Goal: Transaction & Acquisition: Purchase product/service

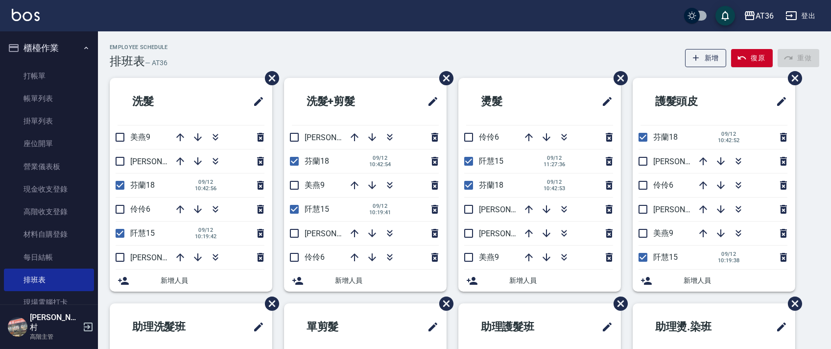
drag, startPoint x: 641, startPoint y: 235, endPoint x: 535, endPoint y: 173, distance: 122.8
click at [642, 235] on input "checkbox" at bounding box center [643, 233] width 21 height 21
checkbox input "true"
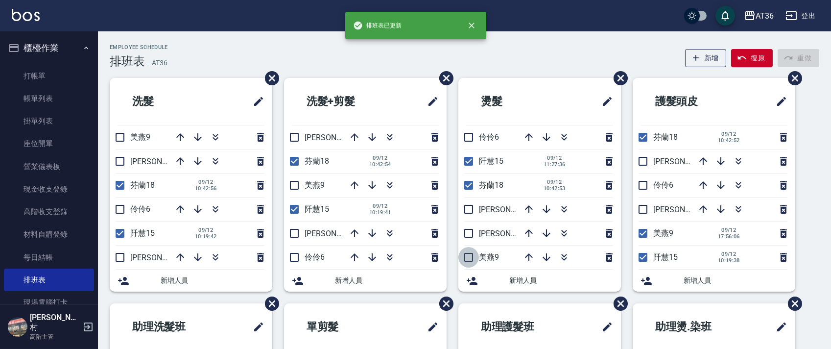
click at [469, 259] on input "checkbox" at bounding box center [469, 257] width 21 height 21
checkbox input "true"
click at [299, 186] on input "checkbox" at bounding box center [294, 185] width 21 height 21
checkbox input "true"
drag, startPoint x: 121, startPoint y: 136, endPoint x: 316, endPoint y: 127, distance: 195.7
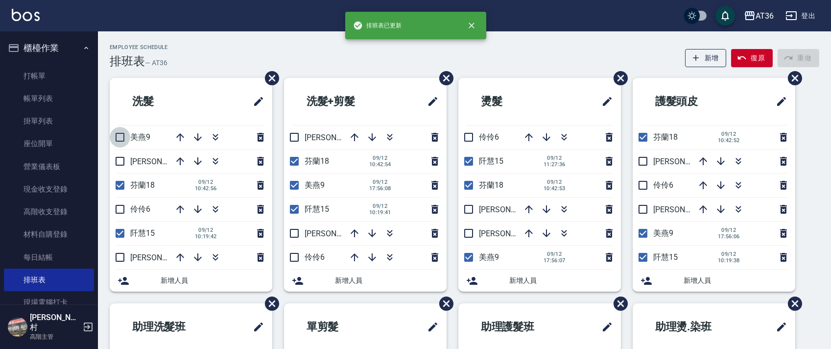
click at [122, 136] on input "checkbox" at bounding box center [120, 137] width 21 height 21
checkbox input "true"
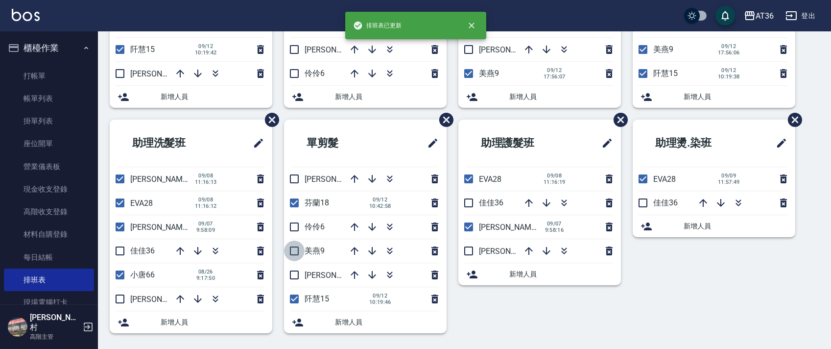
click at [294, 247] on input "checkbox" at bounding box center [294, 251] width 21 height 21
checkbox input "true"
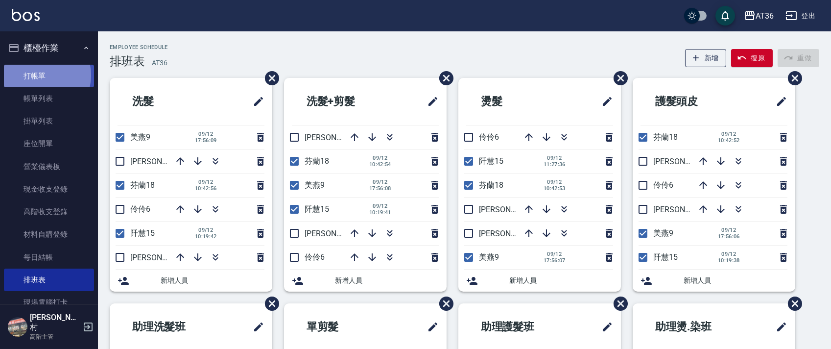
click at [41, 75] on link "打帳單" at bounding box center [49, 76] width 90 height 23
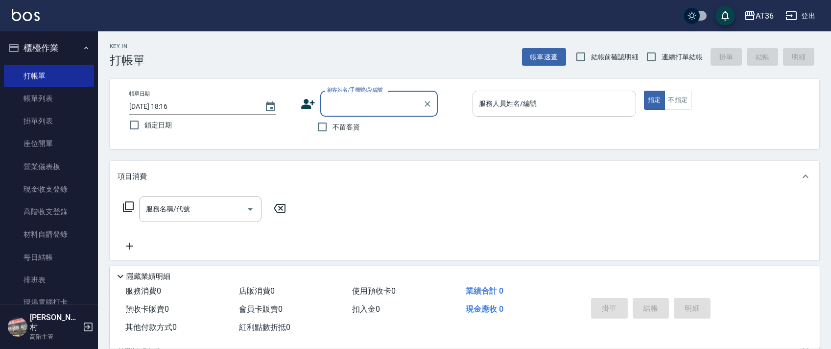
click at [504, 102] on div "服務人員姓名/編號 服務人員姓名/編號" at bounding box center [555, 104] width 164 height 26
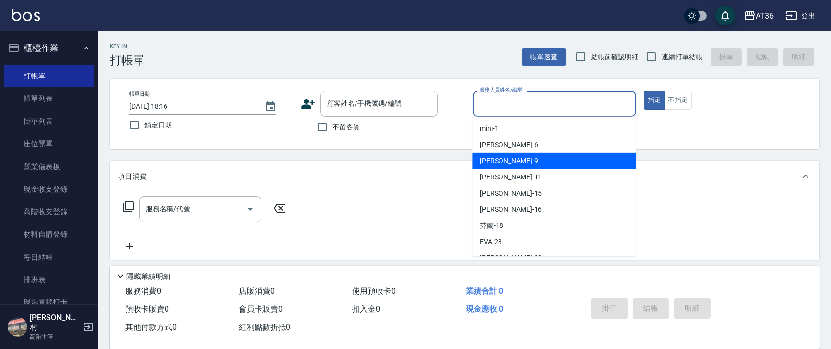
click at [504, 160] on div "美燕 -9" at bounding box center [554, 161] width 164 height 16
type input "美燕-9"
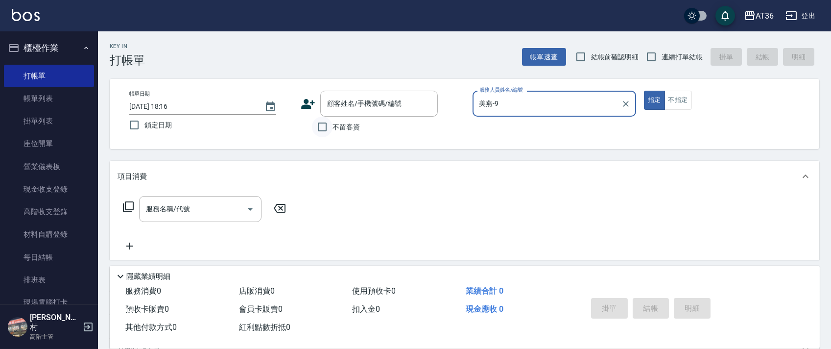
click at [327, 120] on input "不留客資" at bounding box center [322, 127] width 21 height 21
checkbox input "true"
click at [655, 55] on input "連續打單結帳" at bounding box center [651, 57] width 21 height 21
checkbox input "true"
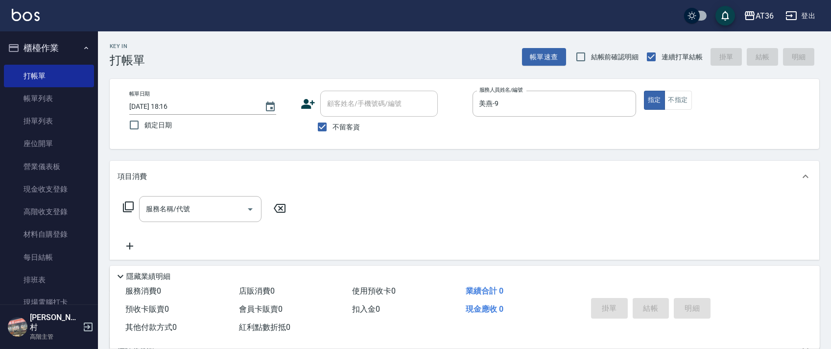
click at [129, 204] on icon at bounding box center [128, 207] width 12 height 12
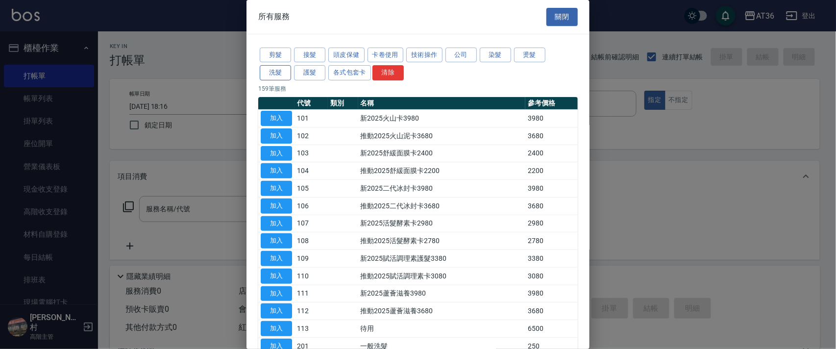
click at [278, 79] on button "洗髮" at bounding box center [275, 72] width 31 height 15
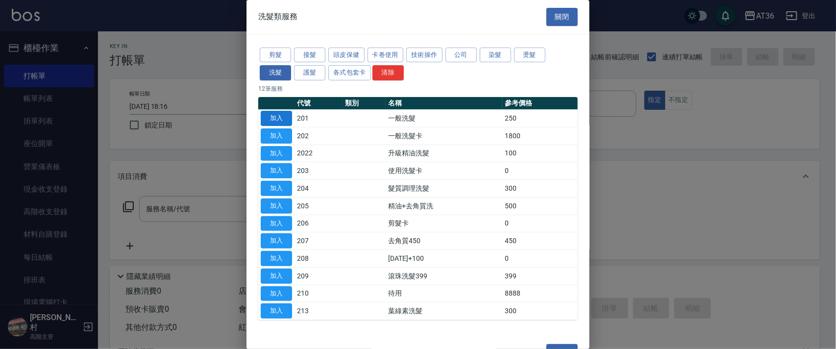
click at [274, 117] on button "加入" at bounding box center [276, 118] width 31 height 15
type input "一般洗髮(201)"
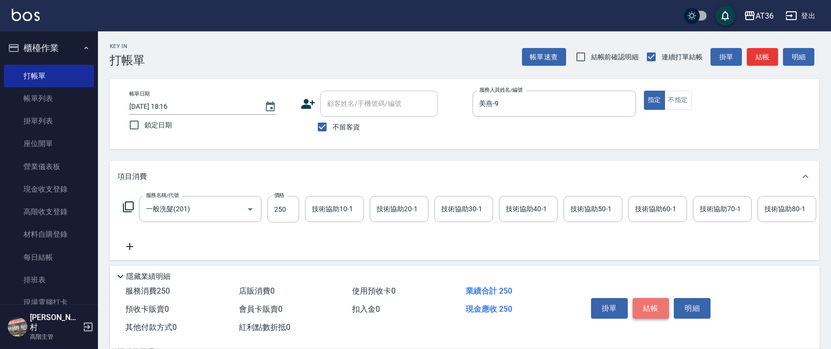
click at [648, 304] on button "結帳" at bounding box center [651, 308] width 37 height 21
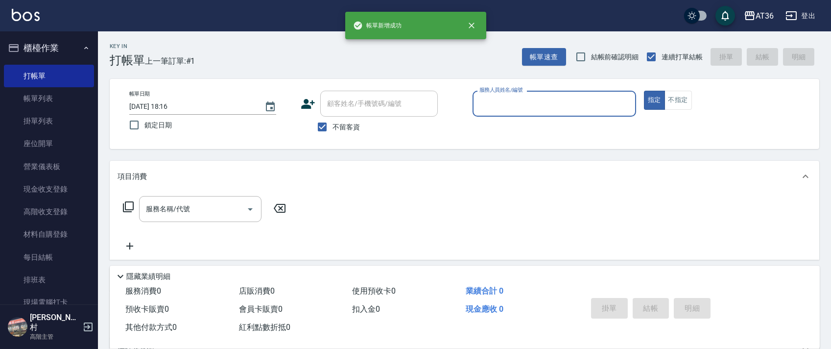
click at [476, 94] on div "服務人員姓名/編號" at bounding box center [555, 104] width 164 height 26
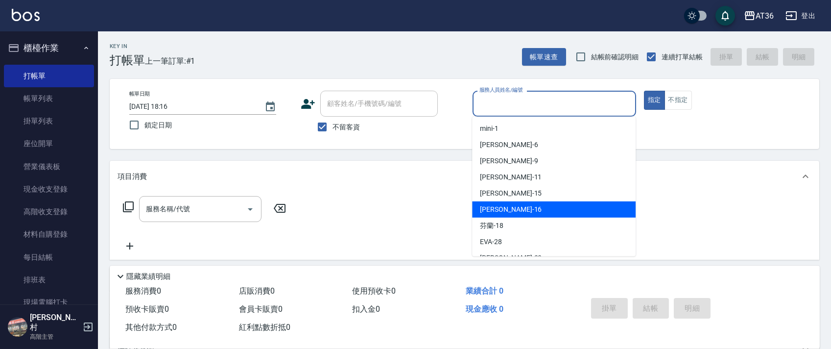
click at [500, 205] on span "[PERSON_NAME] -16" at bounding box center [511, 209] width 62 height 10
type input "小鳳-16"
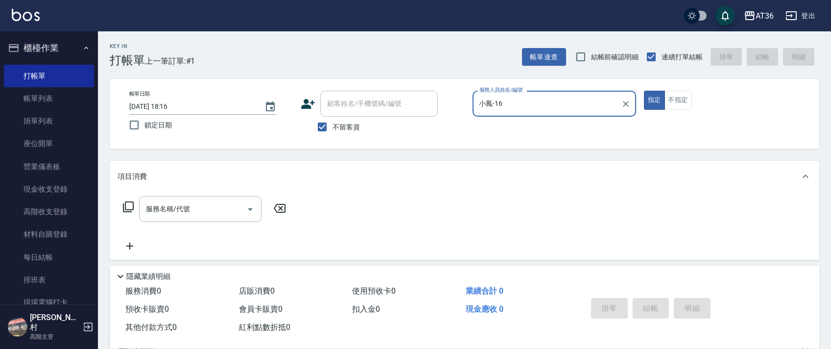
click at [127, 204] on icon at bounding box center [128, 207] width 12 height 12
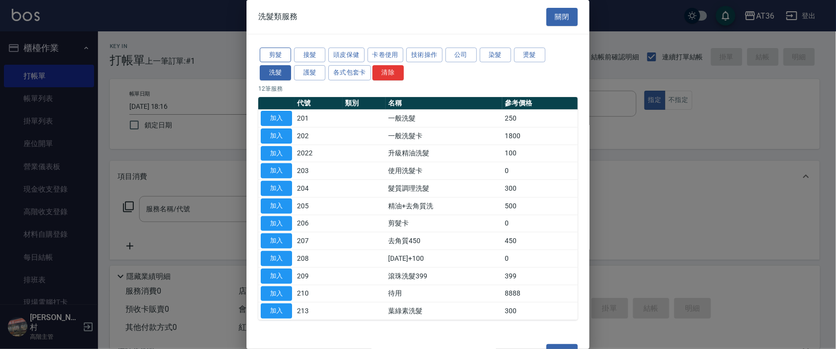
click at [268, 53] on button "剪髮" at bounding box center [275, 55] width 31 height 15
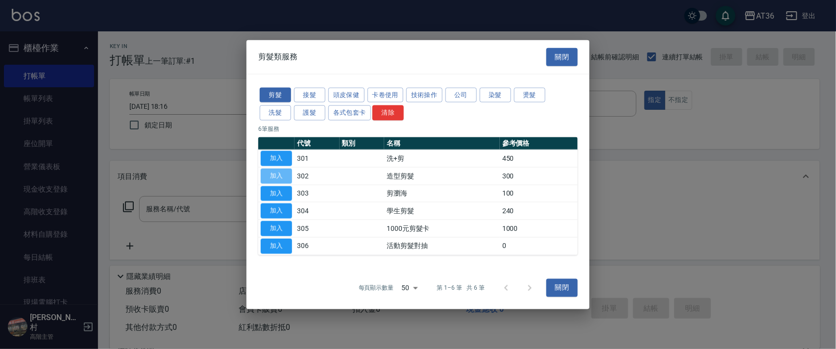
drag, startPoint x: 277, startPoint y: 169, endPoint x: 292, endPoint y: 174, distance: 15.7
click at [277, 170] on button "加入" at bounding box center [276, 175] width 31 height 15
type input "造型剪髮(302)"
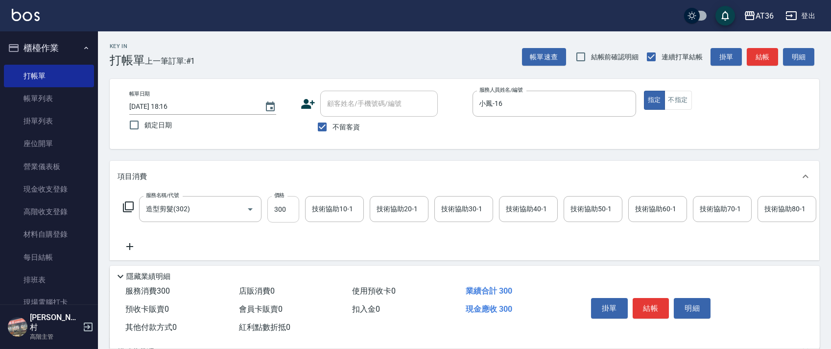
click at [280, 212] on input "300" at bounding box center [284, 209] width 32 height 26
type input "280"
click at [661, 310] on button "結帳" at bounding box center [651, 308] width 37 height 21
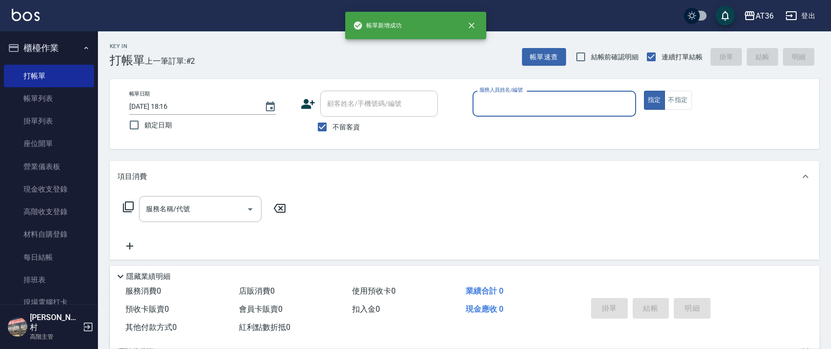
drag, startPoint x: 490, startPoint y: 103, endPoint x: 492, endPoint y: 113, distance: 10.6
click at [490, 105] on input "服務人員姓名/編號" at bounding box center [554, 103] width 155 height 17
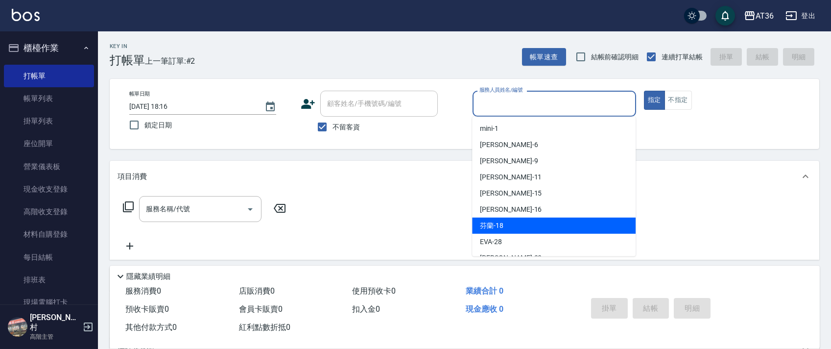
click at [513, 231] on div "芬蘭 -18" at bounding box center [554, 226] width 164 height 16
type input "芬蘭-18"
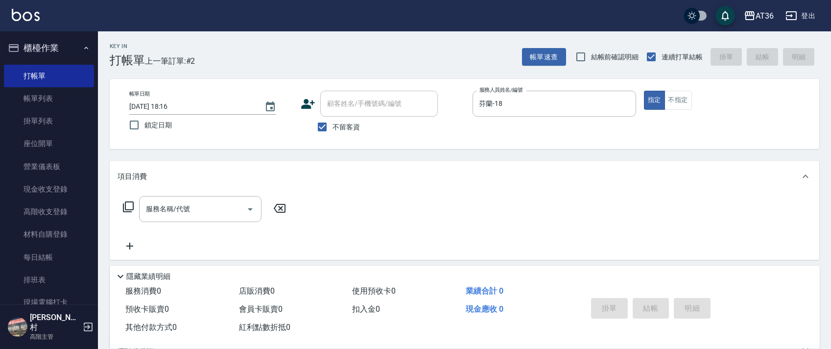
click at [128, 203] on icon at bounding box center [128, 207] width 12 height 12
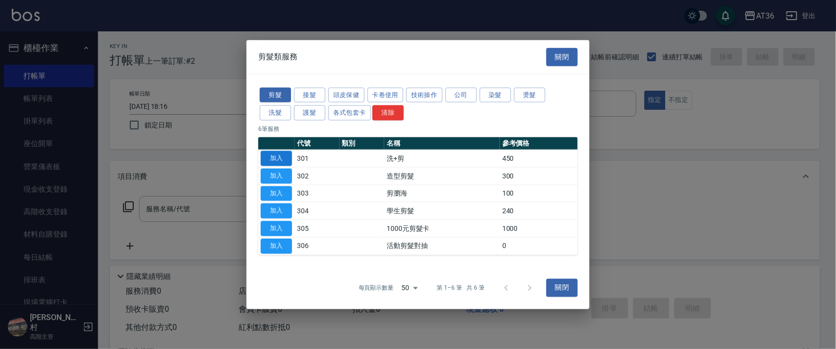
click at [271, 158] on button "加入" at bounding box center [276, 158] width 31 height 15
type input "洗+剪(301)"
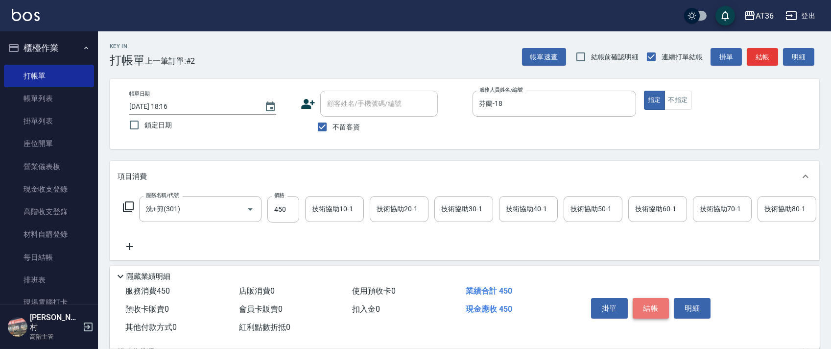
click at [650, 304] on button "結帳" at bounding box center [651, 308] width 37 height 21
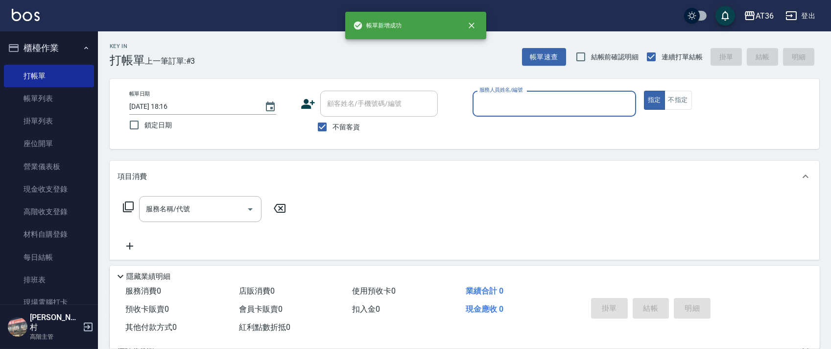
click at [484, 114] on div "服務人員姓名/編號" at bounding box center [555, 104] width 164 height 26
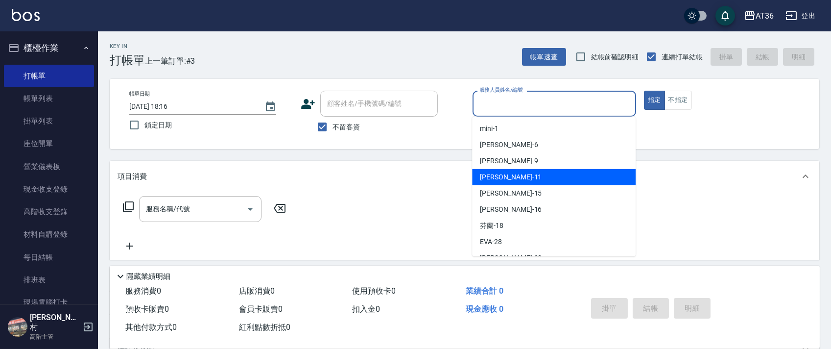
click at [499, 179] on span "[PERSON_NAME] -11" at bounding box center [511, 177] width 62 height 10
type input "[PERSON_NAME]-11"
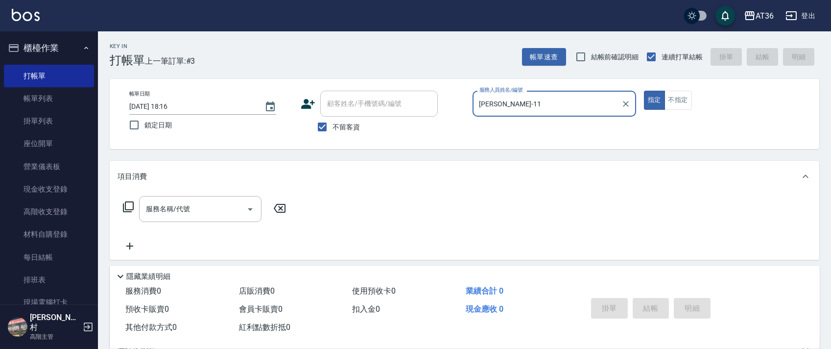
click at [130, 207] on icon at bounding box center [128, 207] width 12 height 12
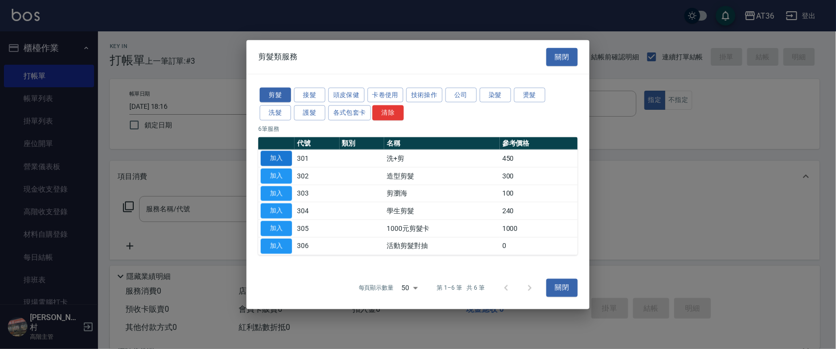
click at [278, 160] on button "加入" at bounding box center [276, 158] width 31 height 15
type input "洗+剪(301)"
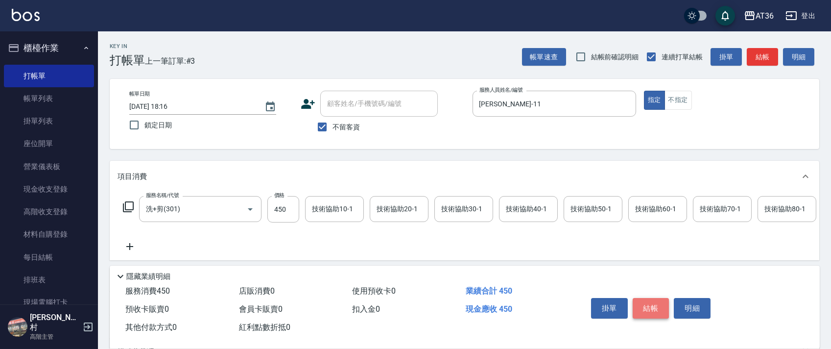
click at [652, 313] on button "結帳" at bounding box center [651, 308] width 37 height 21
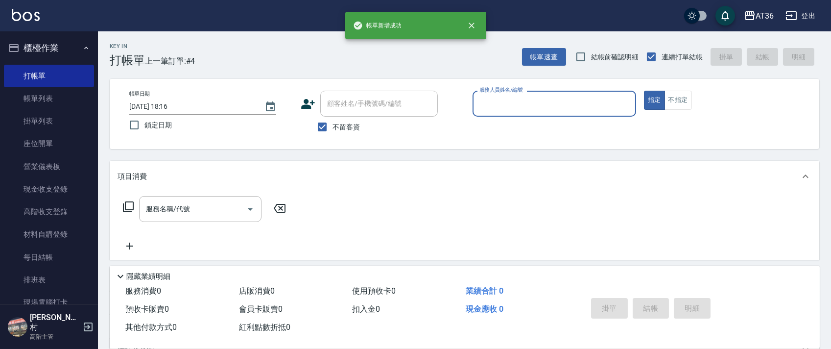
drag, startPoint x: 472, startPoint y: 99, endPoint x: 517, endPoint y: 127, distance: 53.4
click at [471, 100] on div "帳單日期 [DATE] 18:16 鎖定日期 顧客姓名/手機號碼/編號 顧客姓名/手機號碼/編號 不留客資 服務人員姓名/編號 服務人員姓名/編號 指定 不指定" at bounding box center [465, 114] width 686 height 47
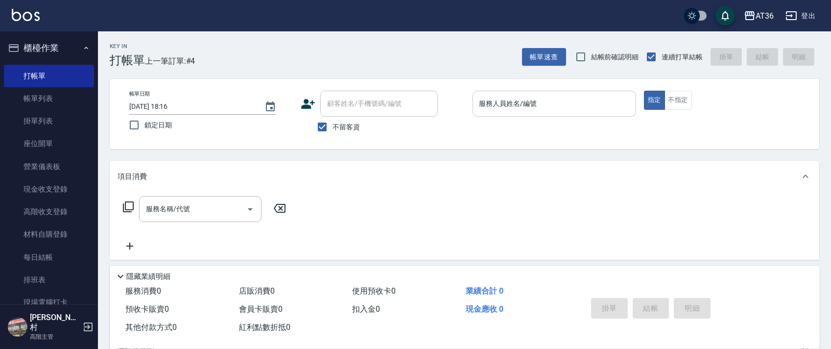
drag, startPoint x: 483, startPoint y: 106, endPoint x: 482, endPoint y: 116, distance: 9.8
click at [482, 116] on div "服務人員姓名/編號" at bounding box center [555, 104] width 164 height 26
click at [480, 103] on input "服務人員姓名/編號" at bounding box center [554, 103] width 155 height 17
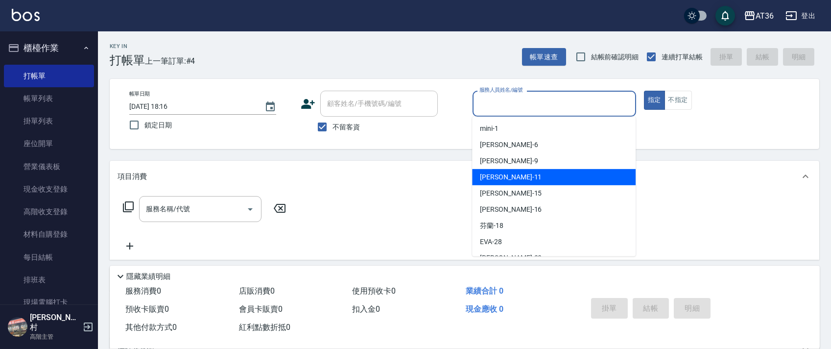
drag, startPoint x: 503, startPoint y: 179, endPoint x: 672, endPoint y: 142, distance: 173.2
click at [513, 180] on div "[PERSON_NAME] -11" at bounding box center [554, 177] width 164 height 16
type input "[PERSON_NAME]-11"
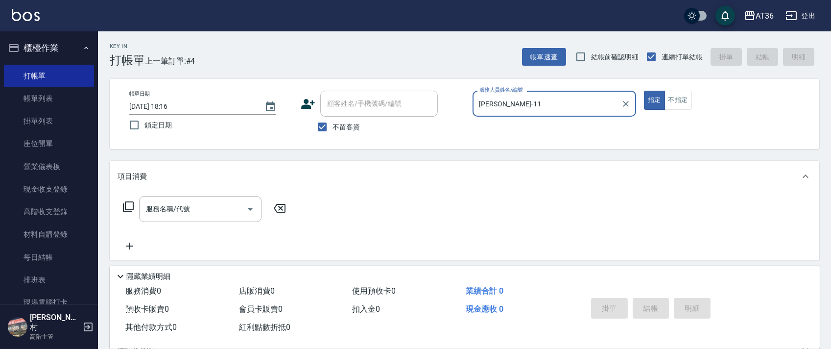
click at [129, 204] on icon at bounding box center [128, 207] width 12 height 12
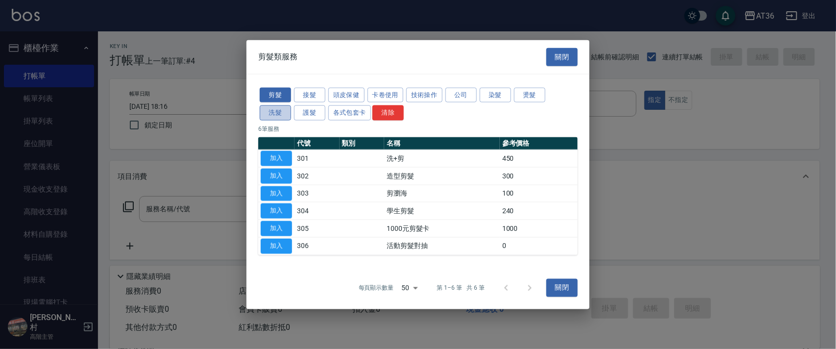
click at [279, 112] on button "洗髮" at bounding box center [275, 112] width 31 height 15
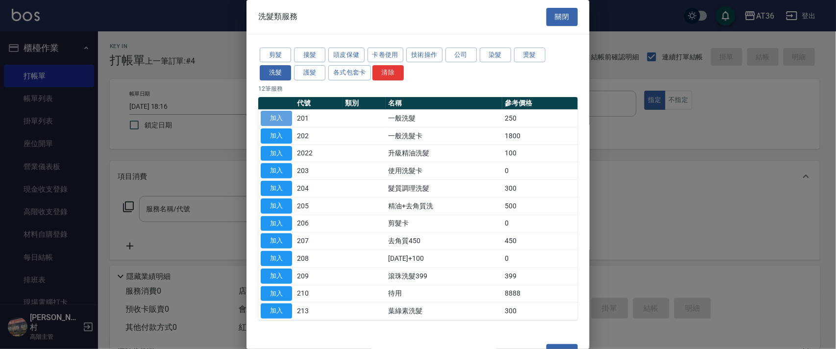
click at [272, 118] on button "加入" at bounding box center [276, 118] width 31 height 15
type input "一般洗髮(201)"
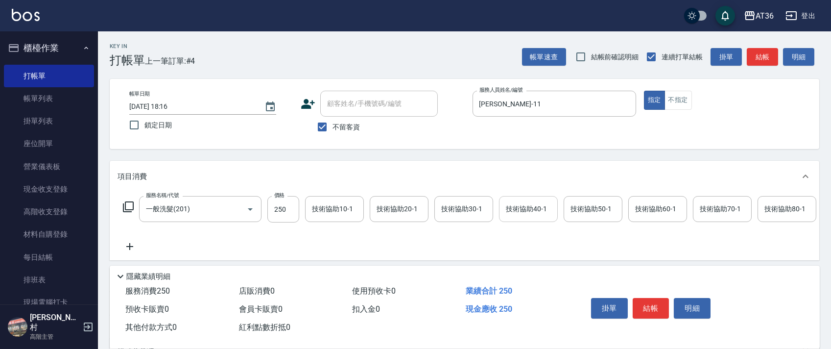
click at [509, 203] on div "技術協助40-1 技術協助40-1" at bounding box center [528, 209] width 59 height 26
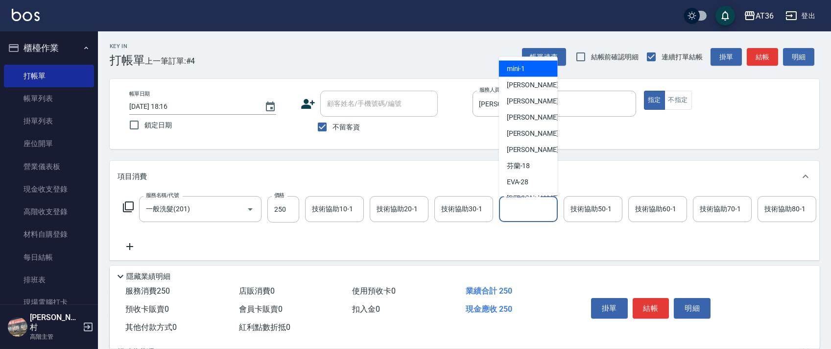
scroll to position [130, 0]
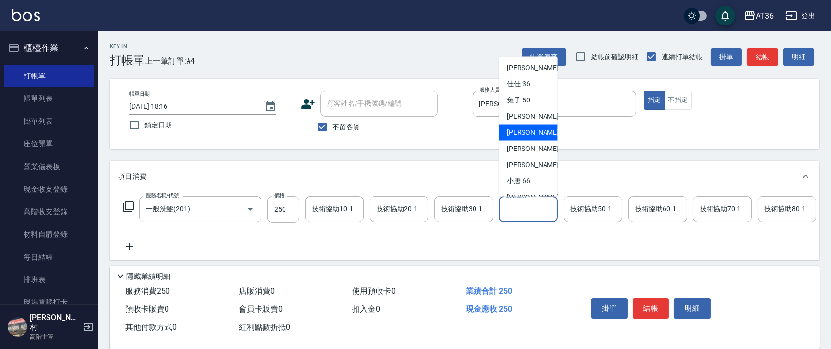
click at [536, 130] on div "[PERSON_NAME] -56" at bounding box center [528, 132] width 59 height 16
type input "[PERSON_NAME]-56"
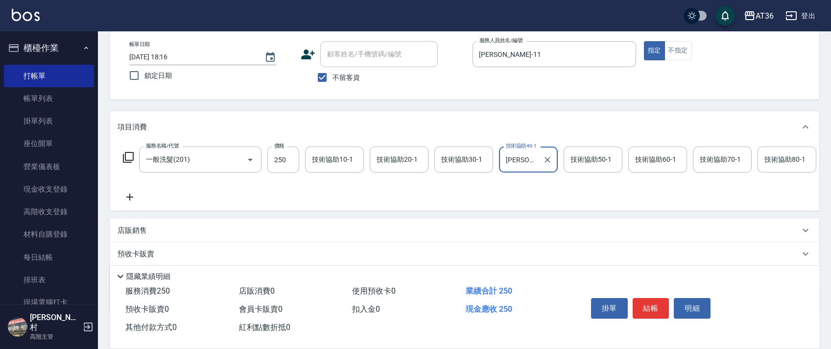
scroll to position [115, 0]
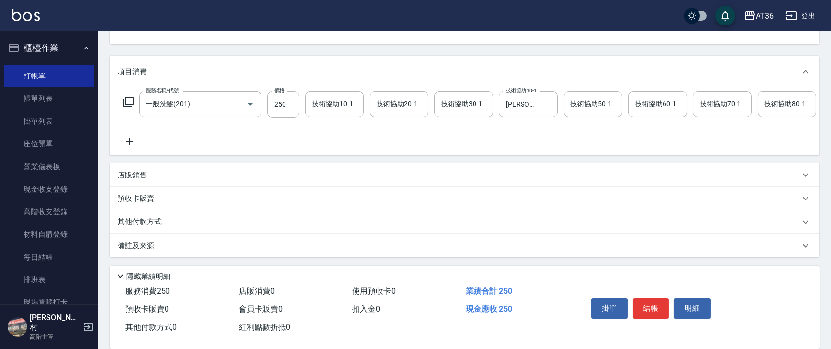
drag, startPoint x: 145, startPoint y: 174, endPoint x: 177, endPoint y: 180, distance: 33.0
click at [146, 175] on div "店販銷售" at bounding box center [459, 175] width 682 height 10
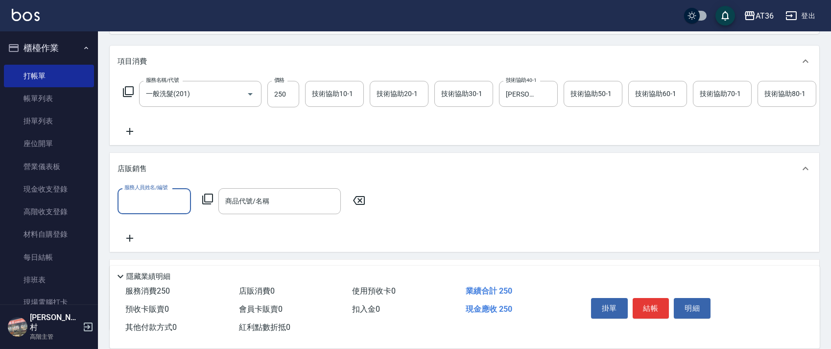
scroll to position [0, 0]
click at [149, 210] on input "服務人員姓名/編號" at bounding box center [154, 201] width 65 height 17
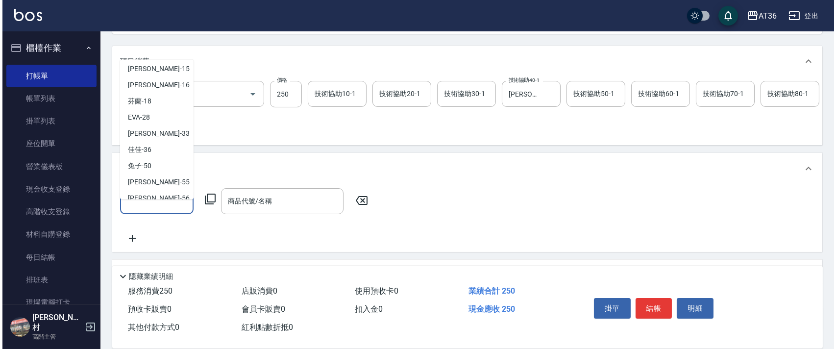
scroll to position [143, 0]
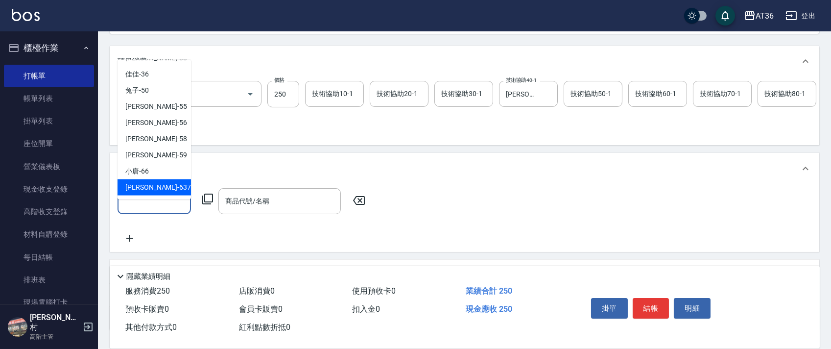
drag, startPoint x: 153, startPoint y: 187, endPoint x: 213, endPoint y: 203, distance: 61.8
click at [155, 187] on div "憶琳 -637" at bounding box center [154, 187] width 73 height 16
type input "憶琳-637"
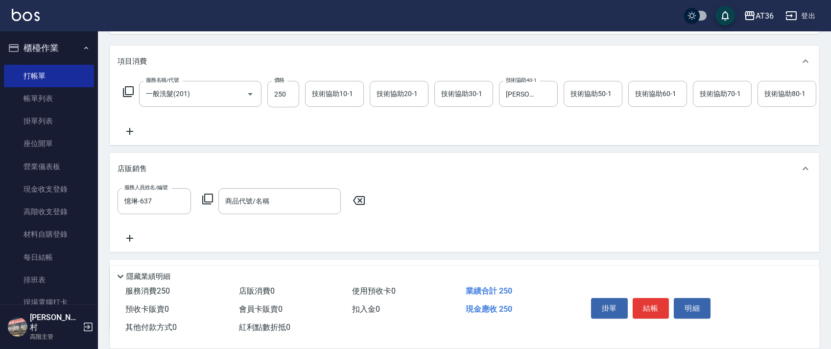
click at [208, 203] on div "服務人員姓名/編號 [PERSON_NAME]-637 服務人員姓名/編號 商品代號/名稱 商品代號/名稱" at bounding box center [245, 201] width 254 height 26
click at [210, 205] on icon at bounding box center [208, 199] width 12 height 12
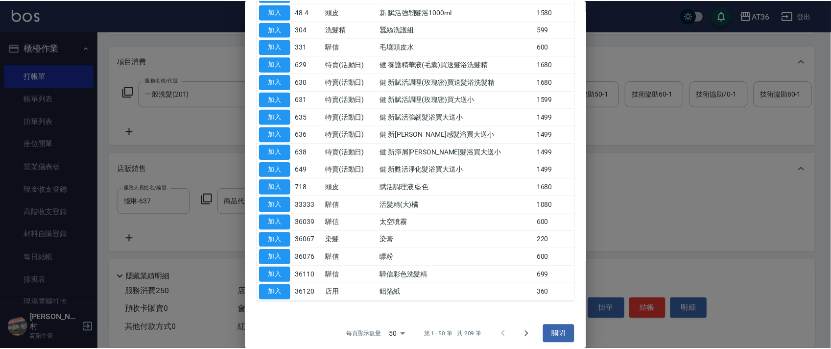
scroll to position [622, 0]
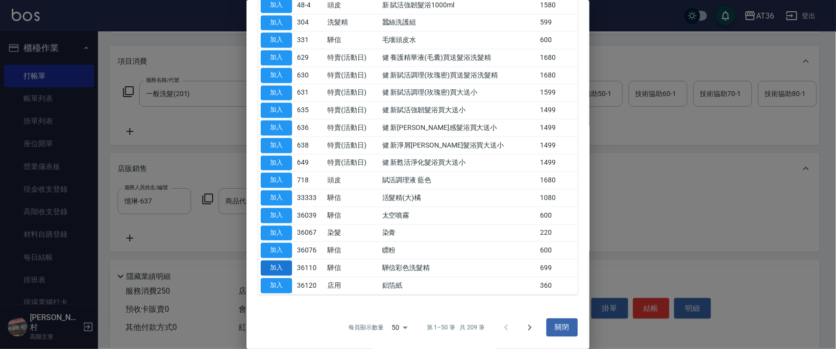
click at [267, 266] on button "加入" at bounding box center [276, 268] width 31 height 15
type input "驊信彩色洗髮精"
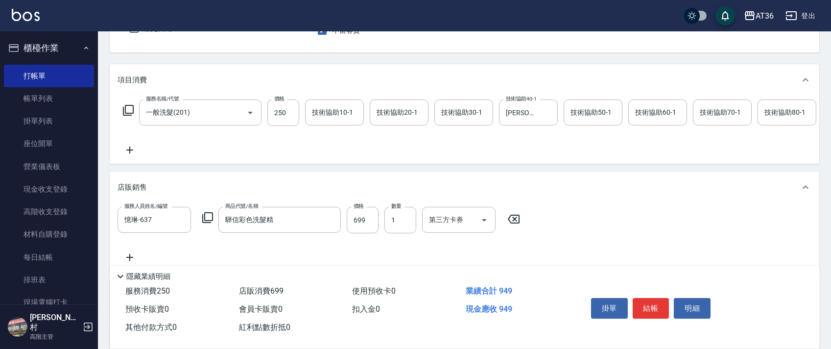
scroll to position [199, 0]
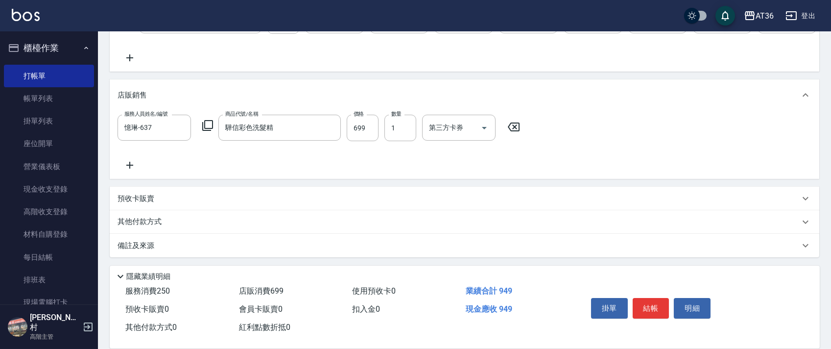
click at [156, 221] on p "其他付款方式" at bounding box center [142, 222] width 49 height 11
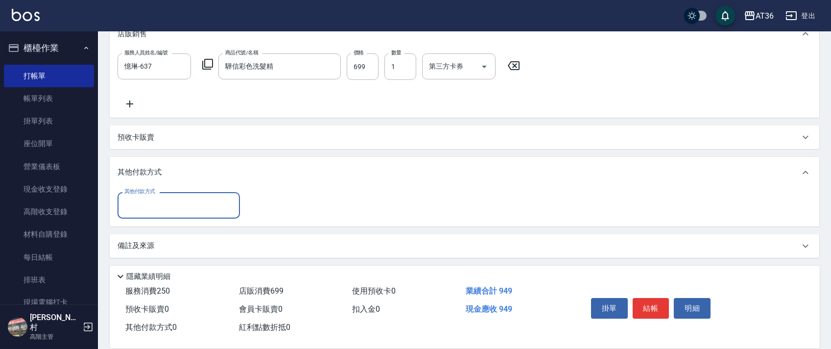
scroll to position [261, 0]
drag, startPoint x: 165, startPoint y: 207, endPoint x: 191, endPoint y: 216, distance: 27.4
click at [164, 208] on input "其他付款方式" at bounding box center [179, 204] width 114 height 17
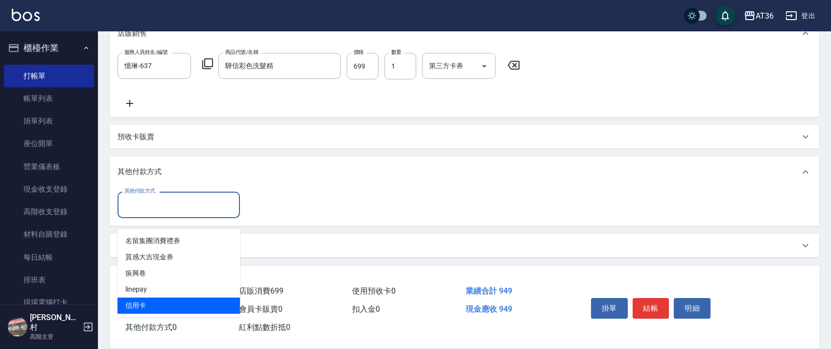
drag, startPoint x: 137, startPoint y: 292, endPoint x: 142, endPoint y: 286, distance: 7.0
click at [142, 286] on ul "名留集團消費禮券 質感大吉現金券 振興卷 linepay 信用卡" at bounding box center [179, 273] width 122 height 89
drag, startPoint x: 147, startPoint y: 294, endPoint x: 215, endPoint y: 253, distance: 78.5
click at [147, 297] on span "信用卡" at bounding box center [179, 305] width 122 height 16
type input "信用卡"
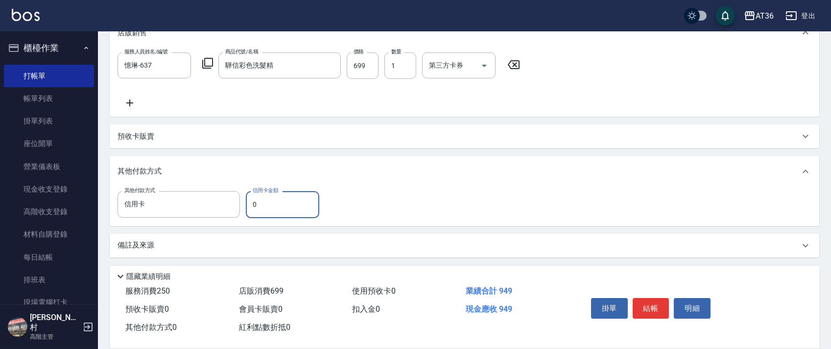
click at [250, 204] on input "0" at bounding box center [282, 204] width 73 height 26
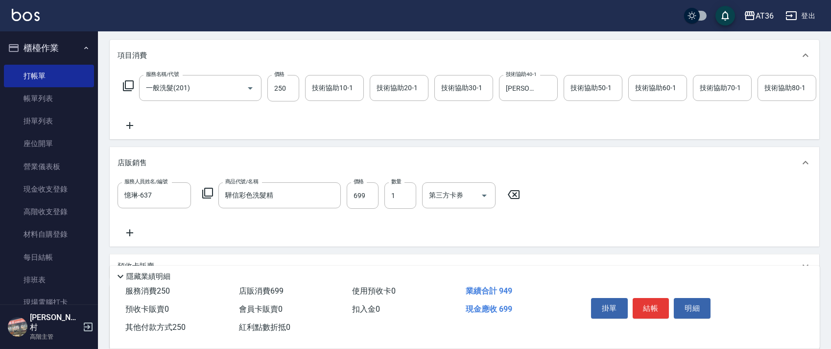
scroll to position [0, 0]
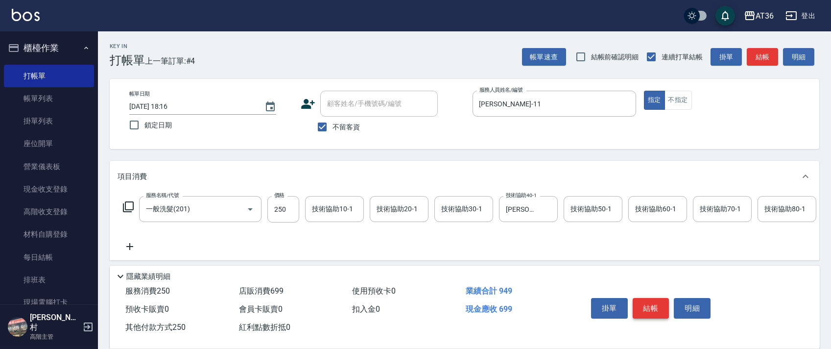
type input "250"
click at [658, 305] on button "結帳" at bounding box center [651, 308] width 37 height 21
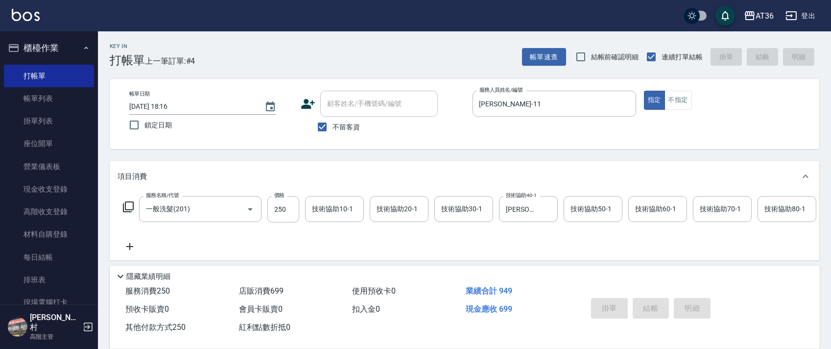
type input "[DATE] 18:17"
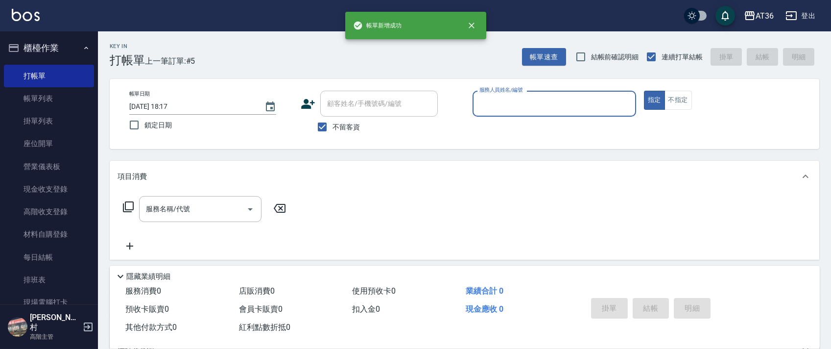
click at [479, 104] on input "服務人員姓名/編號" at bounding box center [554, 103] width 155 height 17
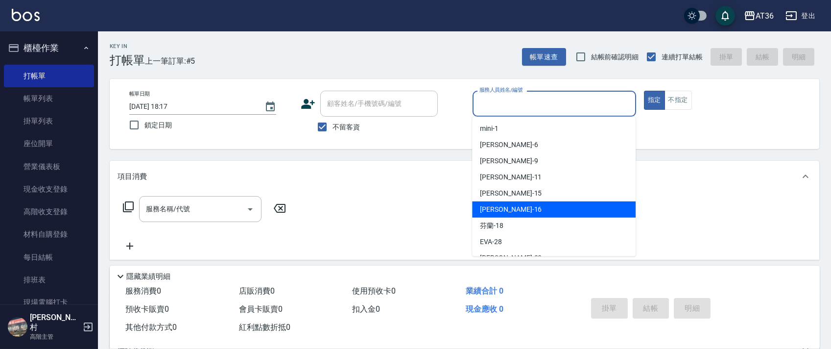
drag, startPoint x: 504, startPoint y: 212, endPoint x: 502, endPoint y: 185, distance: 27.1
click at [505, 212] on div "[PERSON_NAME] -16" at bounding box center [554, 209] width 164 height 16
type input "小鳳-16"
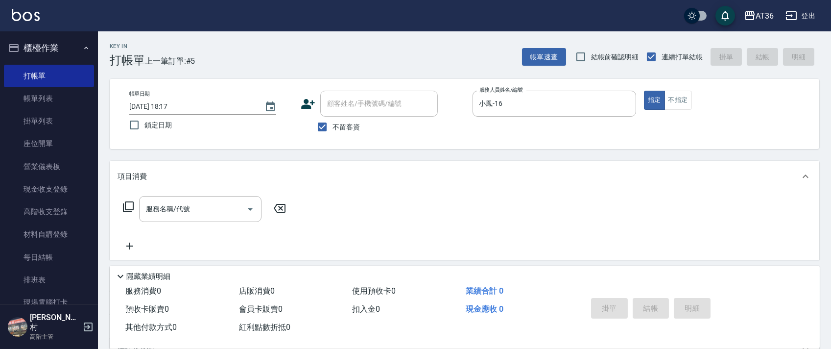
click at [128, 205] on icon at bounding box center [128, 207] width 12 height 12
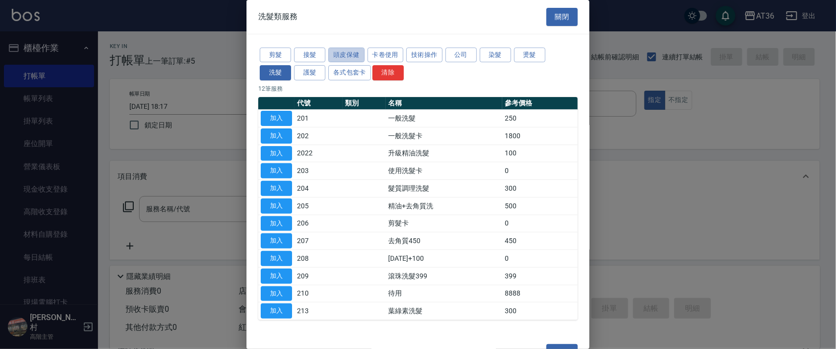
drag, startPoint x: 343, startPoint y: 56, endPoint x: 518, endPoint y: 123, distance: 187.1
click at [343, 57] on button "頭皮保健" at bounding box center [346, 55] width 36 height 15
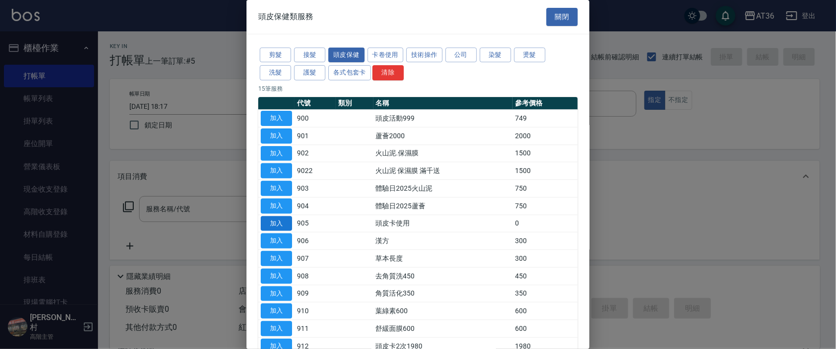
click at [276, 222] on button "加入" at bounding box center [276, 223] width 31 height 15
type input "頭皮卡使用(905)"
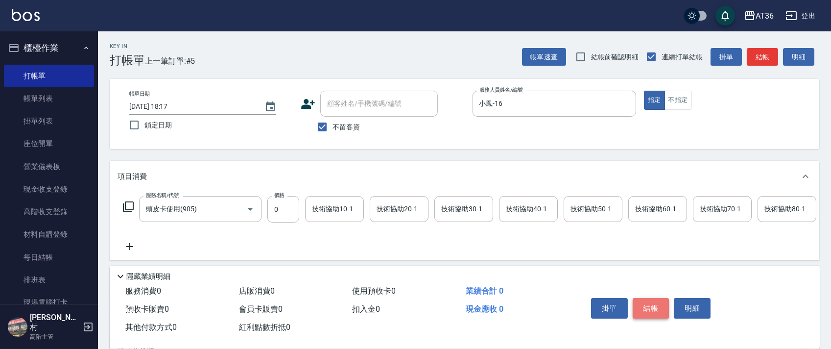
click at [659, 305] on button "結帳" at bounding box center [651, 308] width 37 height 21
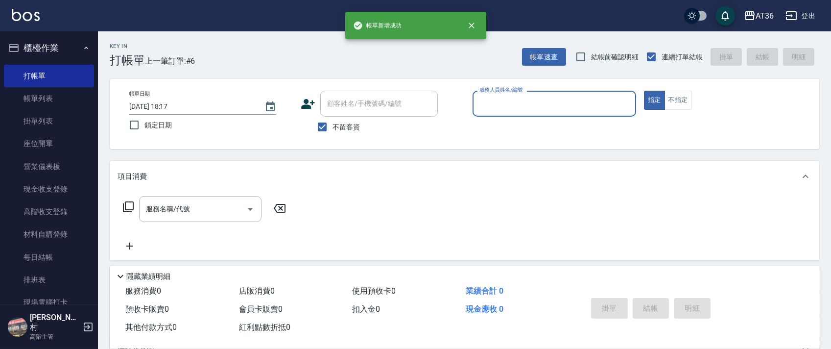
click at [496, 107] on input "服務人員姓名/編號" at bounding box center [554, 103] width 155 height 17
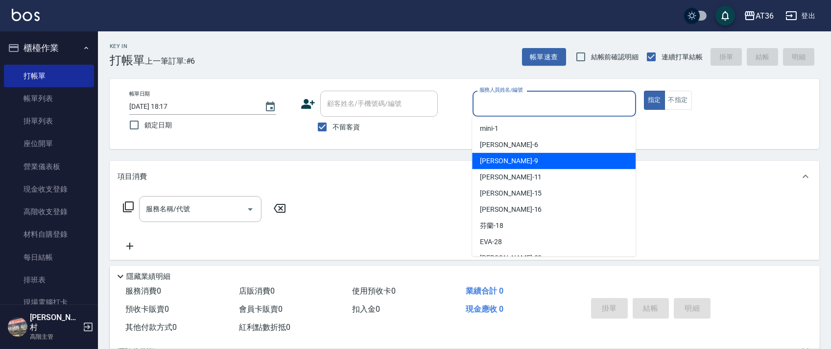
click at [511, 158] on div "美燕 -9" at bounding box center [554, 161] width 164 height 16
type input "美燕-9"
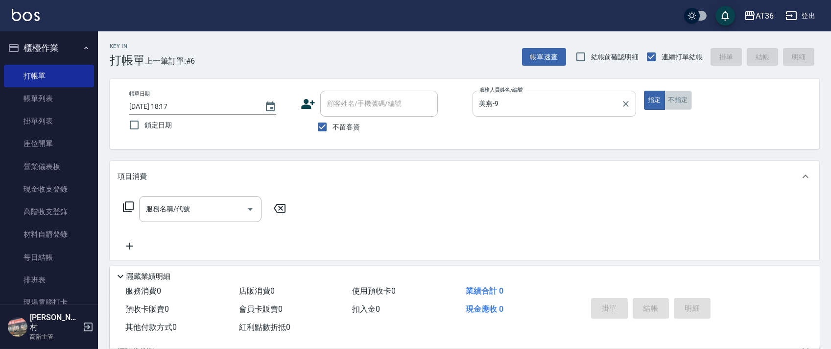
drag, startPoint x: 681, startPoint y: 96, endPoint x: 606, endPoint y: 95, distance: 74.5
click at [680, 96] on button "不指定" at bounding box center [678, 100] width 27 height 19
click at [127, 206] on icon at bounding box center [128, 207] width 12 height 12
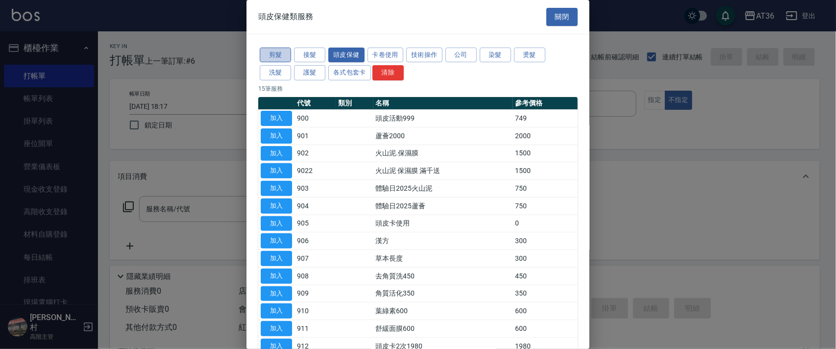
click at [275, 55] on button "剪髮" at bounding box center [275, 55] width 31 height 15
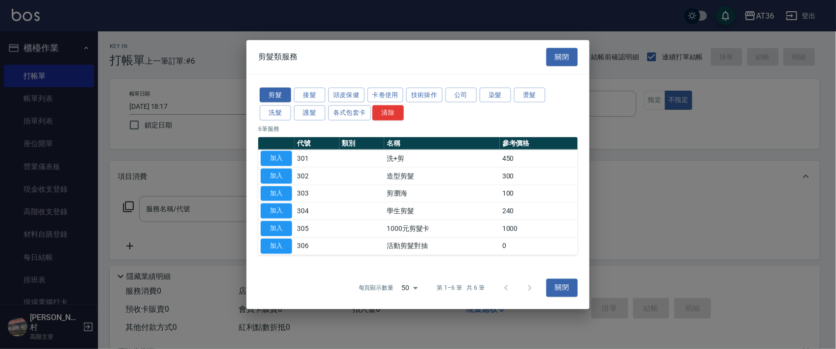
click at [279, 156] on button "加入" at bounding box center [276, 158] width 31 height 15
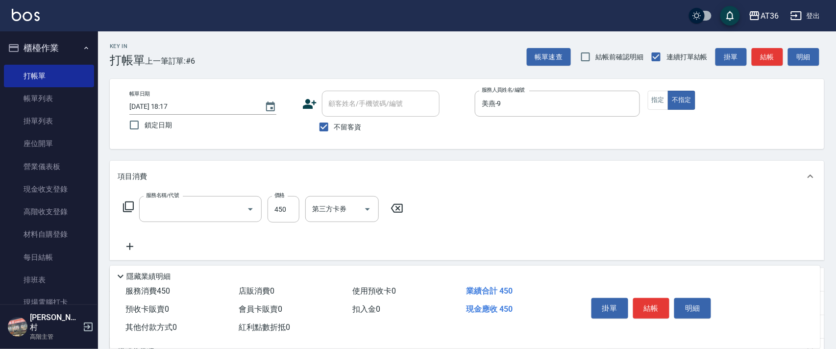
type input "洗+剪(301)"
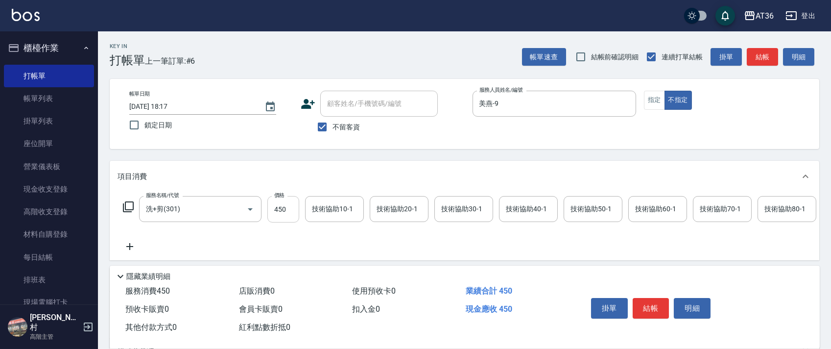
click at [277, 215] on input "450" at bounding box center [284, 209] width 32 height 26
type input "468"
click at [654, 314] on button "結帳" at bounding box center [651, 308] width 37 height 21
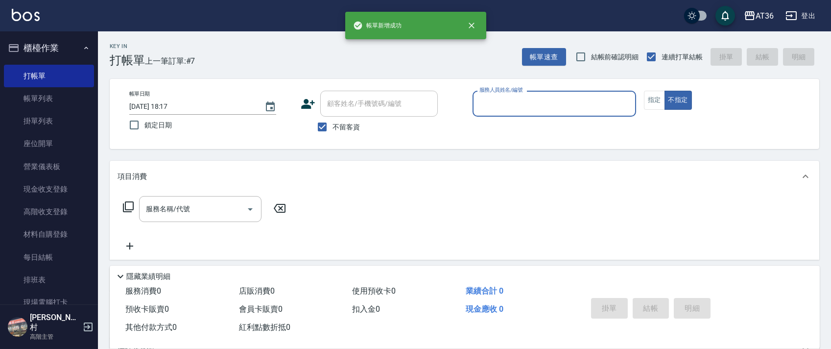
click at [497, 100] on input "服務人員姓名/編號" at bounding box center [554, 103] width 155 height 17
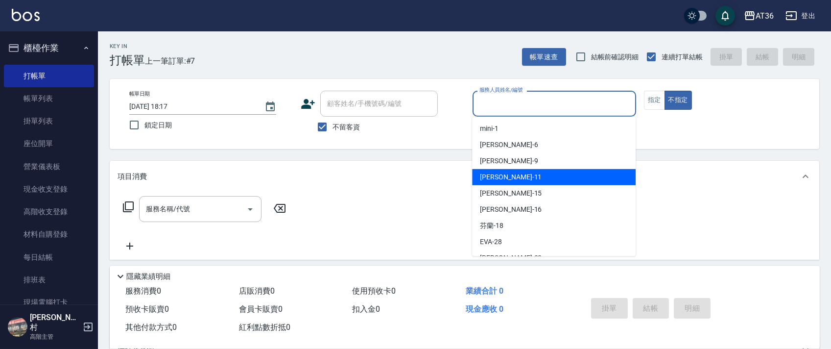
click at [527, 177] on div "[PERSON_NAME] -11" at bounding box center [554, 177] width 164 height 16
type input "[PERSON_NAME]-11"
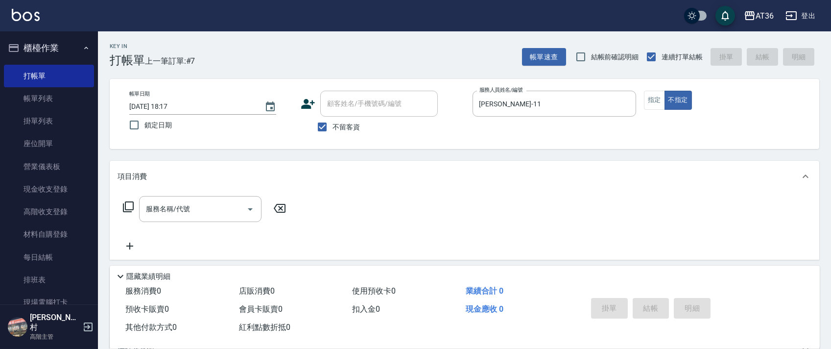
click at [129, 200] on div "服務名稱/代號 服務名稱/代號" at bounding box center [205, 209] width 174 height 26
click at [131, 207] on icon at bounding box center [128, 207] width 12 height 12
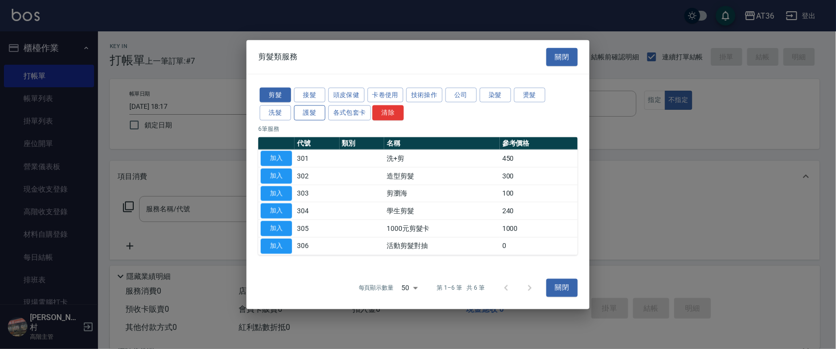
click at [312, 118] on button "護髮" at bounding box center [309, 112] width 31 height 15
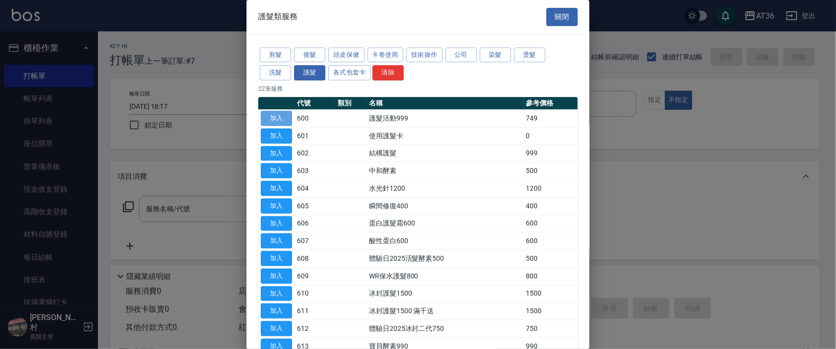
click at [281, 118] on button "加入" at bounding box center [276, 118] width 31 height 15
type input "護髮活動999(600)"
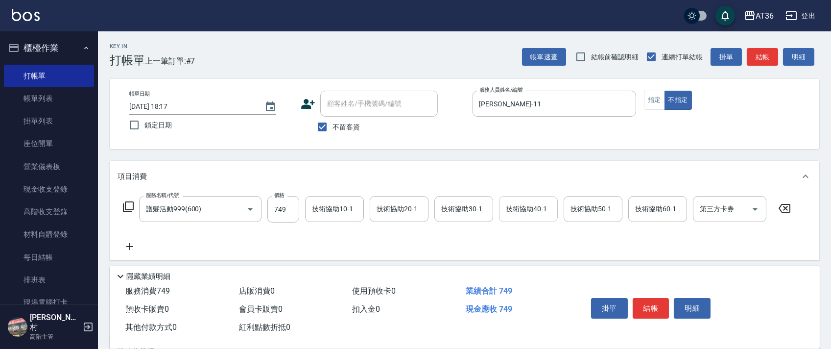
click at [515, 210] on div "技術協助40-1 技術協助40-1" at bounding box center [528, 209] width 59 height 26
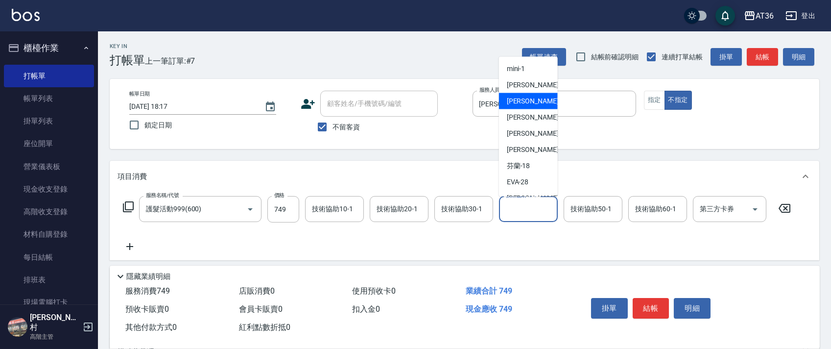
scroll to position [143, 0]
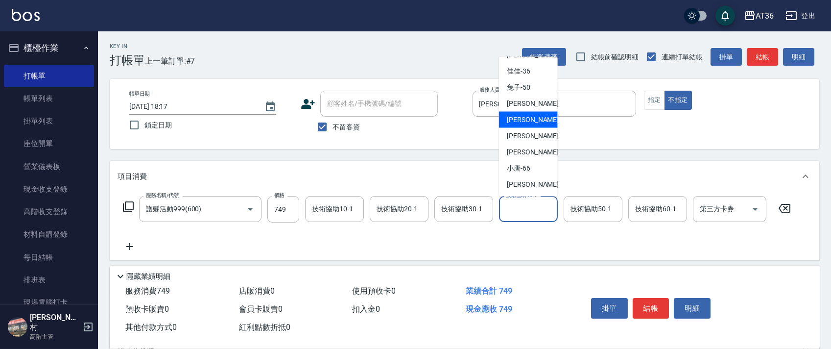
click at [529, 117] on span "[PERSON_NAME] -56" at bounding box center [538, 120] width 62 height 10
type input "[PERSON_NAME]-56"
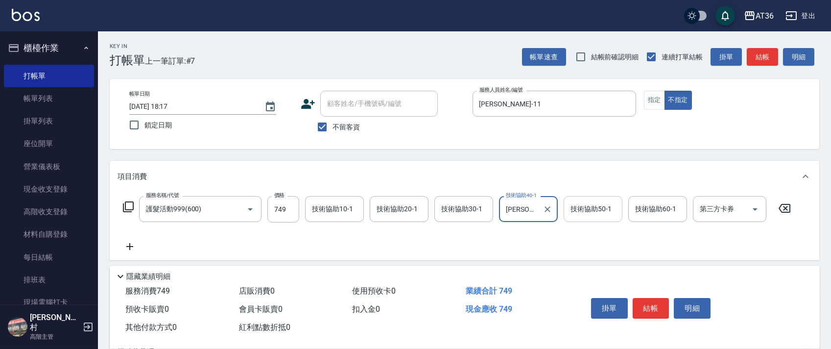
click at [582, 206] on div "技術協助50-1 技術協助50-1" at bounding box center [593, 209] width 59 height 26
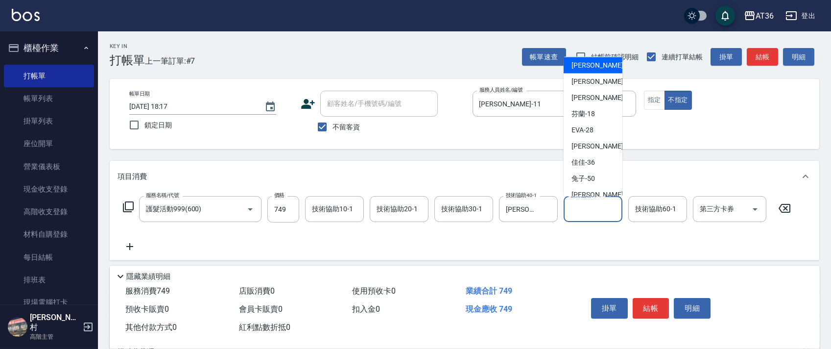
scroll to position [130, 0]
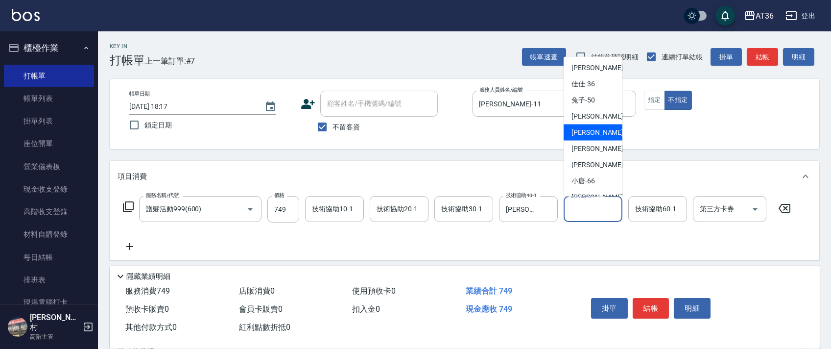
click at [594, 135] on div "[PERSON_NAME] -56" at bounding box center [593, 132] width 59 height 16
type input "[PERSON_NAME]-56"
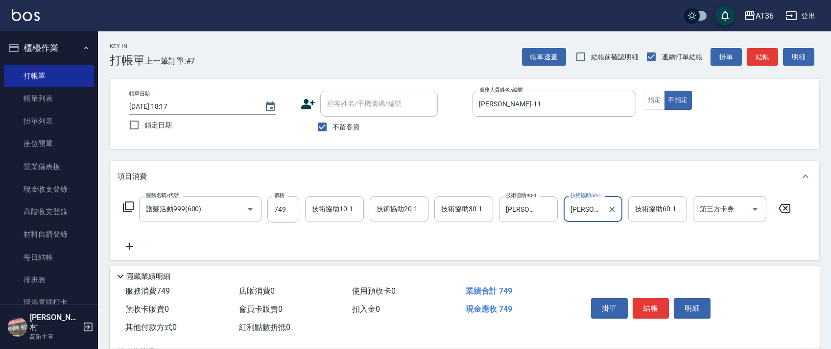
click at [656, 305] on button "結帳" at bounding box center [651, 308] width 37 height 21
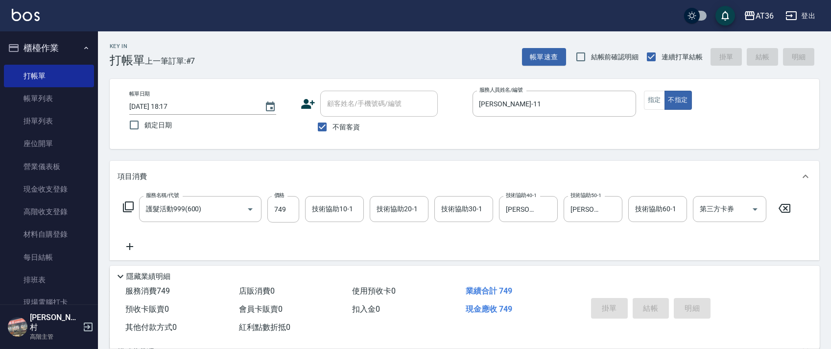
type input "[DATE] 18:18"
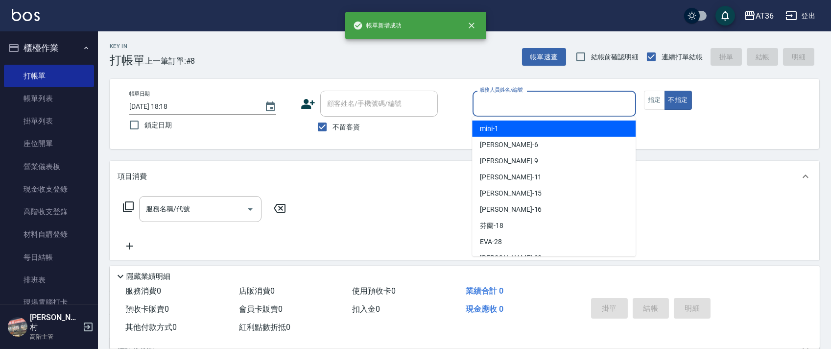
drag, startPoint x: 490, startPoint y: 109, endPoint x: 561, endPoint y: 134, distance: 75.8
click at [492, 113] on div "服務人員姓名/編號" at bounding box center [555, 104] width 164 height 26
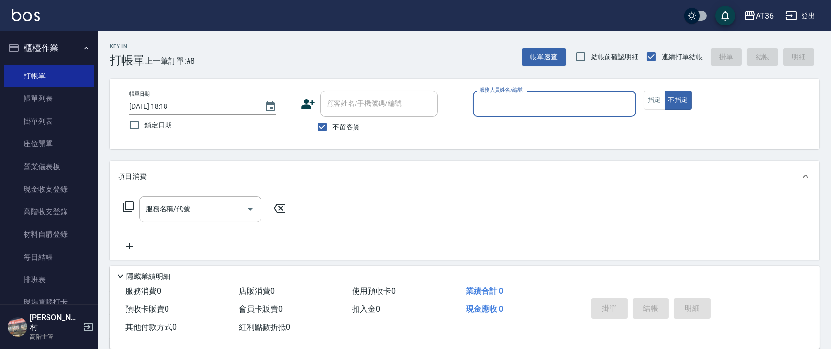
click at [486, 105] on input "服務人員姓名/編號" at bounding box center [554, 103] width 155 height 17
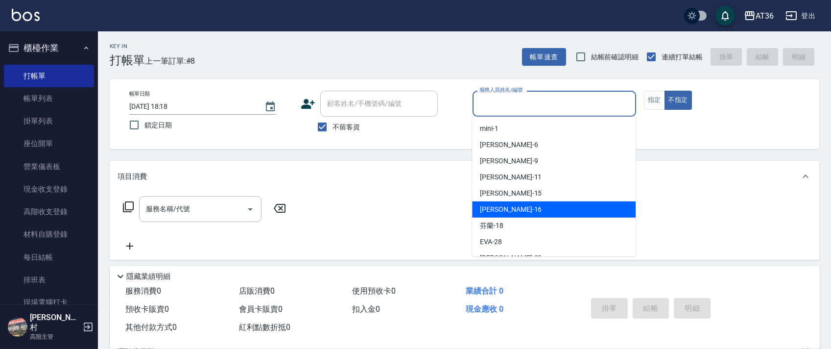
drag, startPoint x: 502, startPoint y: 207, endPoint x: 611, endPoint y: 164, distance: 117.9
click at [502, 207] on span "[PERSON_NAME] -16" at bounding box center [511, 209] width 62 height 10
type input "小鳳-16"
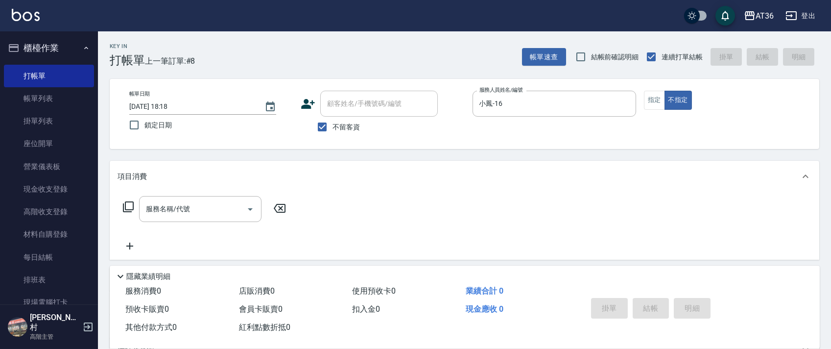
click at [123, 208] on icon at bounding box center [128, 206] width 11 height 11
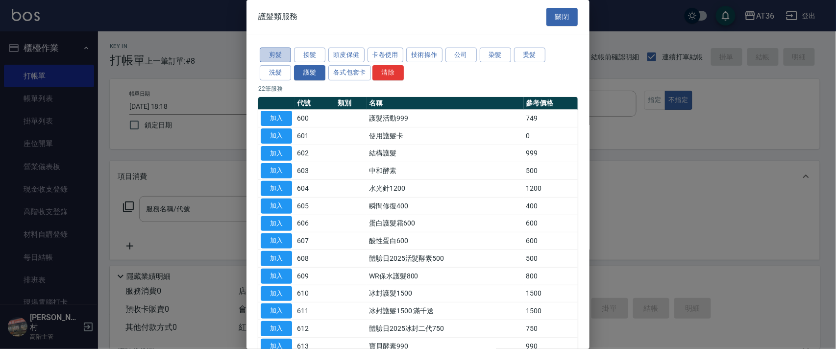
drag, startPoint x: 280, startPoint y: 55, endPoint x: 396, endPoint y: 96, distance: 123.7
click at [279, 56] on button "剪髮" at bounding box center [275, 55] width 31 height 15
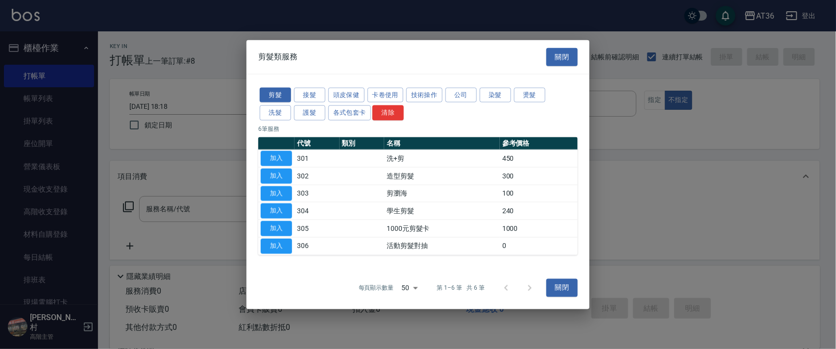
drag, startPoint x: 286, startPoint y: 151, endPoint x: 438, endPoint y: 166, distance: 152.6
click at [286, 151] on button "加入" at bounding box center [276, 158] width 31 height 15
type input "洗+剪(301)"
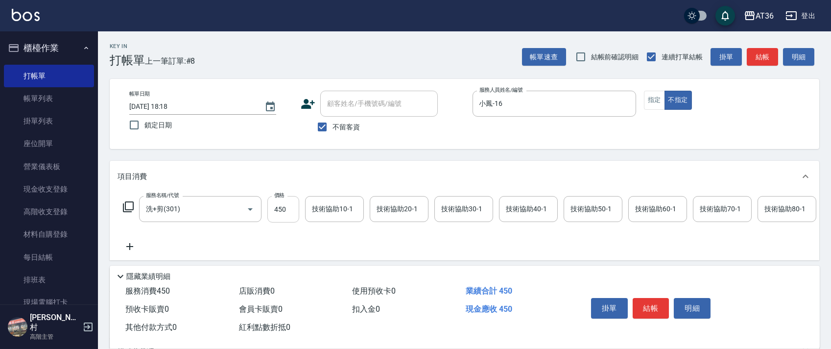
click at [277, 208] on input "450" at bounding box center [284, 209] width 32 height 26
type input "468"
click at [643, 305] on button "結帳" at bounding box center [651, 308] width 37 height 21
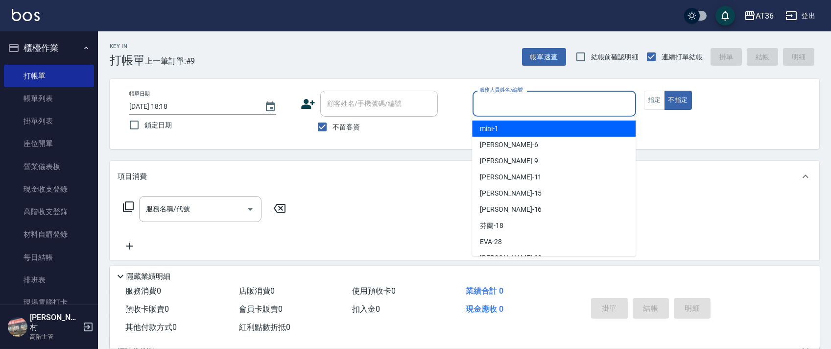
click at [485, 107] on input "服務人員姓名/編號" at bounding box center [554, 103] width 155 height 17
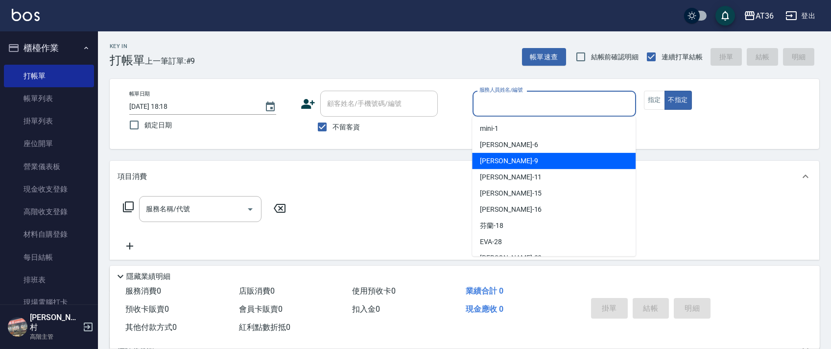
click at [503, 160] on div "美燕 -9" at bounding box center [554, 161] width 164 height 16
type input "美燕-9"
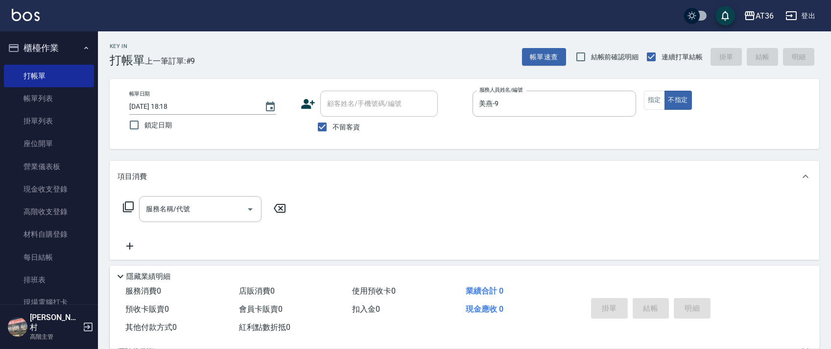
click at [127, 206] on icon at bounding box center [128, 207] width 12 height 12
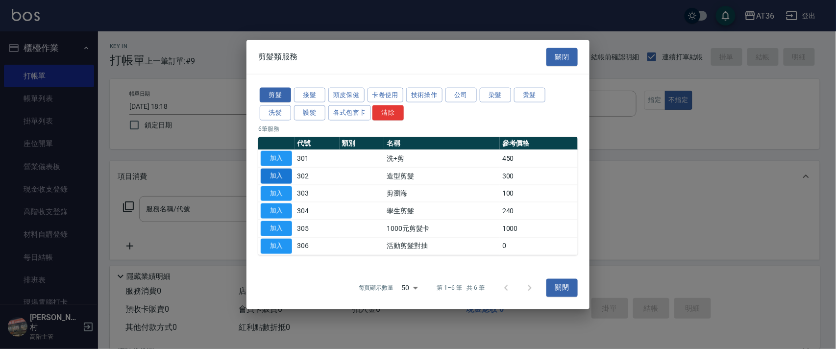
click at [276, 174] on button "加入" at bounding box center [276, 175] width 31 height 15
type input "造型剪髮(302)"
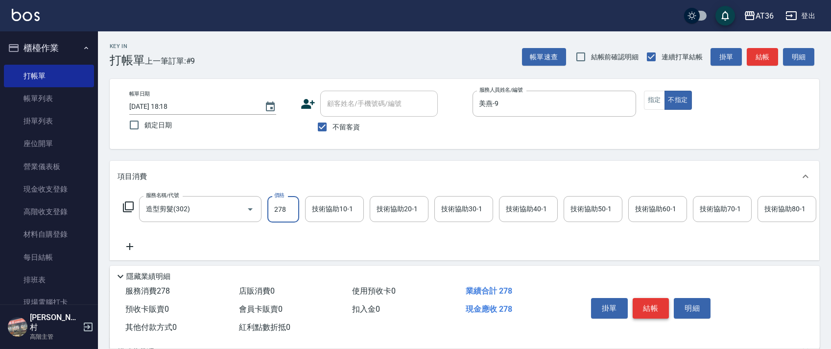
type input "278"
click at [652, 305] on button "結帳" at bounding box center [651, 308] width 37 height 21
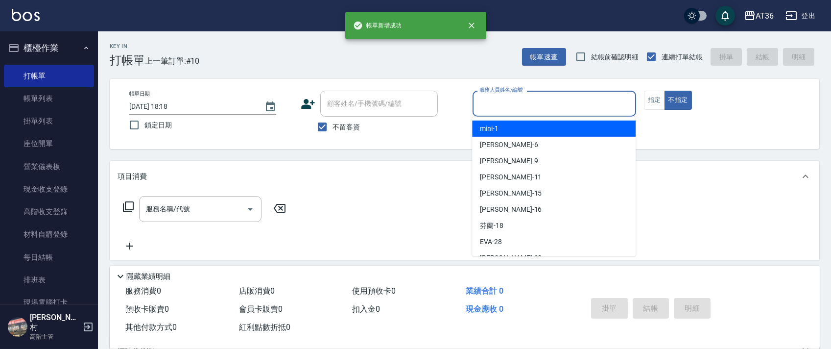
click at [491, 106] on input "服務人員姓名/編號" at bounding box center [554, 103] width 155 height 17
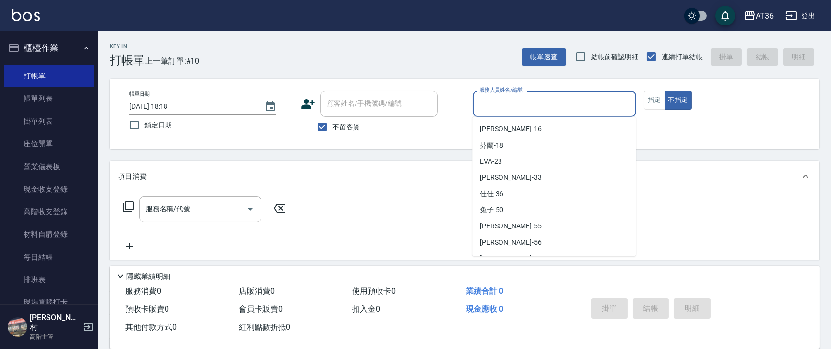
scroll to position [143, 0]
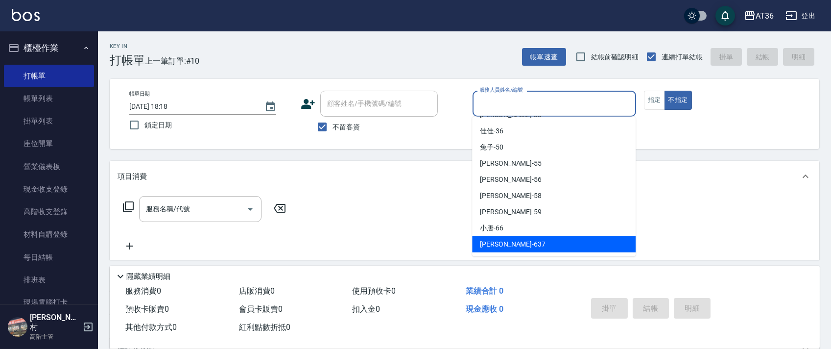
click at [498, 245] on span "憶琳 -637" at bounding box center [513, 244] width 66 height 10
type input "憶琳-637"
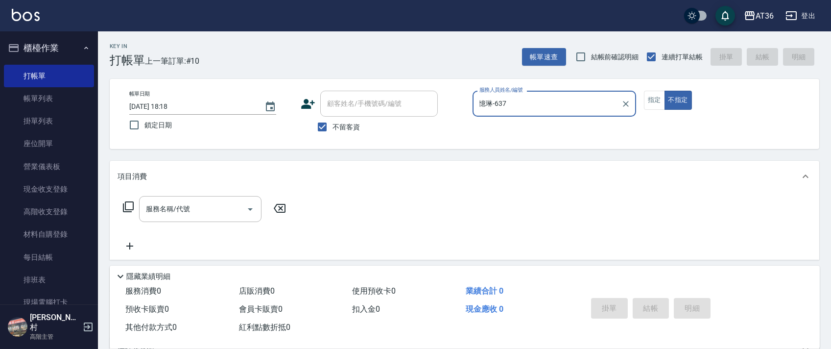
click at [125, 208] on icon at bounding box center [128, 206] width 11 height 11
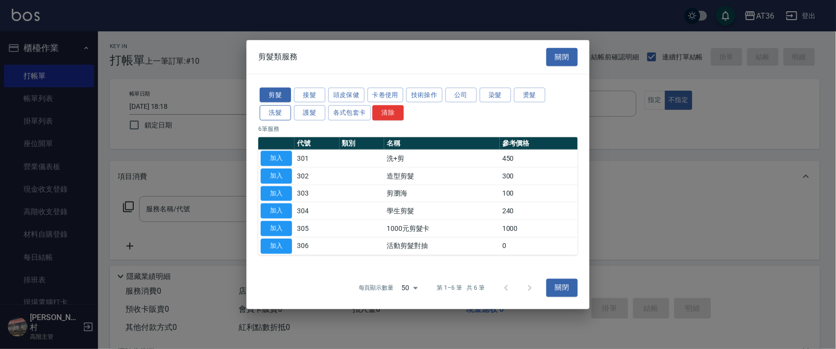
click at [270, 110] on button "洗髮" at bounding box center [275, 112] width 31 height 15
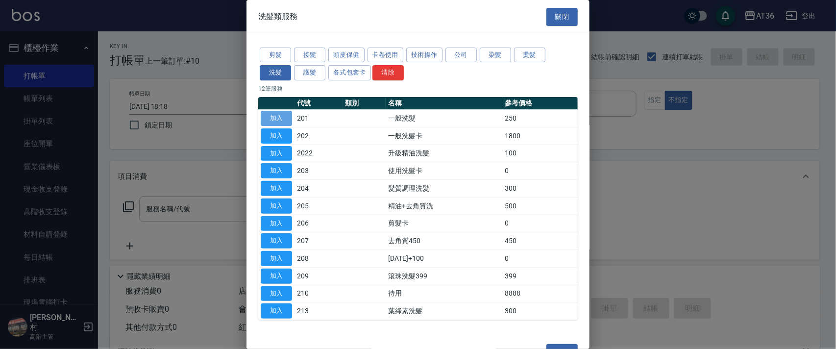
click at [280, 119] on button "加入" at bounding box center [276, 118] width 31 height 15
type input "一般洗髮(201)"
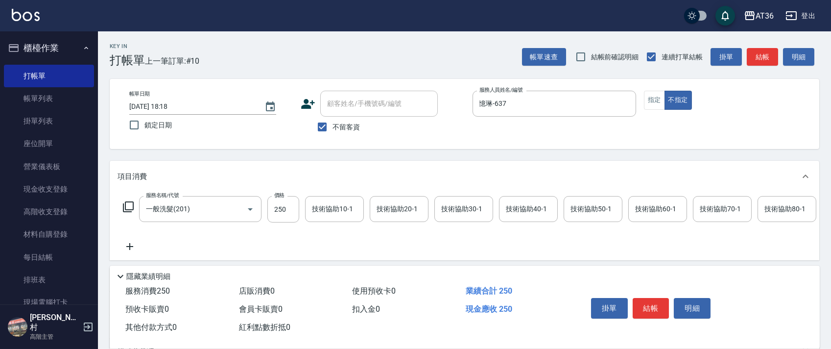
click at [651, 305] on button "結帳" at bounding box center [651, 308] width 37 height 21
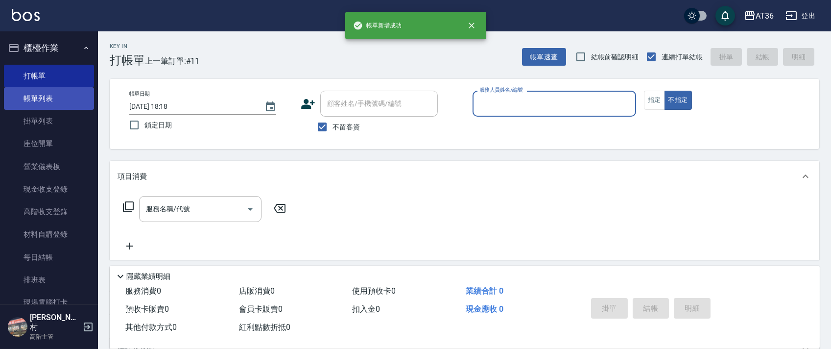
click at [45, 95] on link "帳單列表" at bounding box center [49, 98] width 90 height 23
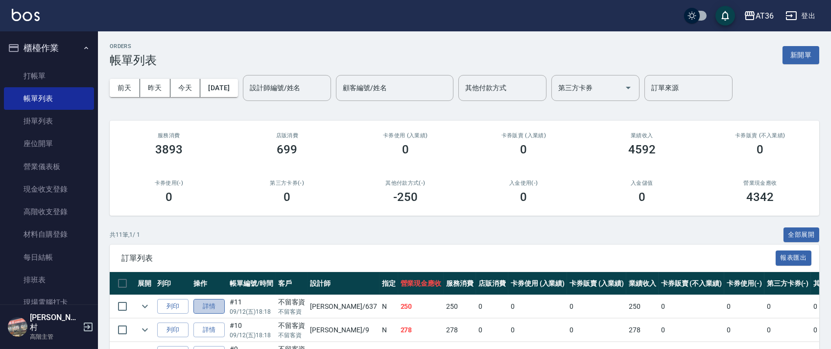
click at [201, 306] on link "詳情" at bounding box center [209, 306] width 31 height 15
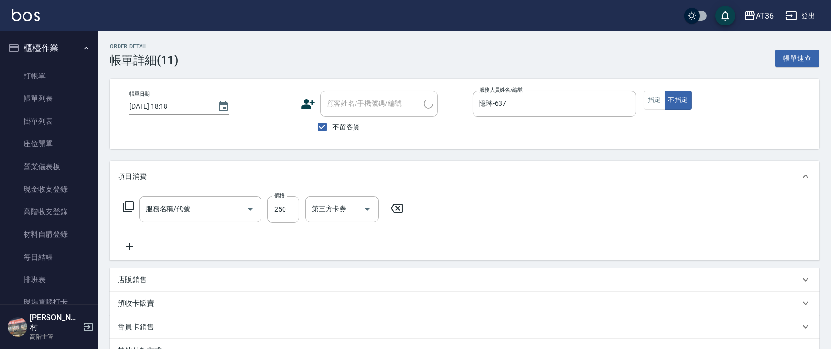
checkbox input "true"
type input "憶琳-637"
type input "一般洗髮(201)"
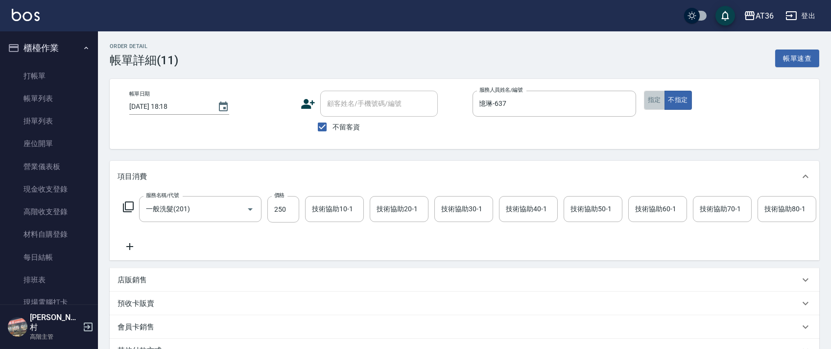
click at [652, 96] on button "指定" at bounding box center [654, 100] width 21 height 19
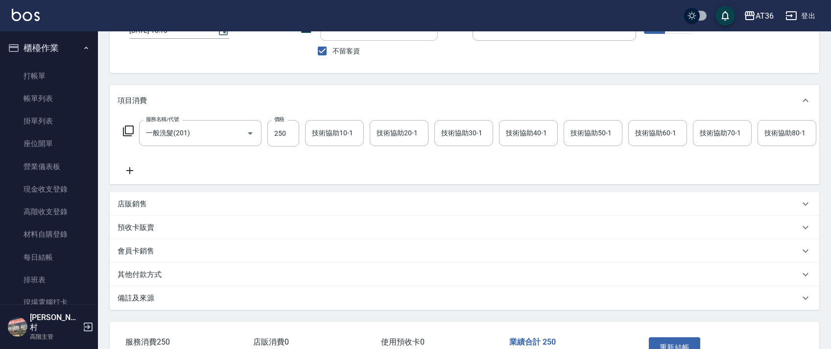
scroll to position [151, 0]
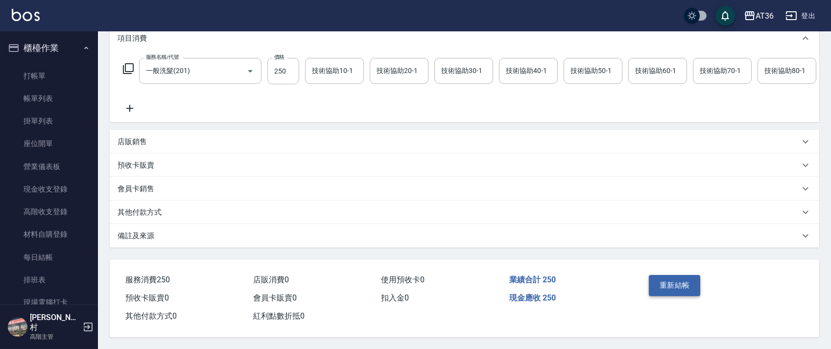
click at [679, 287] on button "重新結帳" at bounding box center [675, 285] width 52 height 21
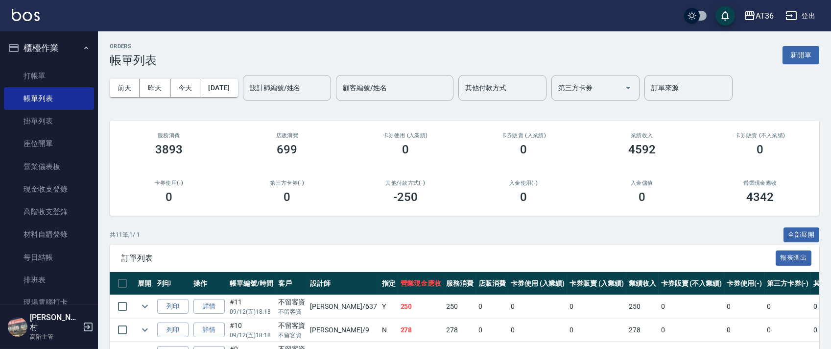
click at [56, 73] on link "打帳單" at bounding box center [49, 76] width 90 height 23
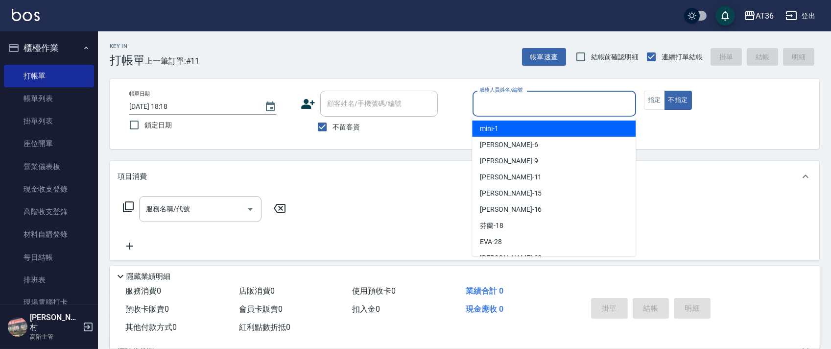
drag, startPoint x: 477, startPoint y: 102, endPoint x: 542, endPoint y: 134, distance: 73.0
click at [477, 102] on input "服務人員姓名/編號" at bounding box center [554, 103] width 155 height 17
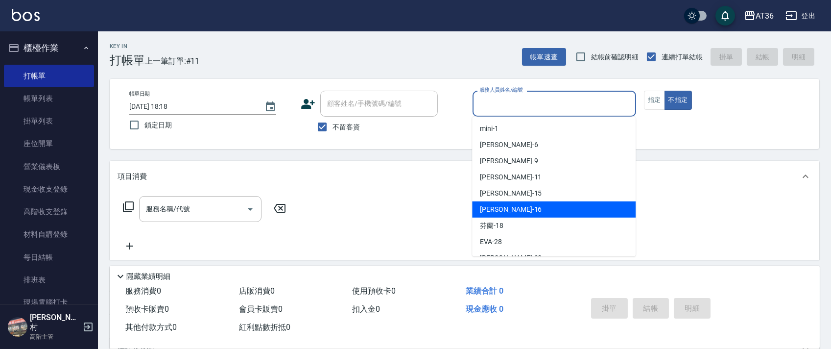
drag, startPoint x: 510, startPoint y: 214, endPoint x: 704, endPoint y: 109, distance: 220.5
click at [514, 214] on div "[PERSON_NAME] -16" at bounding box center [554, 209] width 164 height 16
type input "小鳳-16"
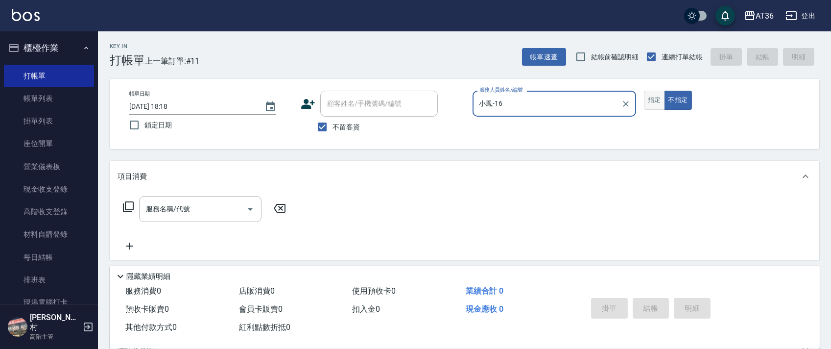
click at [653, 106] on button "指定" at bounding box center [654, 100] width 21 height 19
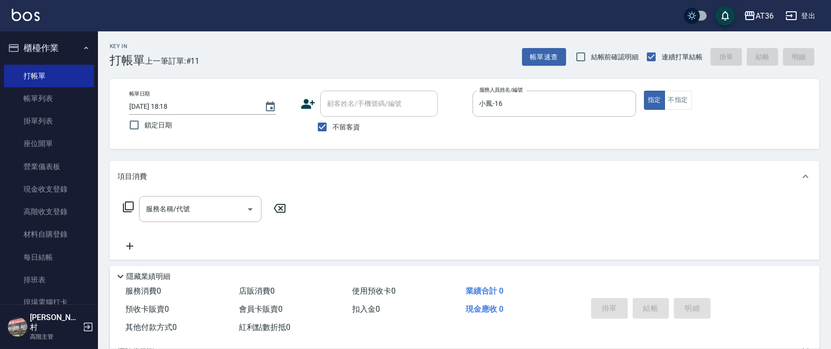
click at [129, 206] on icon at bounding box center [128, 207] width 12 height 12
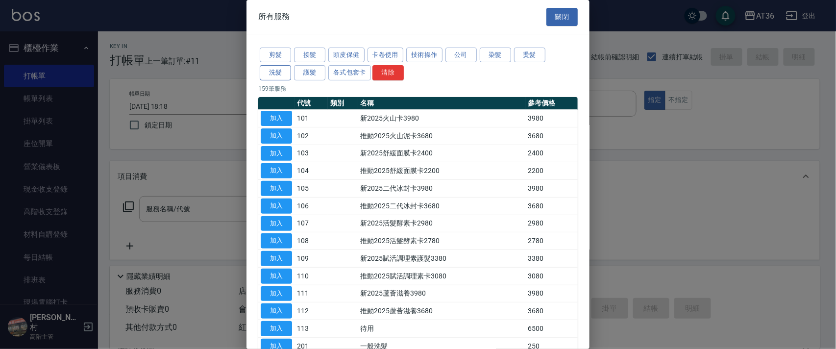
click at [278, 72] on button "洗髮" at bounding box center [275, 72] width 31 height 15
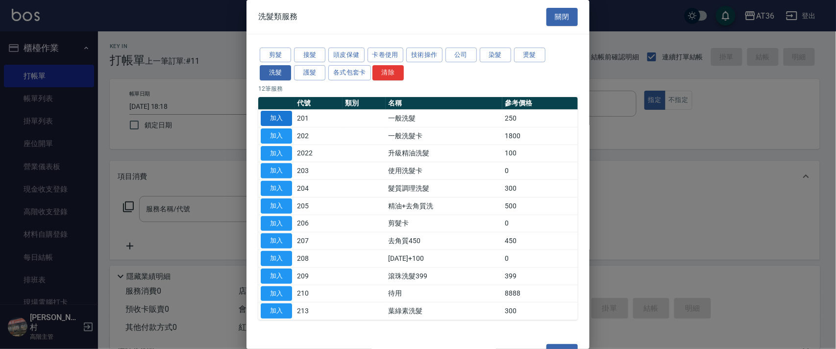
click at [281, 118] on button "加入" at bounding box center [276, 118] width 31 height 15
type input "一般洗髮(201)"
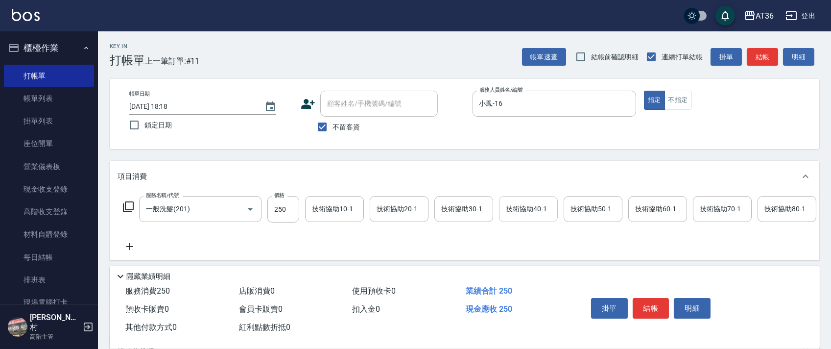
click at [515, 205] on div "技術協助40-1 技術協助40-1" at bounding box center [528, 209] width 59 height 26
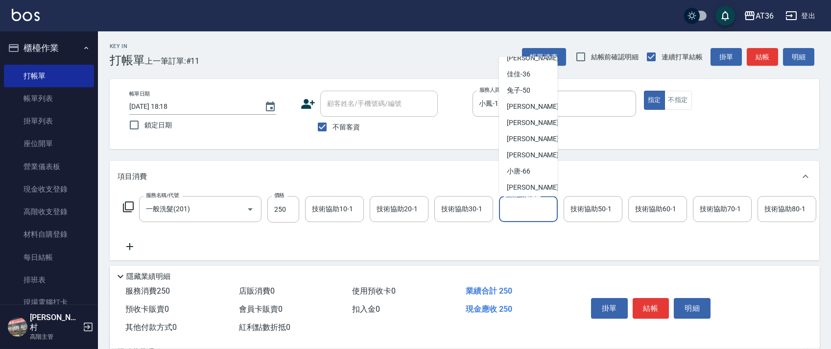
scroll to position [143, 0]
drag, startPoint x: 530, startPoint y: 121, endPoint x: 779, endPoint y: 208, distance: 264.5
click at [530, 120] on div "[PERSON_NAME] -56" at bounding box center [528, 120] width 59 height 16
type input "[PERSON_NAME]-56"
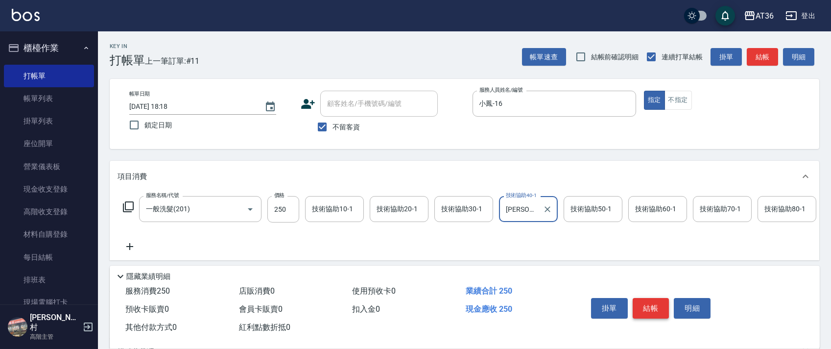
click at [654, 310] on button "結帳" at bounding box center [651, 308] width 37 height 21
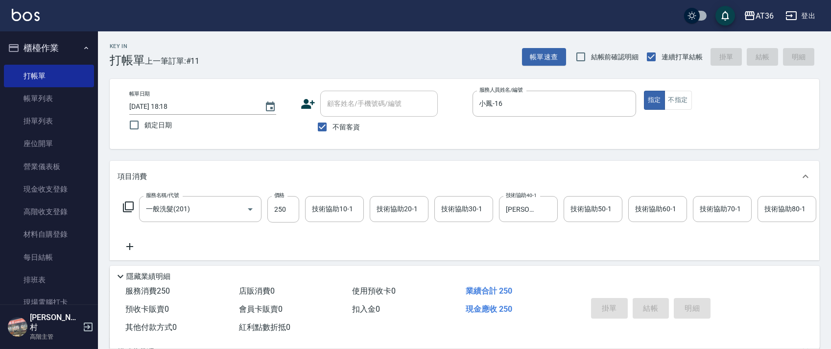
type input "[DATE] 18:19"
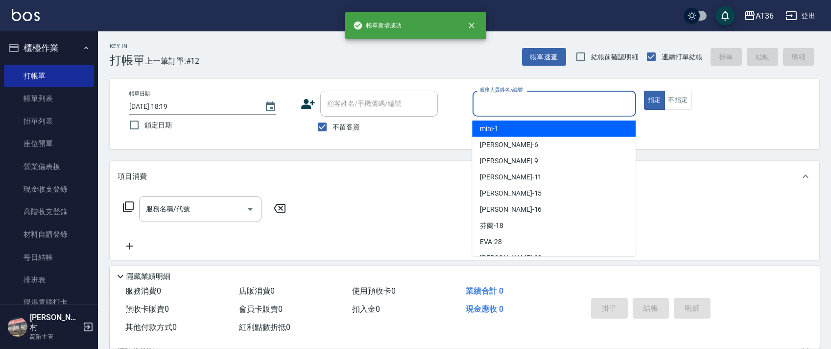
drag, startPoint x: 483, startPoint y: 105, endPoint x: 515, endPoint y: 140, distance: 47.5
click at [482, 106] on input "服務人員姓名/編號" at bounding box center [554, 103] width 155 height 17
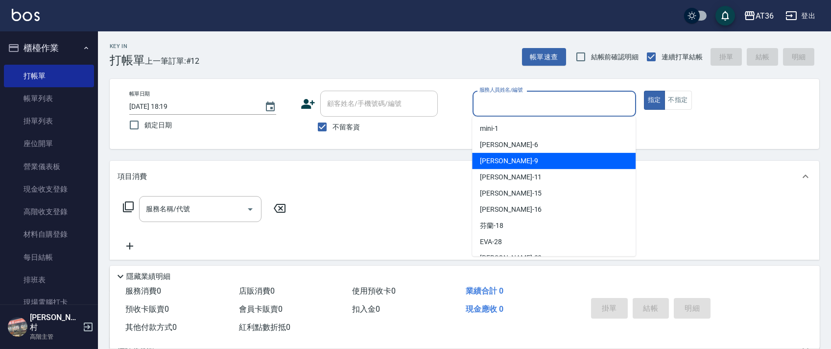
click at [509, 157] on div "美燕 -9" at bounding box center [554, 161] width 164 height 16
type input "美燕-9"
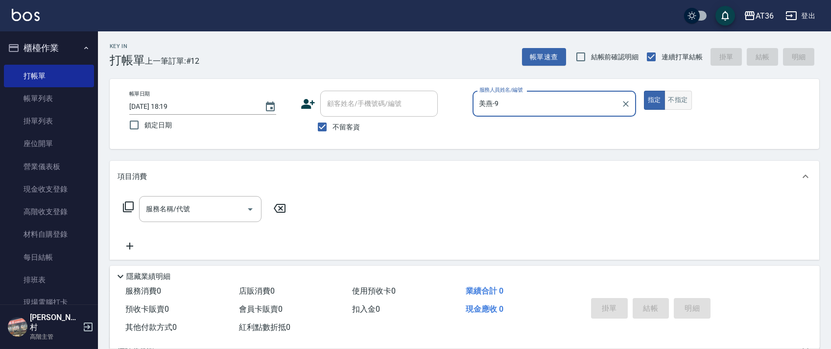
click at [679, 94] on button "不指定" at bounding box center [678, 100] width 27 height 19
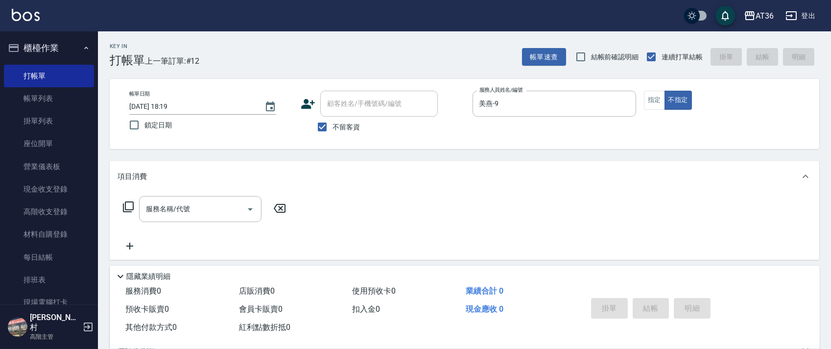
click at [131, 204] on icon at bounding box center [128, 207] width 12 height 12
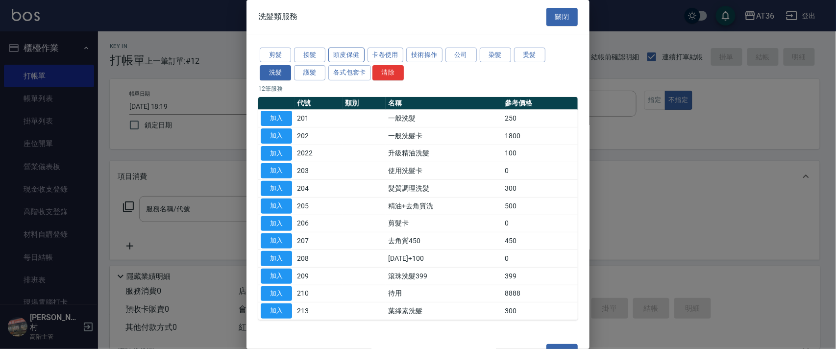
click at [346, 54] on button "頭皮保健" at bounding box center [346, 55] width 36 height 15
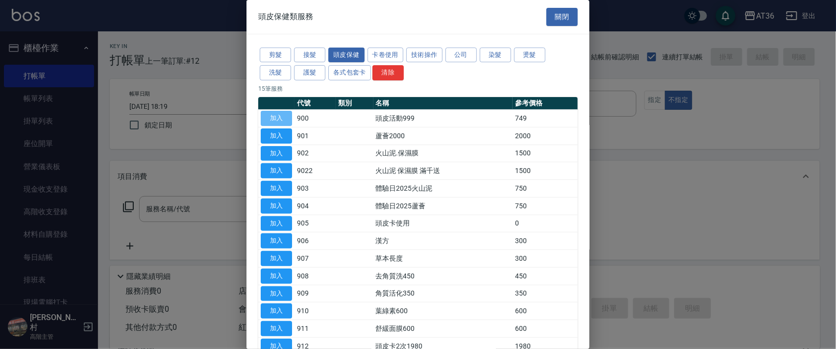
drag, startPoint x: 271, startPoint y: 116, endPoint x: 516, endPoint y: 155, distance: 247.6
click at [271, 117] on button "加入" at bounding box center [276, 118] width 31 height 15
type input "頭皮活動999(900)"
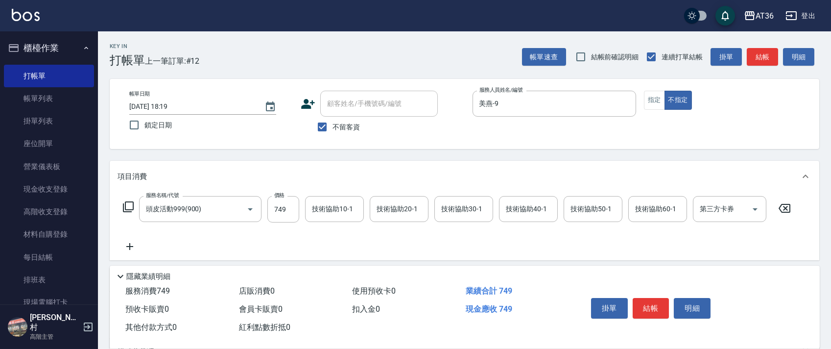
click at [127, 206] on icon at bounding box center [128, 207] width 12 height 12
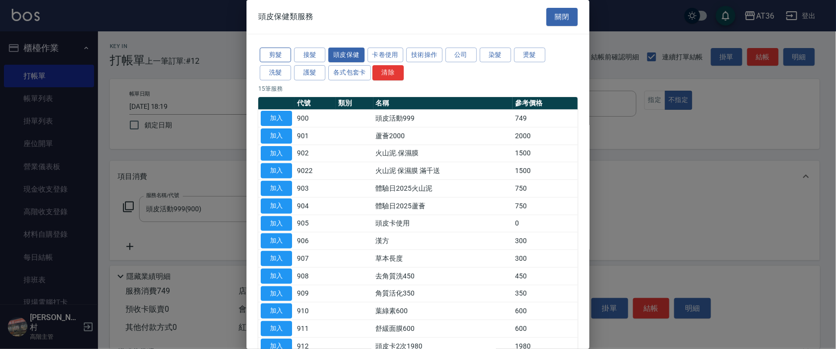
click at [278, 54] on button "剪髮" at bounding box center [275, 55] width 31 height 15
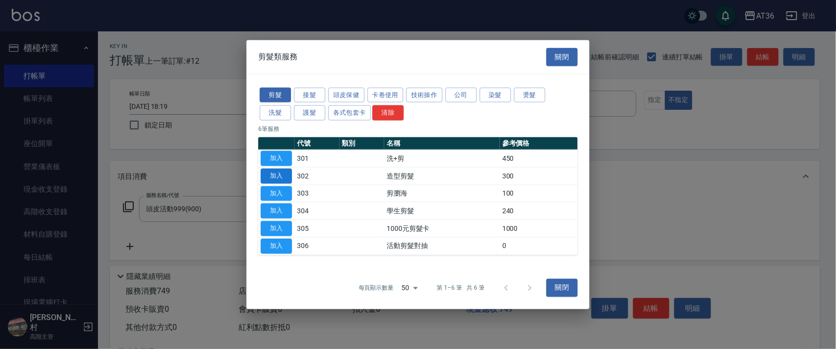
click at [277, 172] on button "加入" at bounding box center [276, 175] width 31 height 15
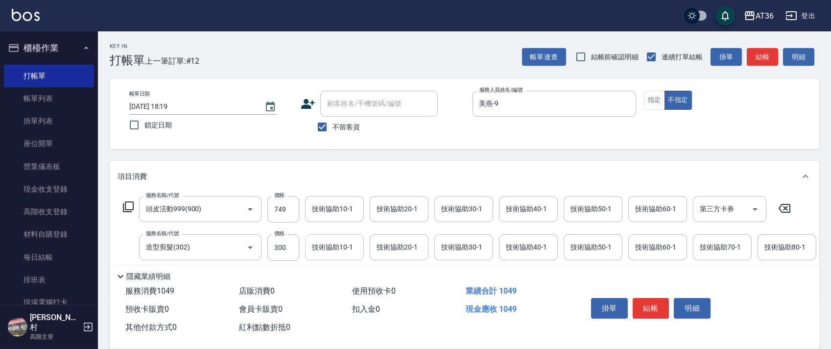
click at [283, 245] on input "300" at bounding box center [284, 247] width 32 height 26
type input "298"
click at [515, 208] on div "技術協助40-1 技術協助40-1" at bounding box center [528, 209] width 59 height 26
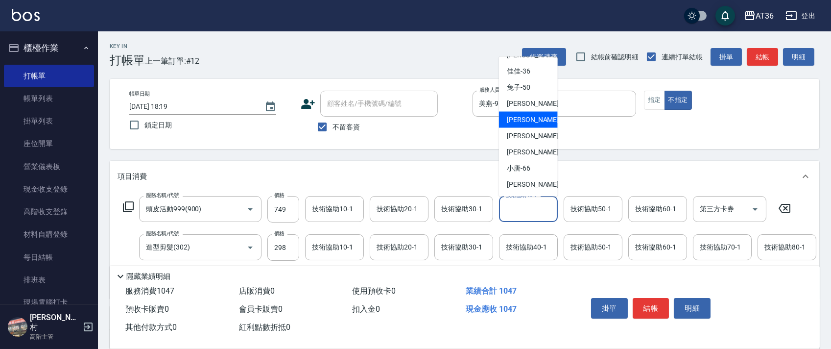
click at [528, 124] on span "[PERSON_NAME] -56" at bounding box center [538, 120] width 62 height 10
type input "[PERSON_NAME]-56"
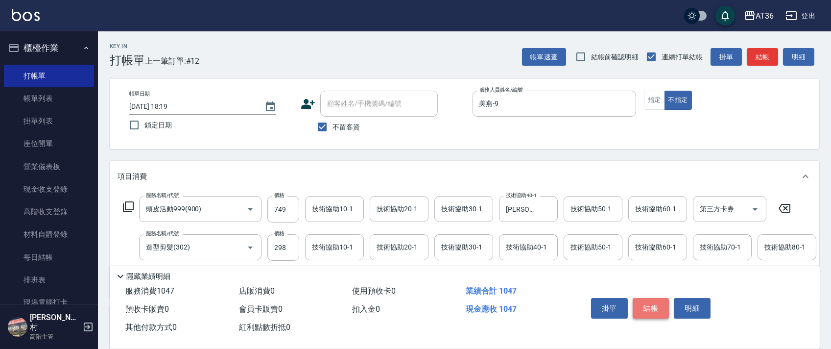
click at [649, 304] on button "結帳" at bounding box center [651, 308] width 37 height 21
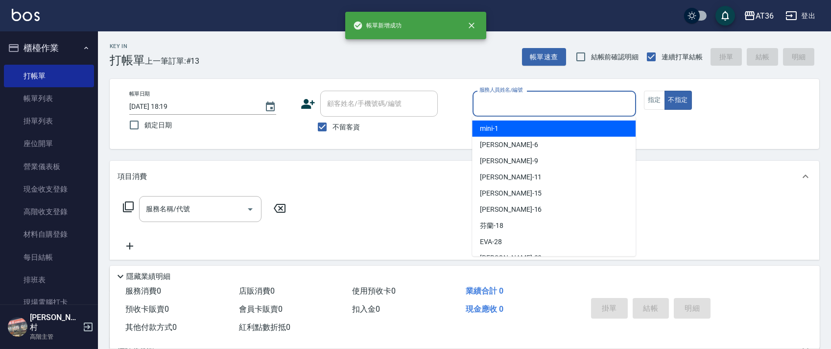
click at [489, 107] on input "服務人員姓名/編號" at bounding box center [554, 103] width 155 height 17
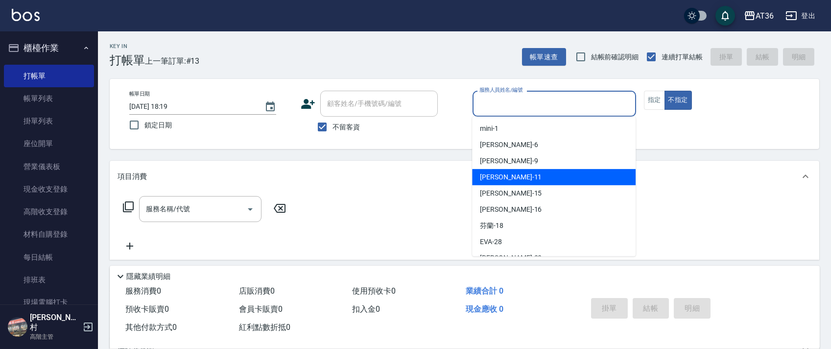
click at [508, 176] on div "[PERSON_NAME] -11" at bounding box center [554, 177] width 164 height 16
type input "[PERSON_NAME]-11"
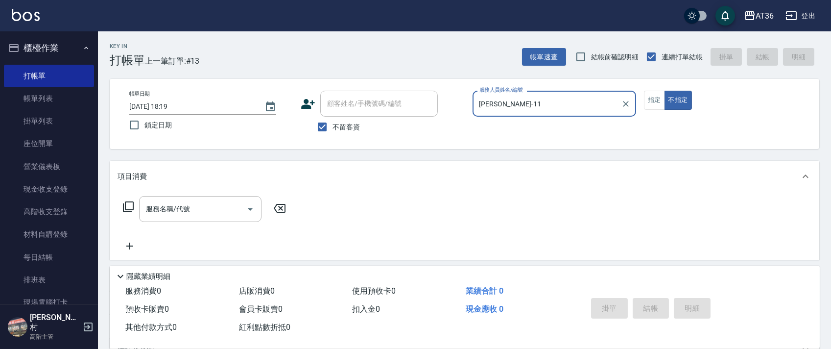
click at [131, 204] on icon at bounding box center [128, 207] width 12 height 12
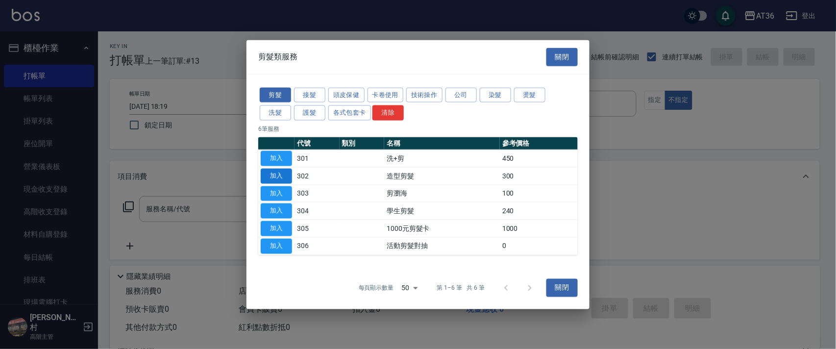
click at [275, 172] on button "加入" at bounding box center [276, 175] width 31 height 15
type input "造型剪髮(302)"
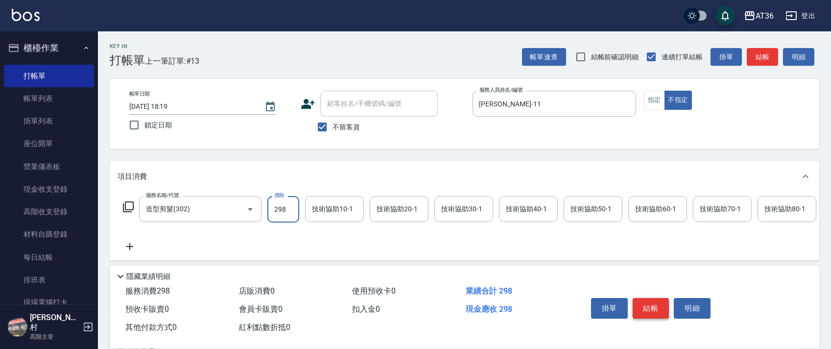
type input "298"
click at [648, 307] on button "結帳" at bounding box center [651, 308] width 37 height 21
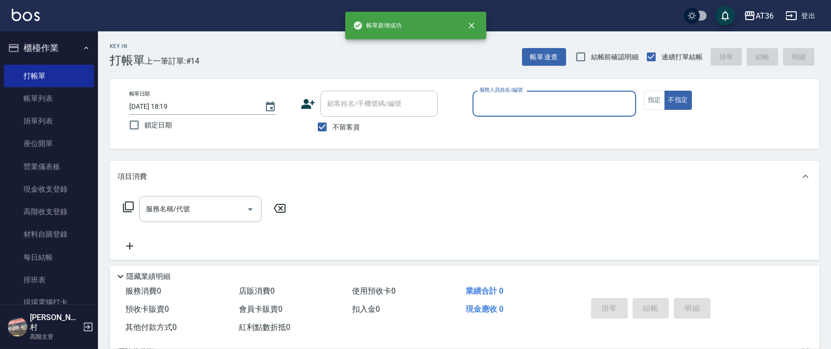
click at [485, 106] on input "服務人員姓名/編號" at bounding box center [554, 103] width 155 height 17
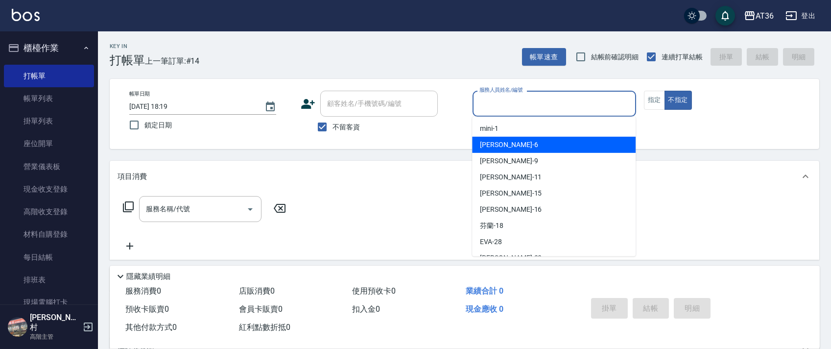
click at [502, 148] on div "[PERSON_NAME] -6" at bounding box center [554, 145] width 164 height 16
type input "[PERSON_NAME]-6"
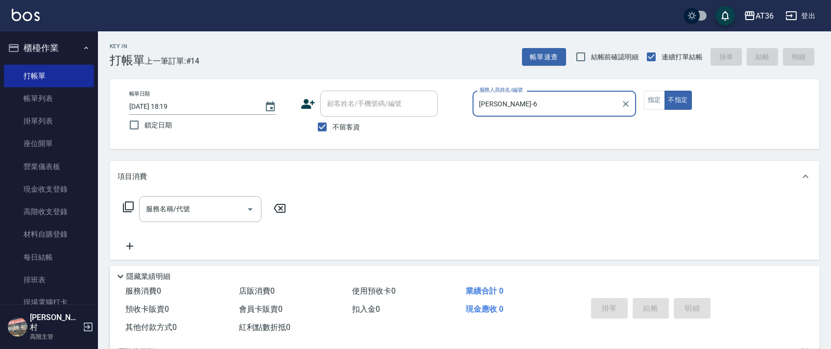
click at [130, 206] on icon at bounding box center [128, 207] width 12 height 12
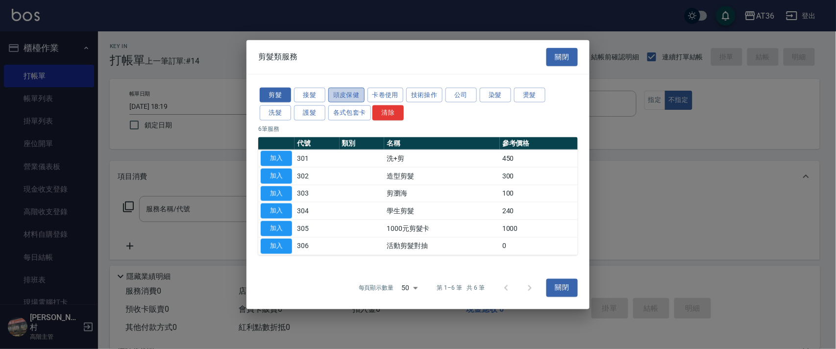
click at [334, 97] on button "頭皮保健" at bounding box center [346, 94] width 36 height 15
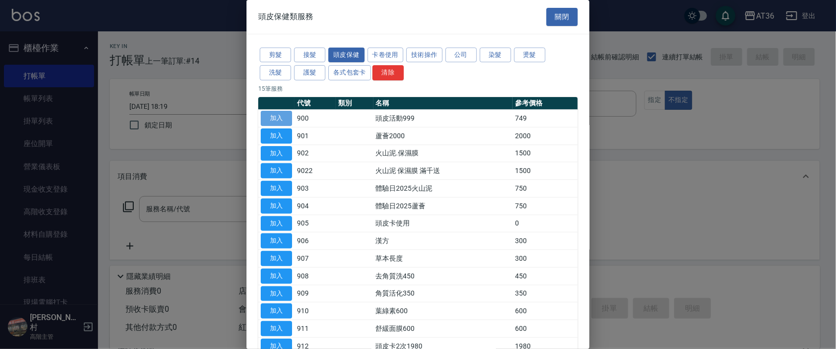
click at [273, 114] on button "加入" at bounding box center [276, 118] width 31 height 15
type input "頭皮活動999(900)"
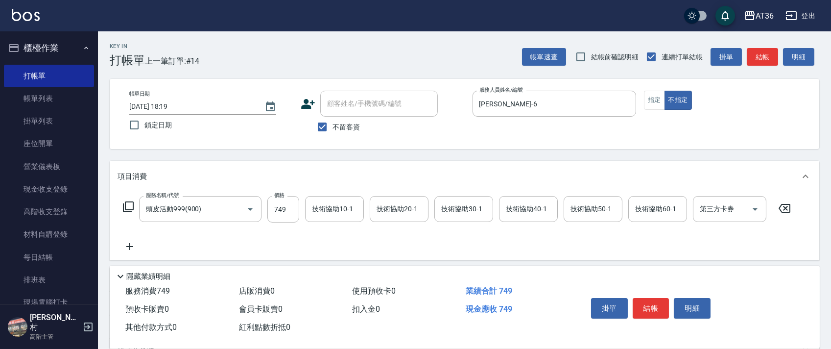
click at [126, 206] on icon at bounding box center [128, 207] width 12 height 12
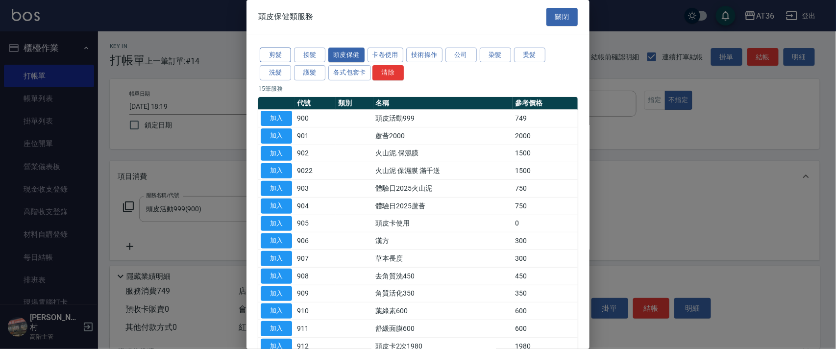
click at [275, 51] on button "剪髮" at bounding box center [275, 55] width 31 height 15
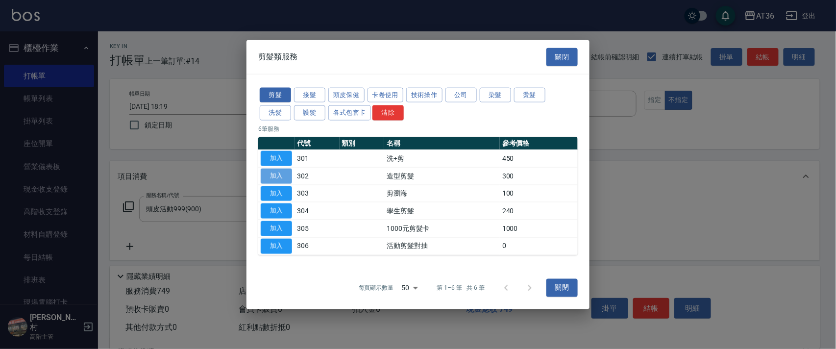
click at [275, 174] on button "加入" at bounding box center [276, 175] width 31 height 15
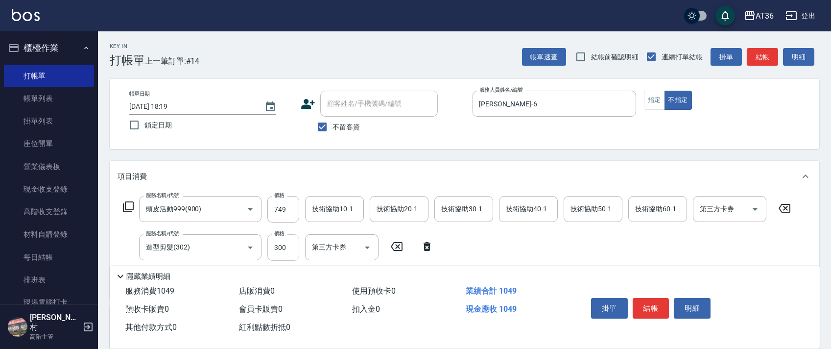
click at [275, 247] on input "300" at bounding box center [284, 247] width 32 height 26
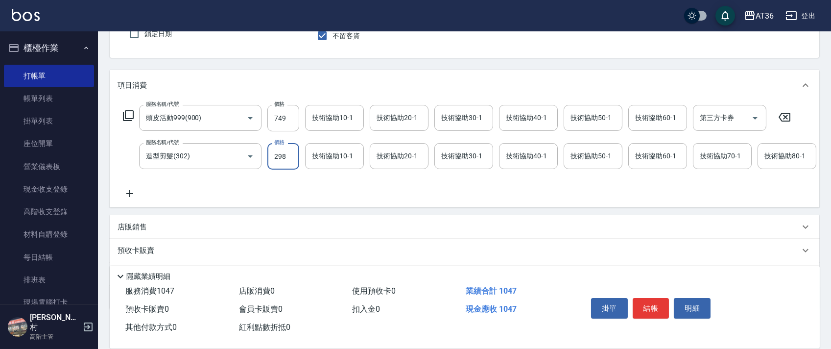
scroll to position [154, 0]
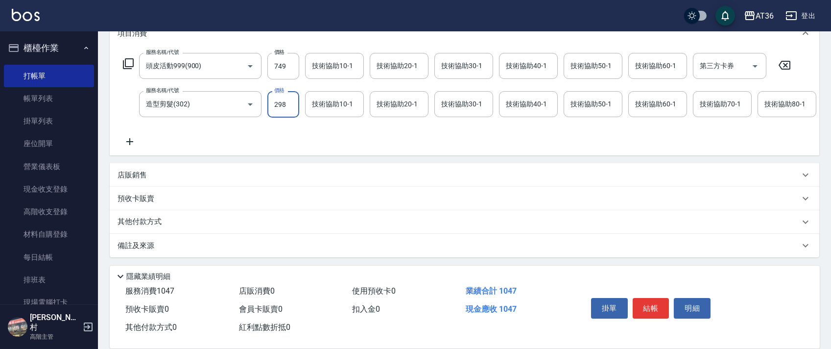
type input "298"
click at [158, 219] on p "其他付款方式" at bounding box center [142, 222] width 49 height 11
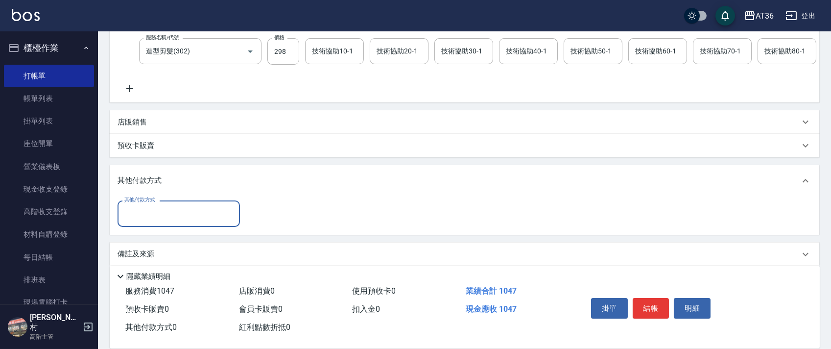
scroll to position [215, 0]
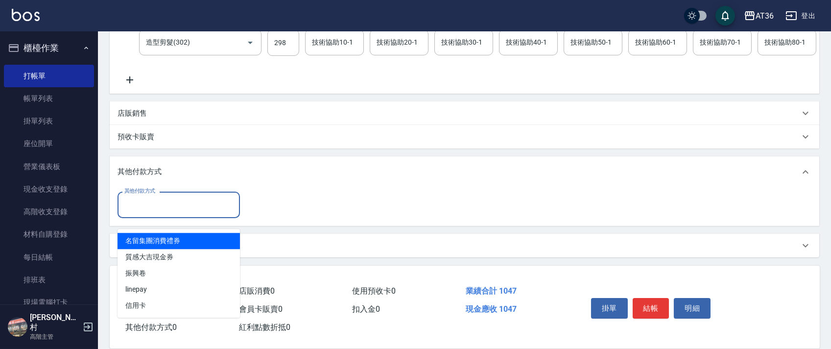
drag, startPoint x: 172, startPoint y: 204, endPoint x: 239, endPoint y: 230, distance: 71.1
click at [172, 206] on input "其他付款方式" at bounding box center [179, 204] width 114 height 17
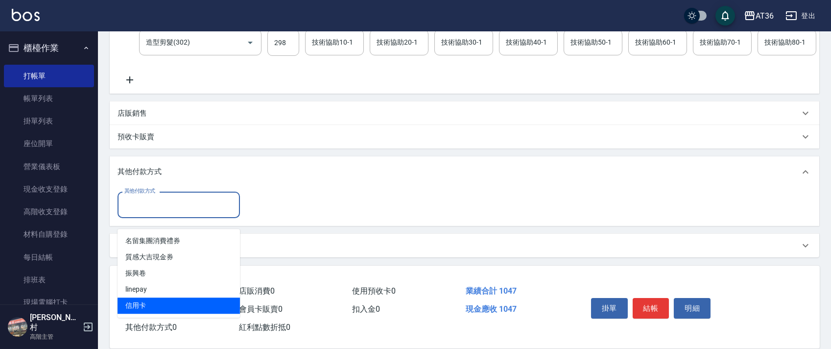
click at [162, 297] on span "信用卡" at bounding box center [179, 305] width 122 height 16
type input "信用卡"
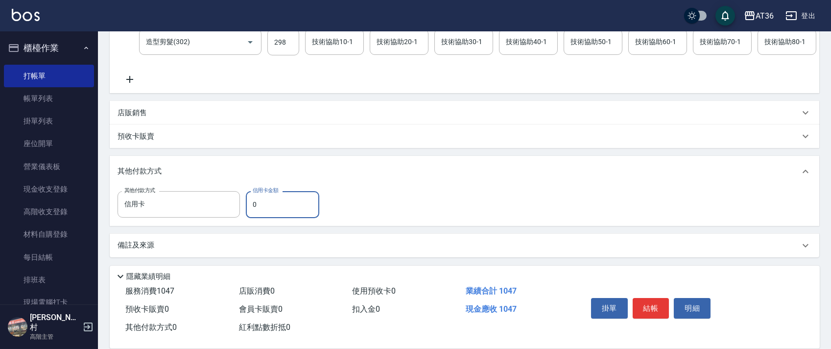
click at [250, 207] on input "0" at bounding box center [282, 204] width 73 height 26
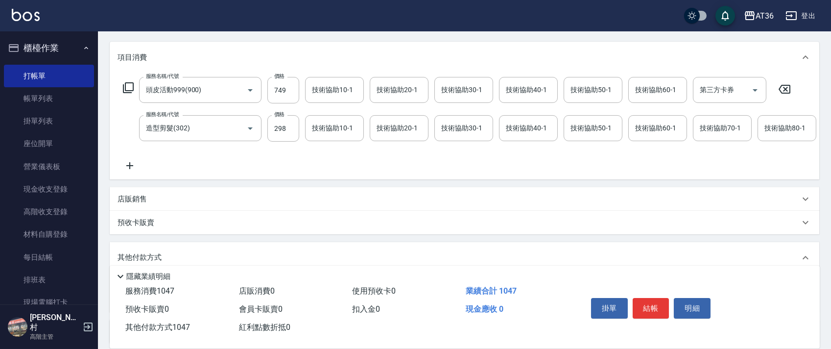
scroll to position [0, 0]
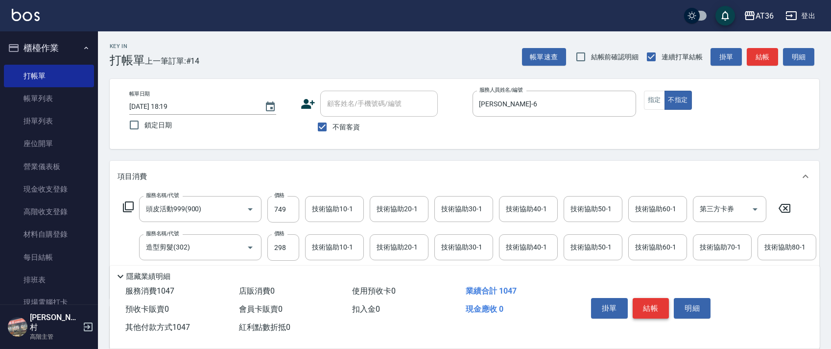
type input "1047"
click at [650, 310] on button "結帳" at bounding box center [651, 308] width 37 height 21
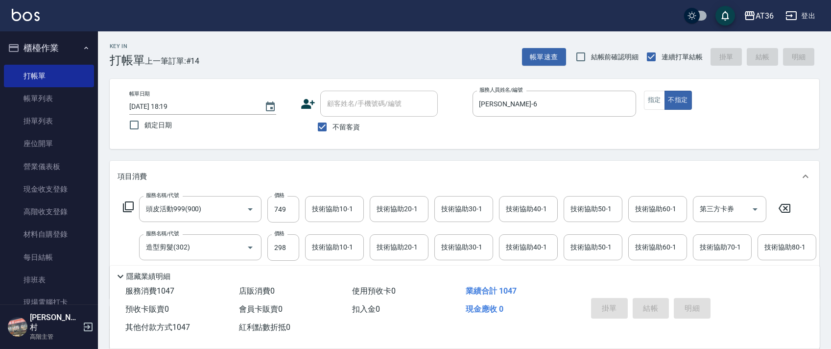
type input "[DATE] 18:20"
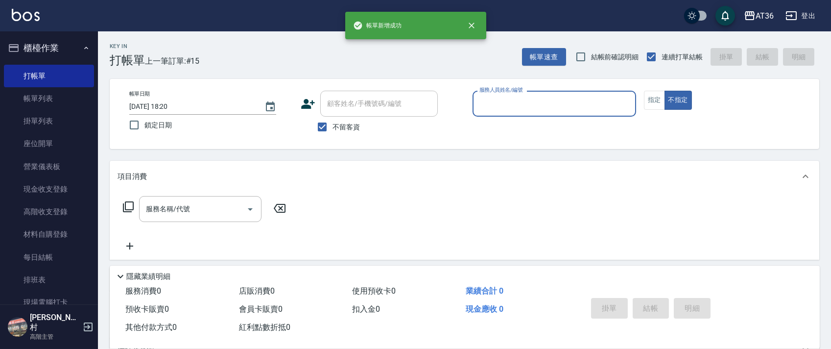
click at [481, 100] on input "服務人員姓名/編號" at bounding box center [554, 103] width 155 height 17
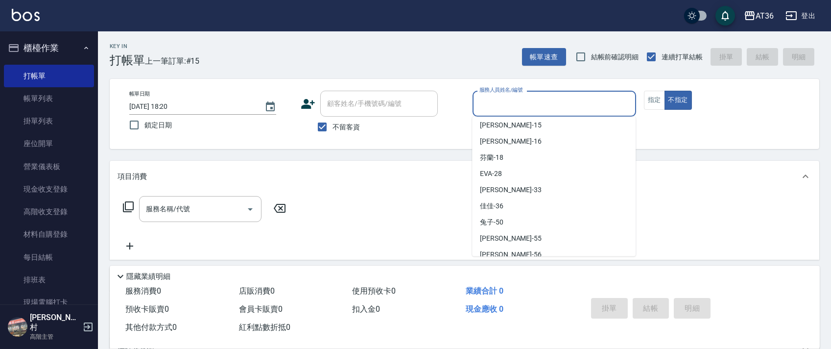
scroll to position [143, 0]
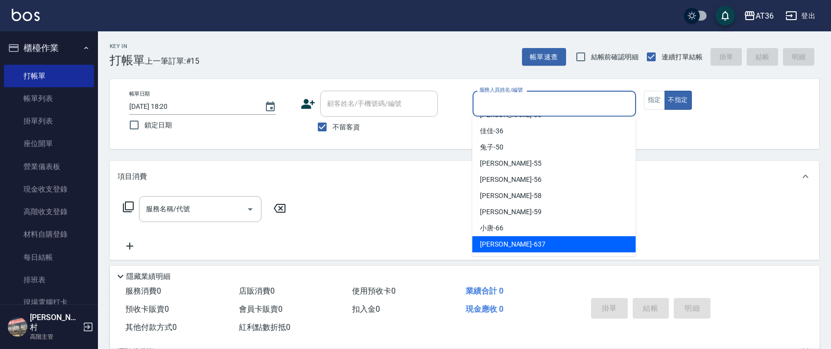
click at [497, 238] on div "憶琳 -637" at bounding box center [554, 244] width 164 height 16
type input "憶琳-637"
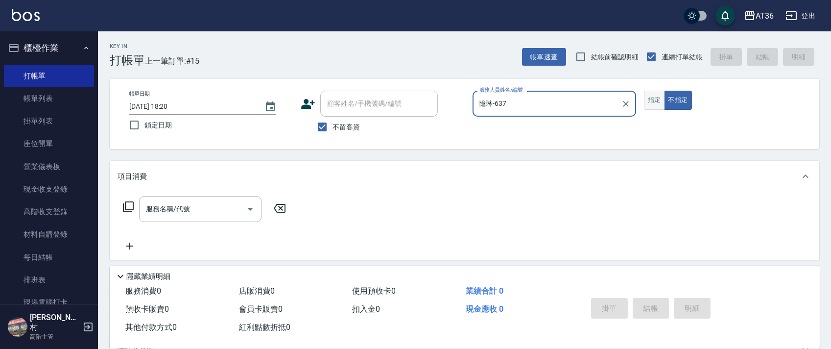
click at [657, 91] on button "指定" at bounding box center [654, 100] width 21 height 19
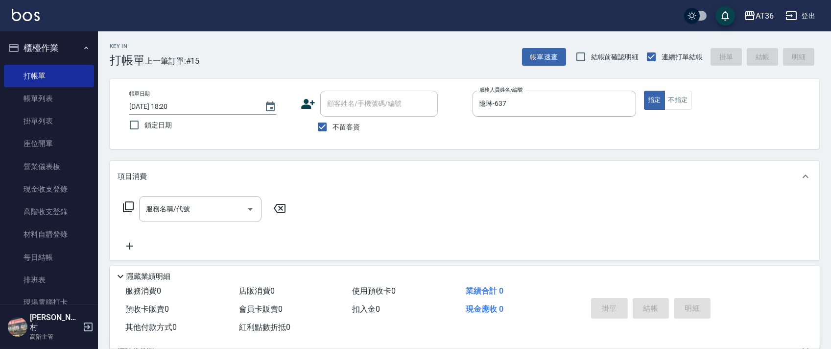
click at [130, 205] on icon at bounding box center [128, 207] width 12 height 12
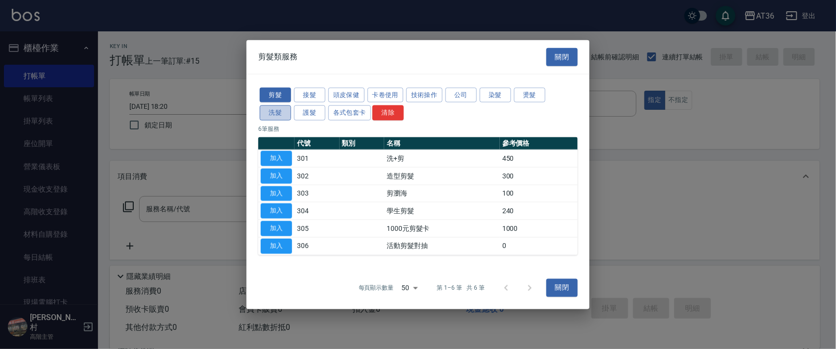
click at [263, 110] on button "洗髮" at bounding box center [275, 112] width 31 height 15
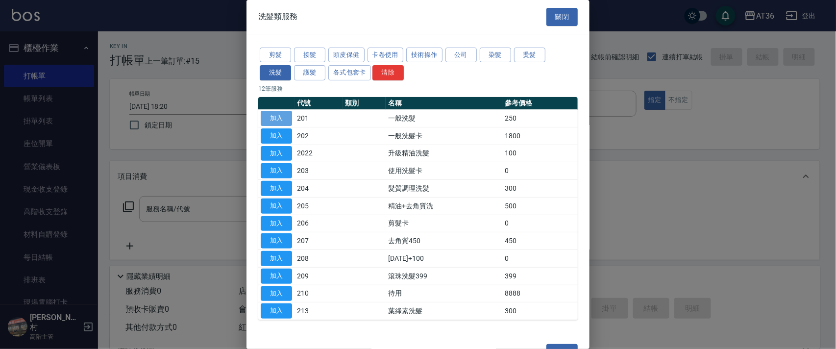
click at [273, 114] on button "加入" at bounding box center [276, 118] width 31 height 15
type input "一般洗髮(201)"
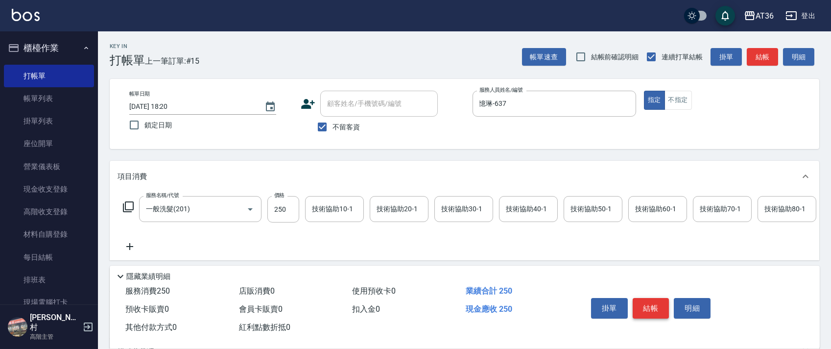
click at [646, 301] on button "結帳" at bounding box center [651, 308] width 37 height 21
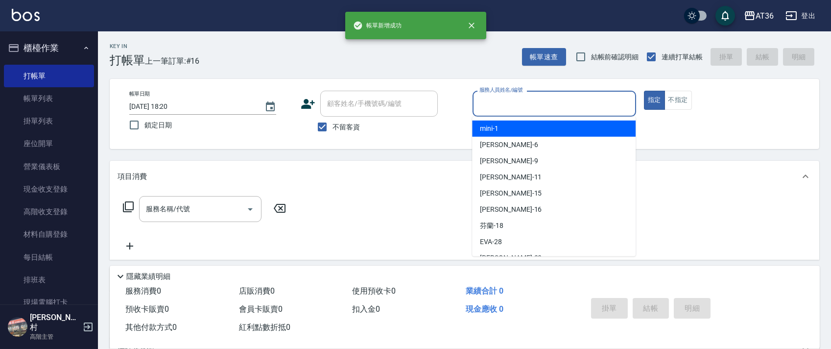
click at [491, 105] on input "服務人員姓名/編號" at bounding box center [554, 103] width 155 height 17
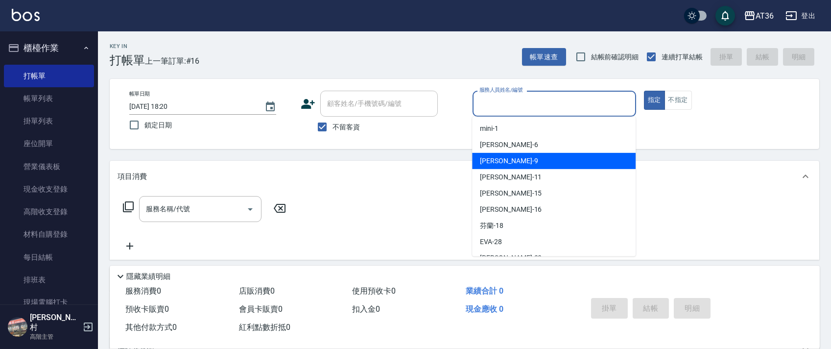
click at [512, 167] on div "美燕 -9" at bounding box center [554, 161] width 164 height 16
type input "美燕-9"
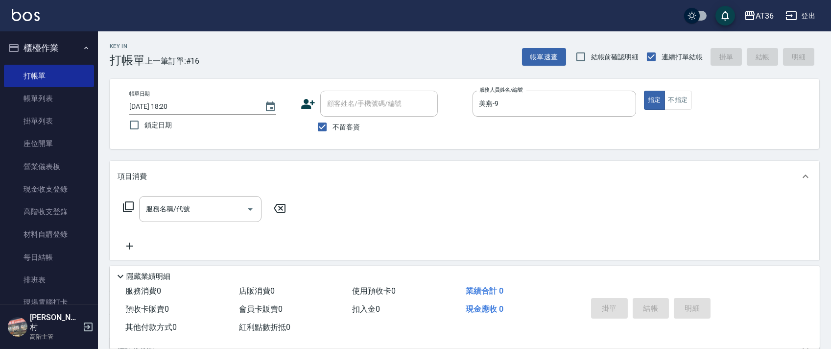
click at [128, 209] on icon at bounding box center [128, 207] width 12 height 12
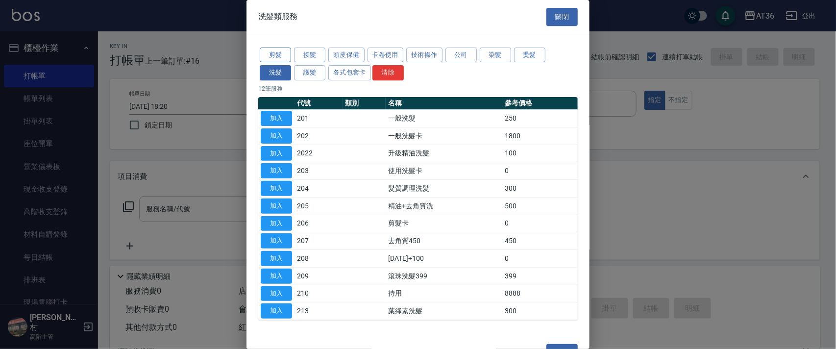
click at [267, 59] on button "剪髮" at bounding box center [275, 55] width 31 height 15
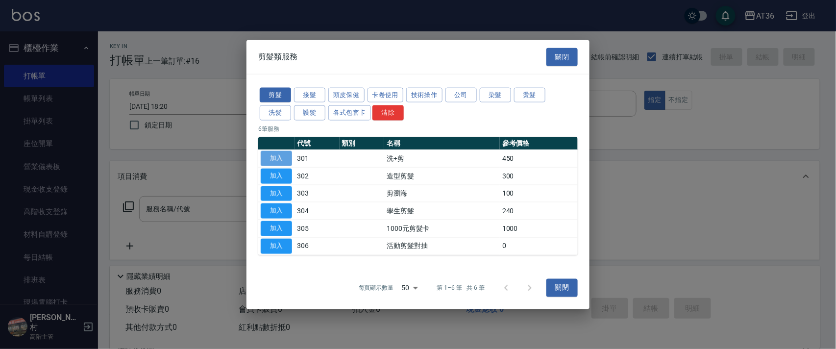
click at [280, 156] on button "加入" at bounding box center [276, 158] width 31 height 15
type input "洗+剪(301)"
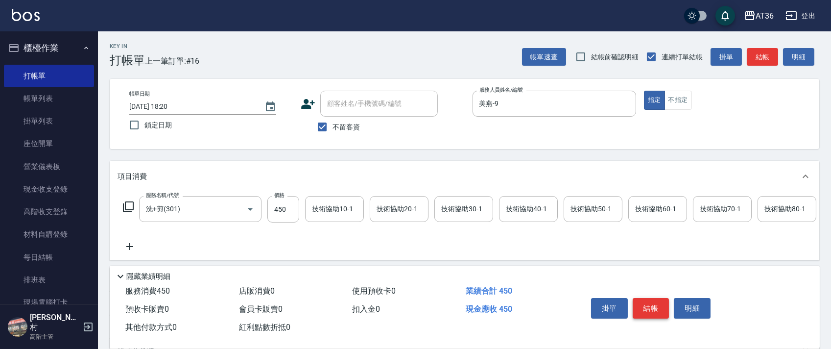
click at [652, 312] on button "結帳" at bounding box center [651, 308] width 37 height 21
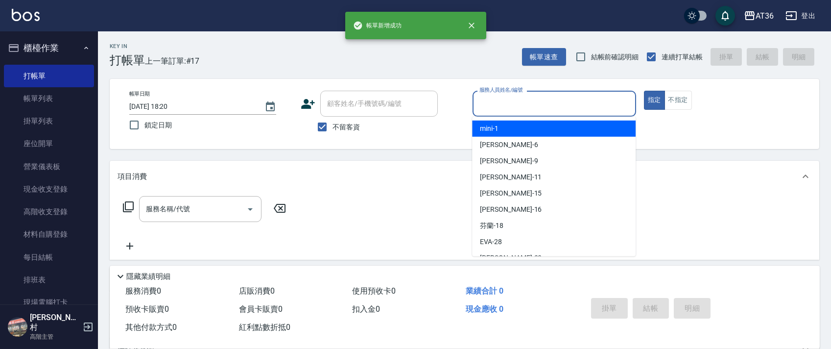
drag, startPoint x: 487, startPoint y: 98, endPoint x: 522, endPoint y: 142, distance: 55.4
click at [487, 100] on input "服務人員姓名/編號" at bounding box center [554, 103] width 155 height 17
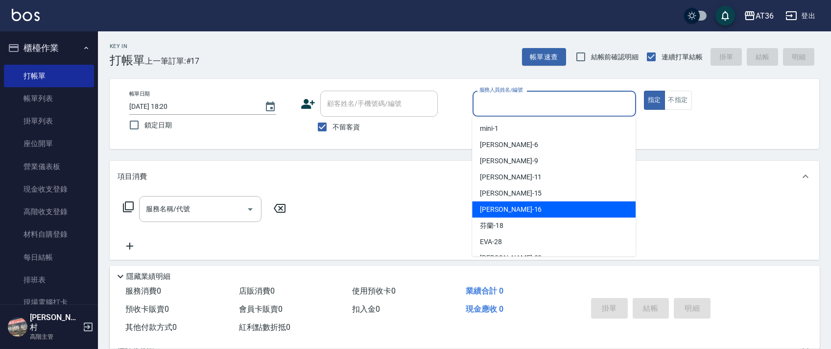
click at [511, 203] on div "[PERSON_NAME] -16" at bounding box center [554, 209] width 164 height 16
type input "小鳳-16"
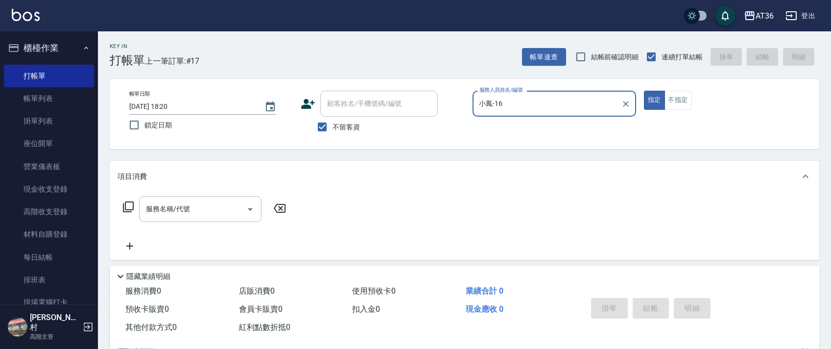
click at [126, 207] on icon at bounding box center [128, 207] width 12 height 12
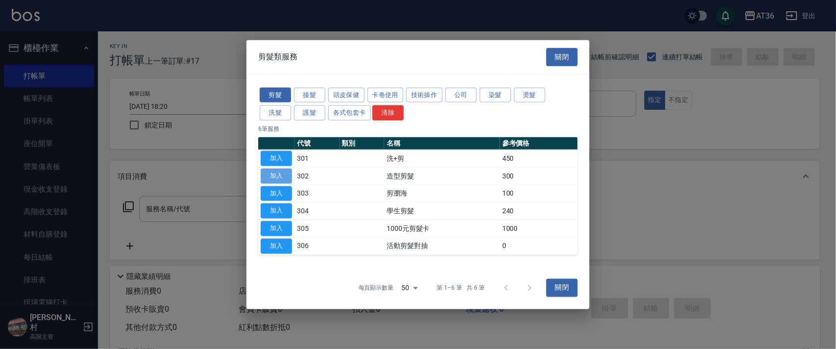
click at [273, 171] on button "加入" at bounding box center [276, 175] width 31 height 15
type input "造型剪髮(302)"
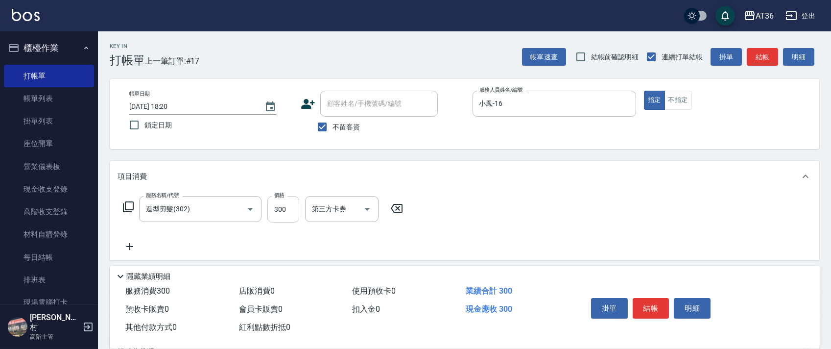
click at [271, 210] on input "300" at bounding box center [284, 209] width 32 height 26
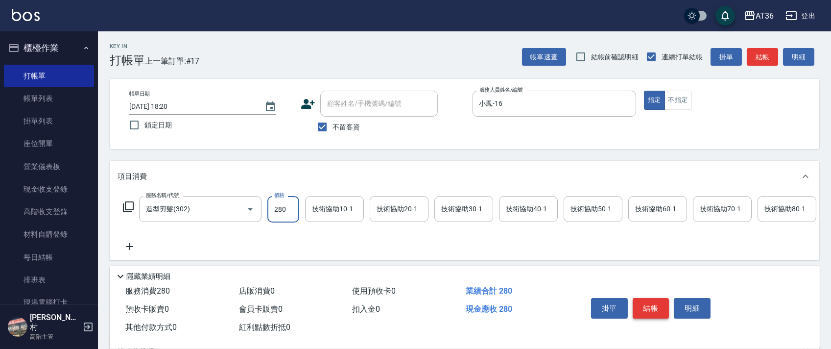
type input "280"
click at [649, 308] on button "結帳" at bounding box center [651, 308] width 37 height 21
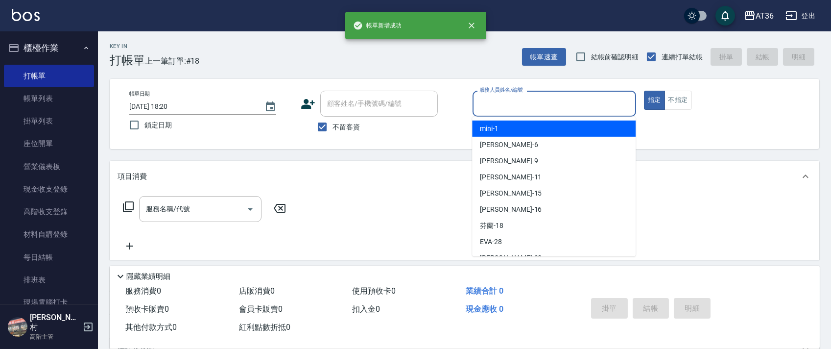
click at [482, 108] on input "服務人員姓名/編號" at bounding box center [554, 103] width 155 height 17
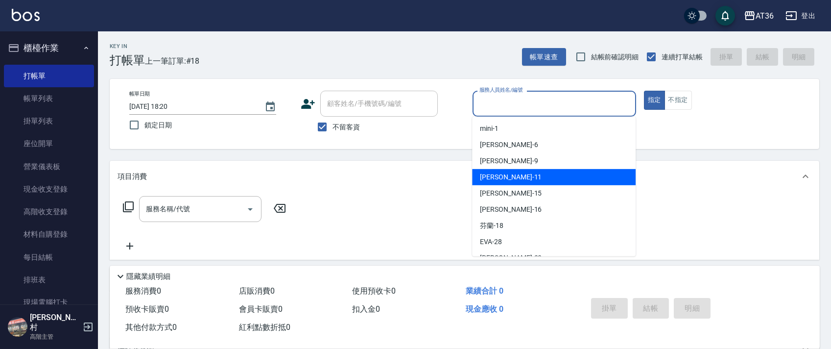
drag, startPoint x: 503, startPoint y: 174, endPoint x: 548, endPoint y: 142, distance: 55.5
click at [503, 174] on div "[PERSON_NAME] -11" at bounding box center [554, 177] width 164 height 16
type input "[PERSON_NAME]-11"
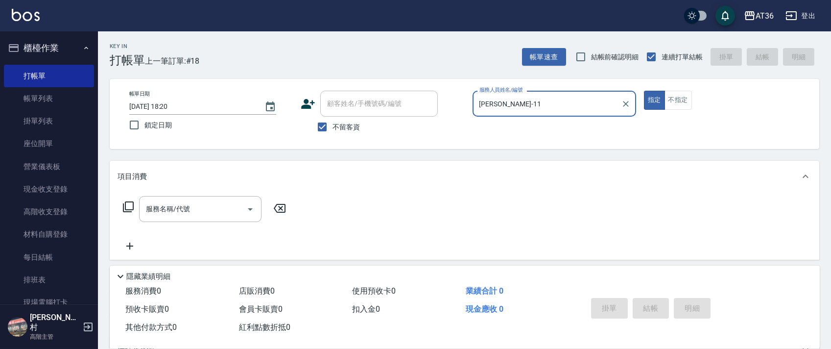
click at [124, 206] on icon at bounding box center [128, 207] width 12 height 12
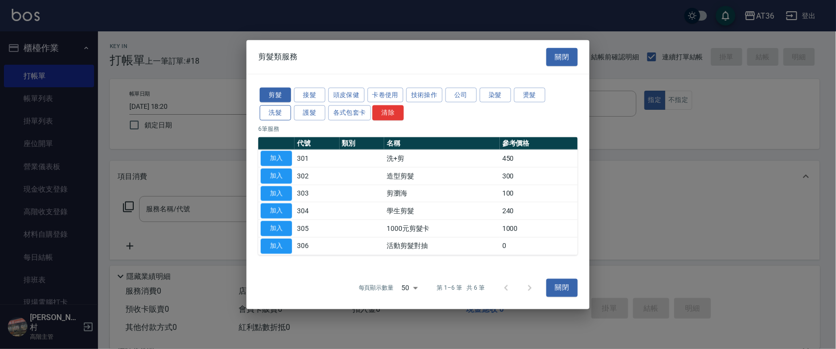
click at [277, 109] on button "洗髮" at bounding box center [275, 112] width 31 height 15
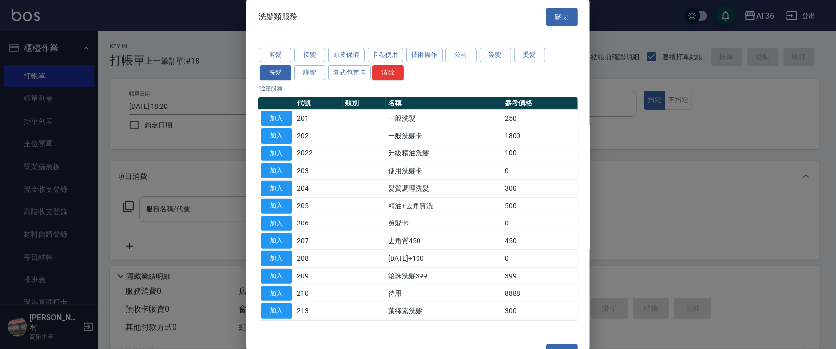
drag, startPoint x: 284, startPoint y: 116, endPoint x: 568, endPoint y: 175, distance: 290.4
click at [284, 116] on button "加入" at bounding box center [276, 118] width 31 height 15
type input "一般洗髮(201)"
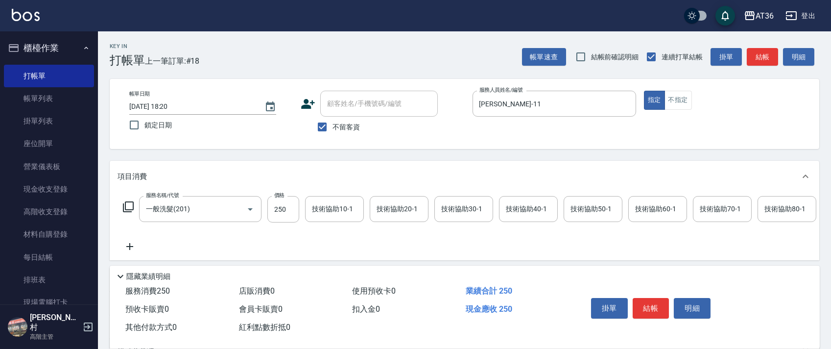
click at [508, 208] on div "技術協助40-1 技術協助40-1" at bounding box center [528, 209] width 59 height 26
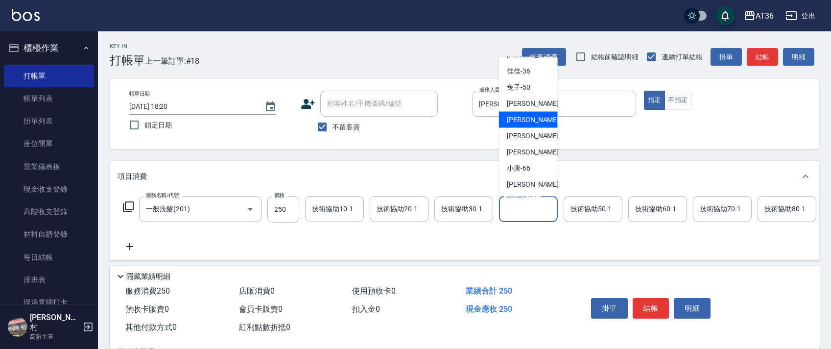
drag, startPoint x: 534, startPoint y: 125, endPoint x: 766, endPoint y: 235, distance: 256.4
click at [535, 125] on div "[PERSON_NAME] -56" at bounding box center [528, 120] width 59 height 16
type input "[PERSON_NAME]-56"
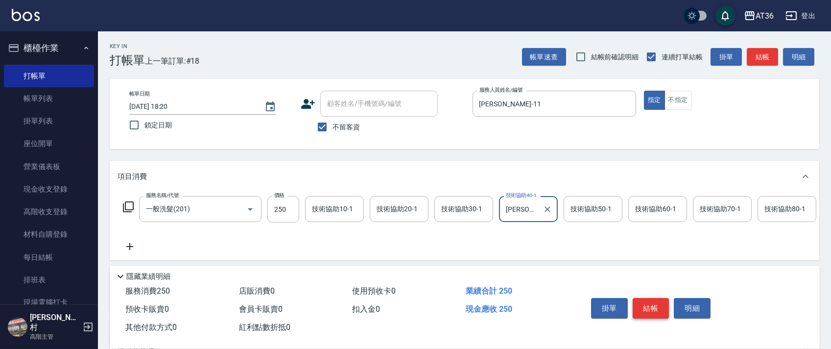
click at [653, 308] on button "結帳" at bounding box center [651, 308] width 37 height 21
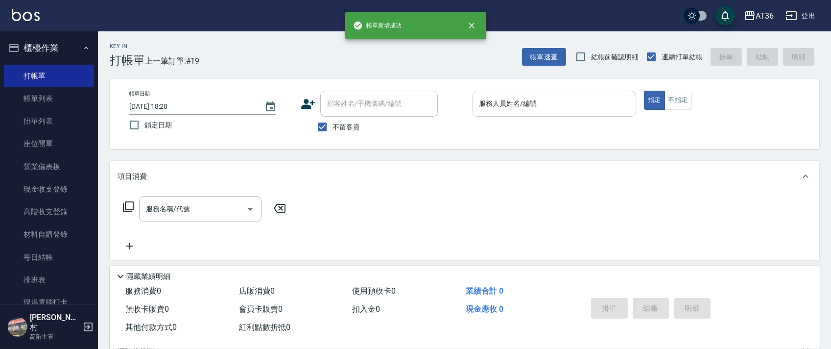
drag, startPoint x: 469, startPoint y: 100, endPoint x: 499, endPoint y: 107, distance: 30.2
click at [469, 105] on div "帳單日期 [DATE] 18:20 鎖定日期 顧客姓名/手機號碼/編號 顧客姓名/手機號碼/編號 不留客資 服務人員姓名/編號 服務人員姓名/編號 指定 不指定" at bounding box center [465, 114] width 686 height 47
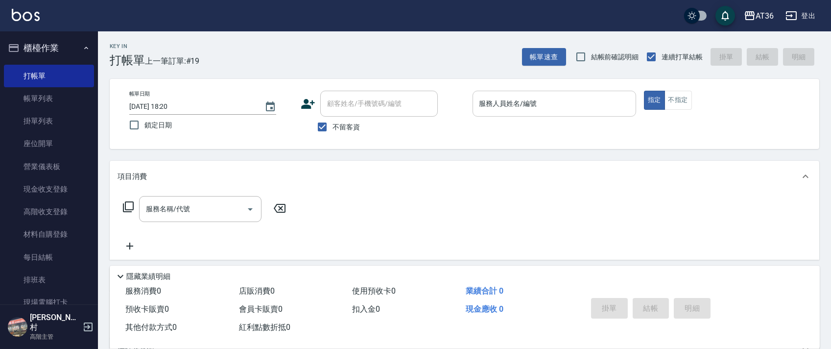
click at [492, 102] on input "服務人員姓名/編號" at bounding box center [554, 103] width 155 height 17
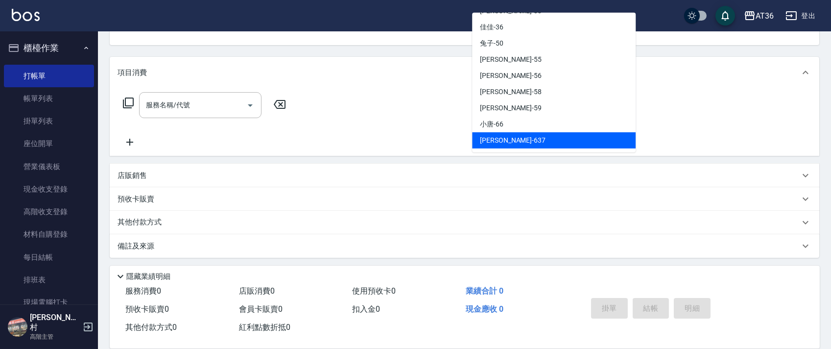
drag, startPoint x: 500, startPoint y: 138, endPoint x: 567, endPoint y: 103, distance: 75.8
click at [502, 141] on span "憶琳 -637" at bounding box center [513, 140] width 66 height 10
type input "憶琳-637"
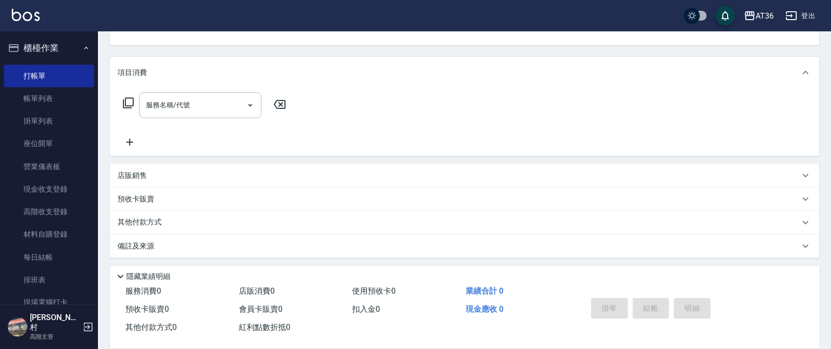
click at [128, 106] on icon at bounding box center [128, 102] width 11 height 11
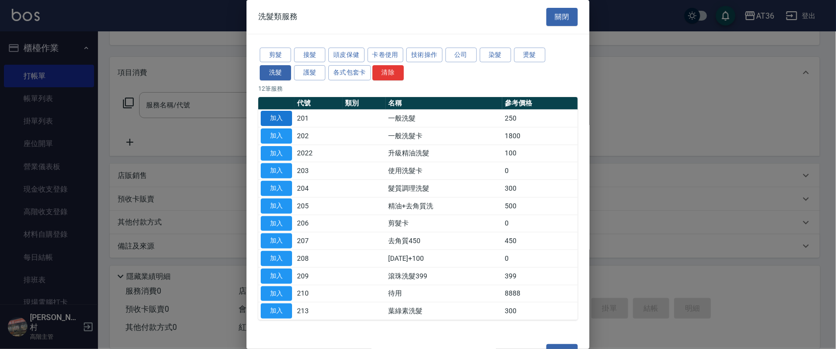
click at [267, 115] on button "加入" at bounding box center [276, 118] width 31 height 15
type input "一般洗髮(201)"
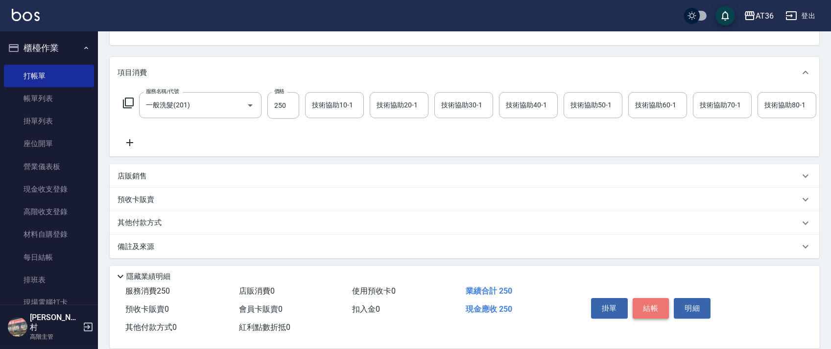
click at [645, 309] on button "結帳" at bounding box center [651, 308] width 37 height 21
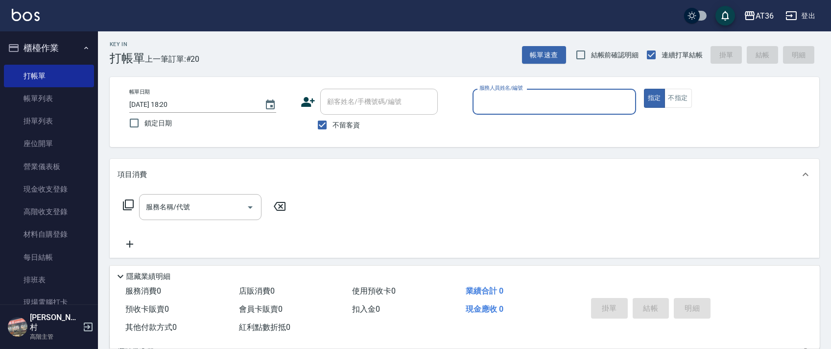
scroll to position [0, 0]
click at [484, 109] on input "服務人員姓名/編號" at bounding box center [554, 103] width 155 height 17
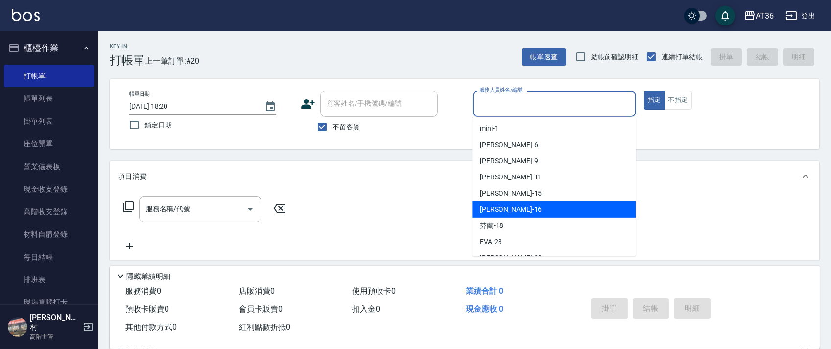
click at [497, 210] on span "[PERSON_NAME] -16" at bounding box center [511, 209] width 62 height 10
type input "小鳳-16"
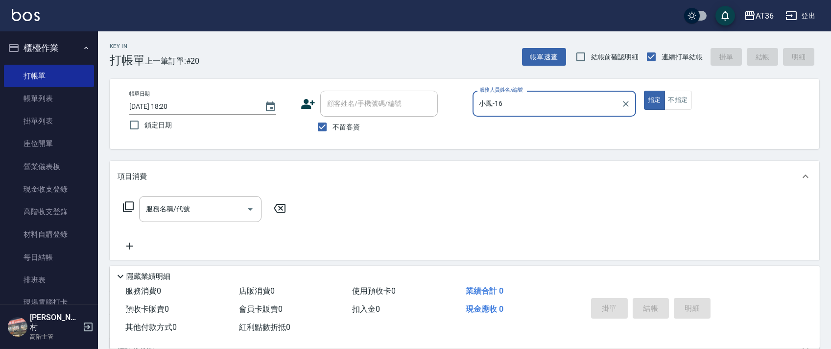
click at [128, 206] on icon at bounding box center [128, 207] width 12 height 12
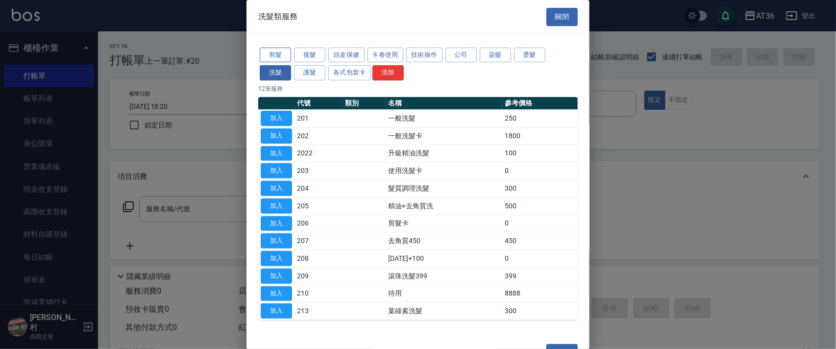
click at [275, 57] on button "剪髮" at bounding box center [275, 55] width 31 height 15
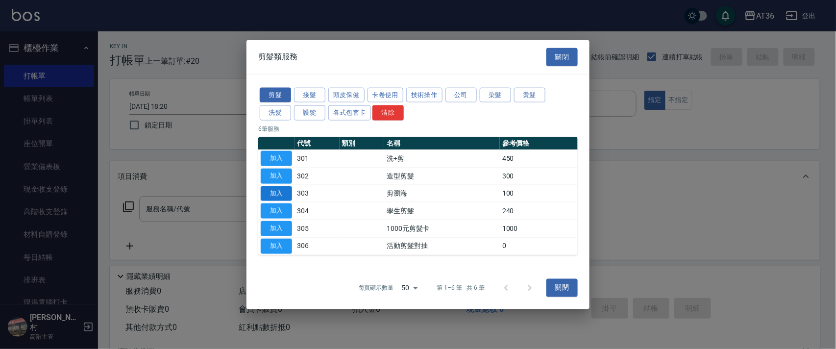
click at [276, 191] on button "加入" at bounding box center [276, 193] width 31 height 15
type input "剪瀏海(303)"
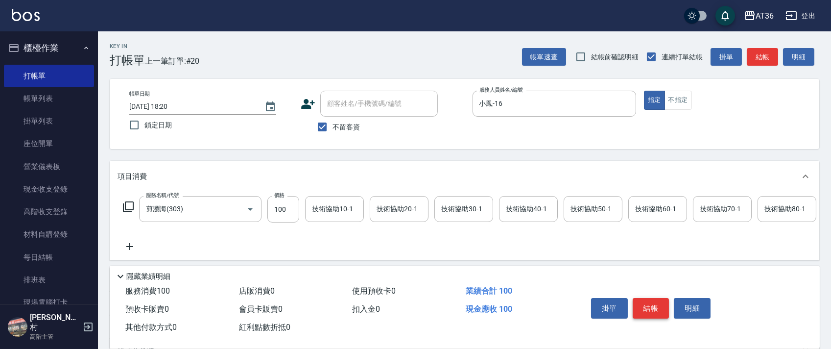
click at [647, 306] on button "結帳" at bounding box center [651, 308] width 37 height 21
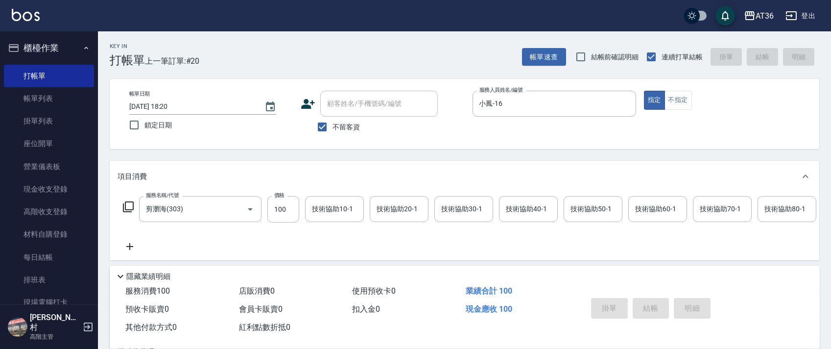
type input "[DATE] 18:21"
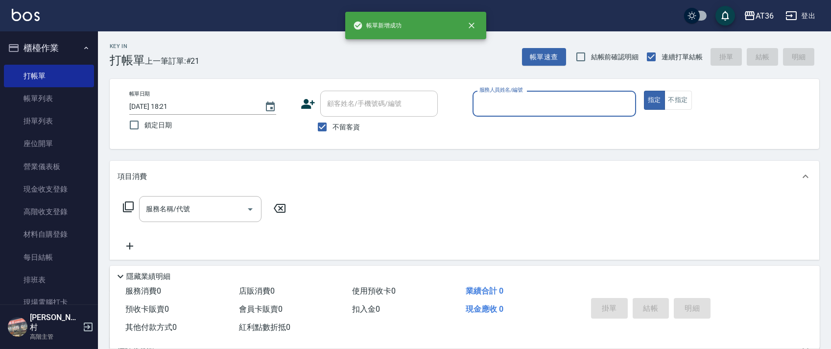
click at [479, 108] on input "服務人員姓名/編號" at bounding box center [554, 103] width 155 height 17
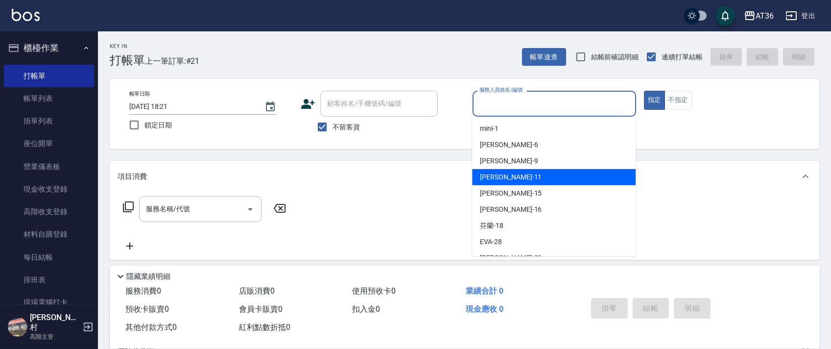
drag, startPoint x: 505, startPoint y: 180, endPoint x: 452, endPoint y: 148, distance: 61.6
click at [505, 180] on div "[PERSON_NAME] -11" at bounding box center [554, 177] width 164 height 16
type input "[PERSON_NAME]-11"
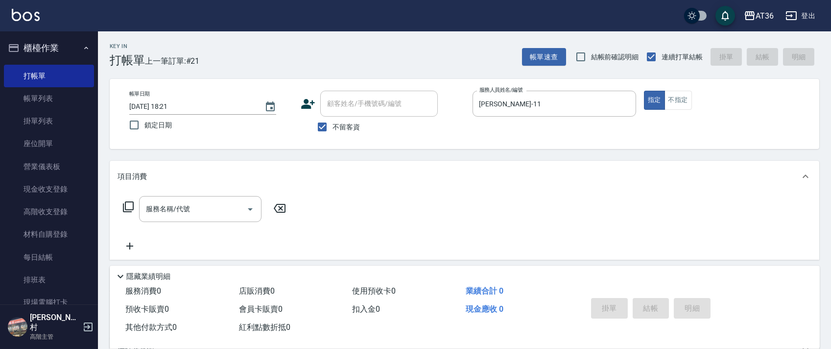
click at [124, 207] on icon at bounding box center [128, 207] width 12 height 12
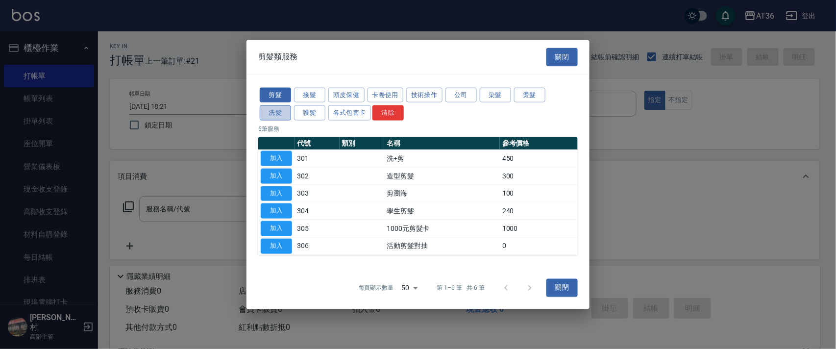
click at [277, 110] on button "洗髮" at bounding box center [275, 112] width 31 height 15
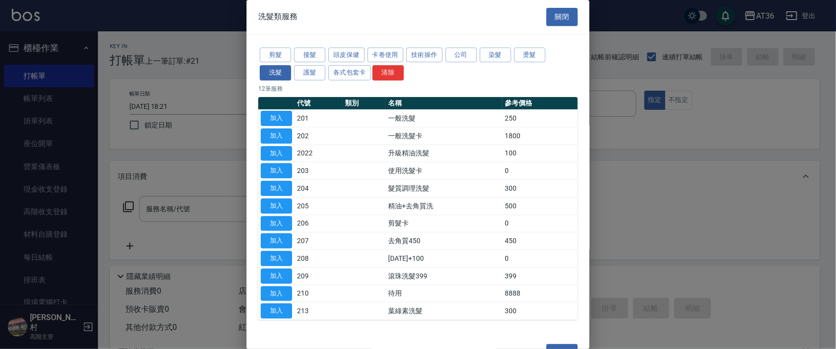
drag, startPoint x: 274, startPoint y: 121, endPoint x: 512, endPoint y: 161, distance: 241.0
click at [276, 121] on button "加入" at bounding box center [276, 118] width 31 height 15
type input "一般洗髮(201)"
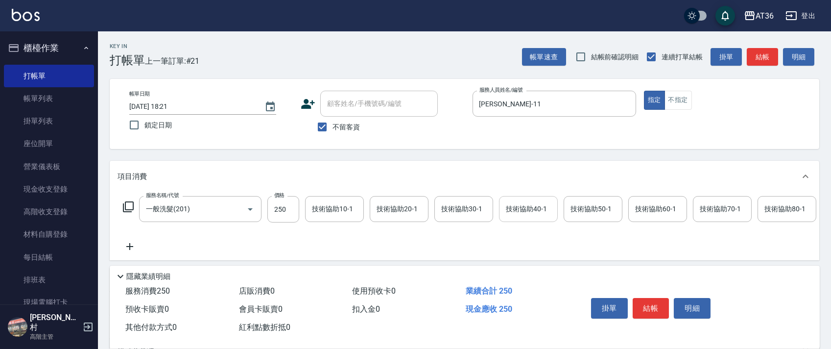
click at [518, 205] on div "技術協助40-1 技術協助40-1" at bounding box center [528, 209] width 59 height 26
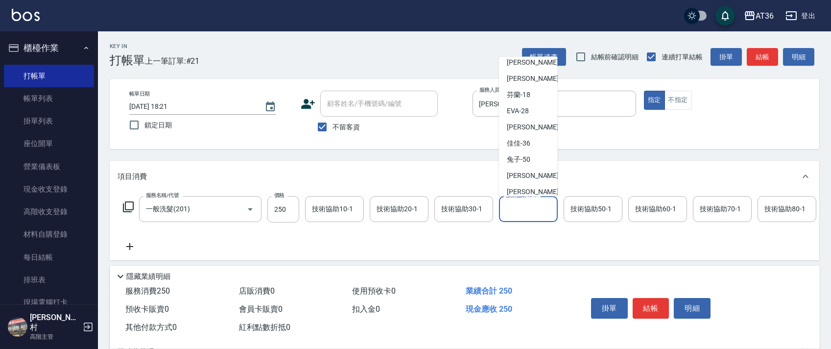
scroll to position [143, 0]
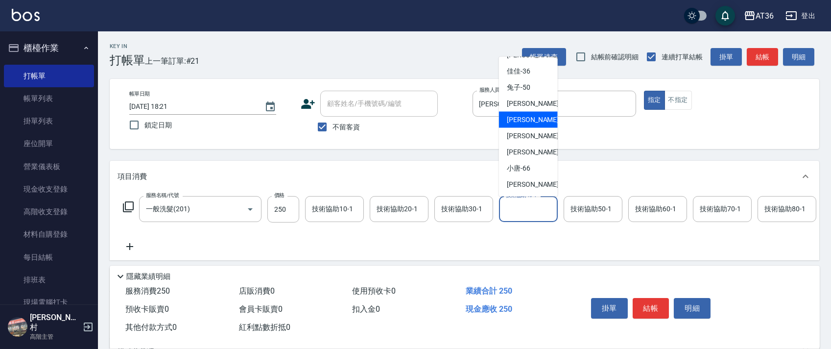
click at [534, 122] on div "[PERSON_NAME] -56" at bounding box center [528, 120] width 59 height 16
type input "[PERSON_NAME]-56"
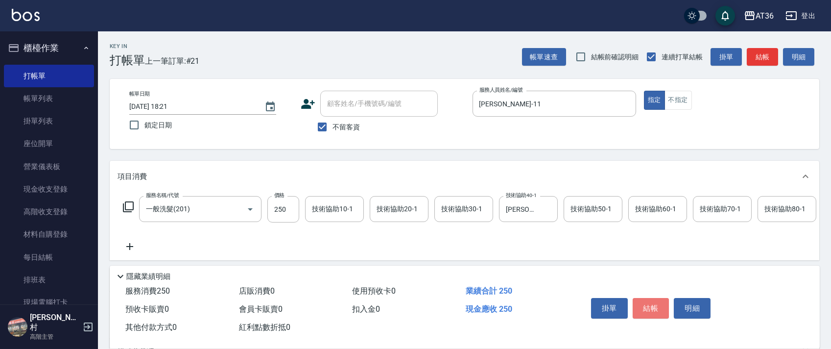
click at [652, 310] on button "結帳" at bounding box center [651, 308] width 37 height 21
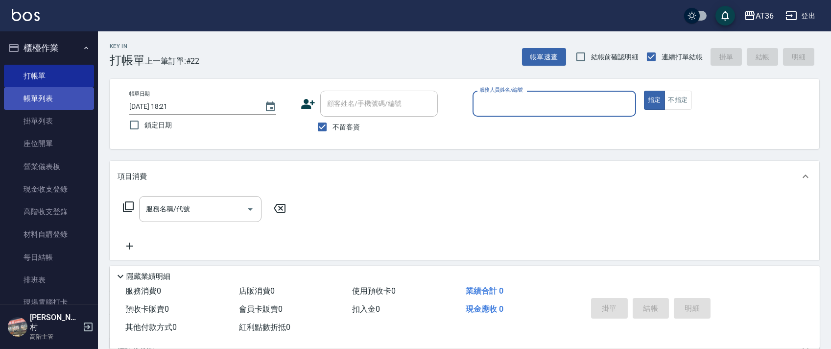
click at [50, 102] on link "帳單列表" at bounding box center [49, 98] width 90 height 23
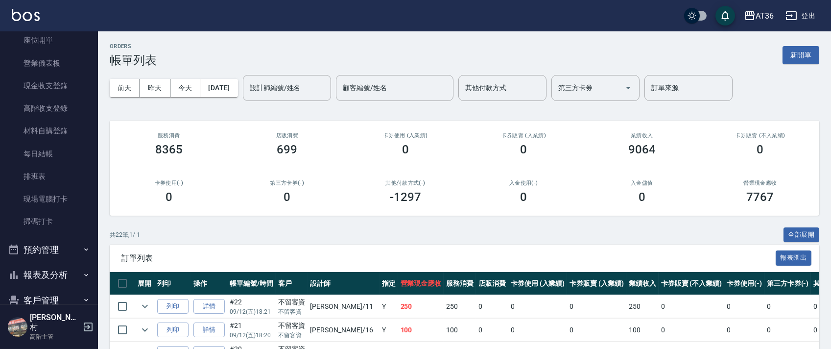
scroll to position [215, 0]
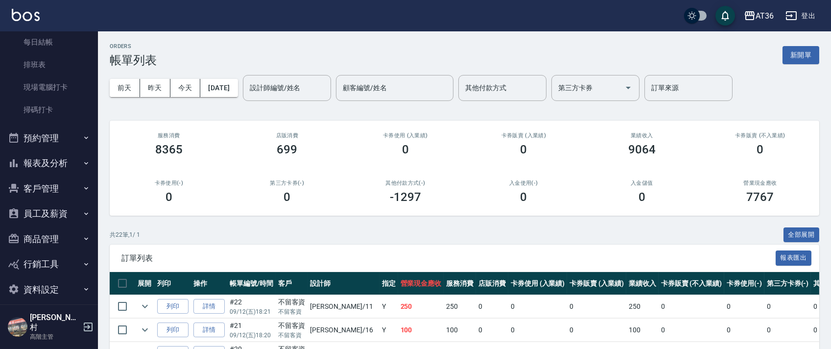
click at [36, 163] on button "報表及分析" at bounding box center [49, 162] width 90 height 25
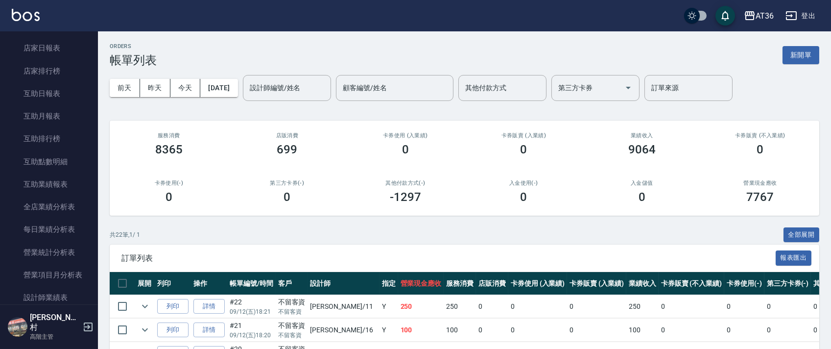
scroll to position [542, 0]
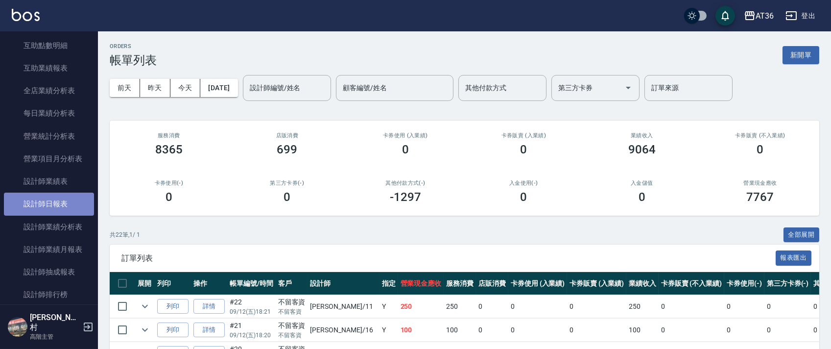
click at [65, 207] on link "設計師日報表" at bounding box center [49, 204] width 90 height 23
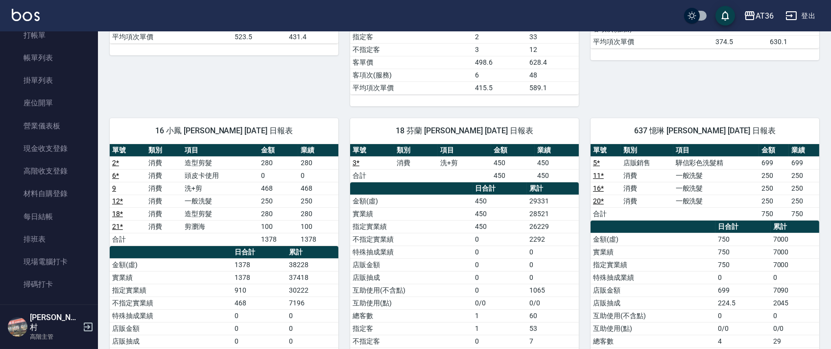
scroll to position [19, 0]
drag, startPoint x: 52, startPoint y: 261, endPoint x: 135, endPoint y: 196, distance: 104.8
click at [52, 261] on link "排班表" at bounding box center [49, 260] width 90 height 23
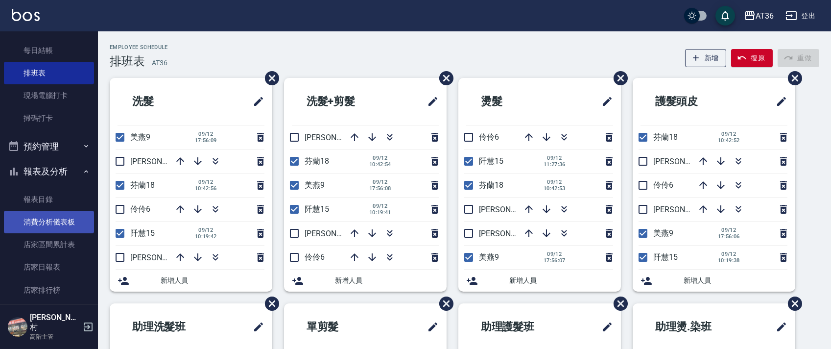
scroll to position [215, 0]
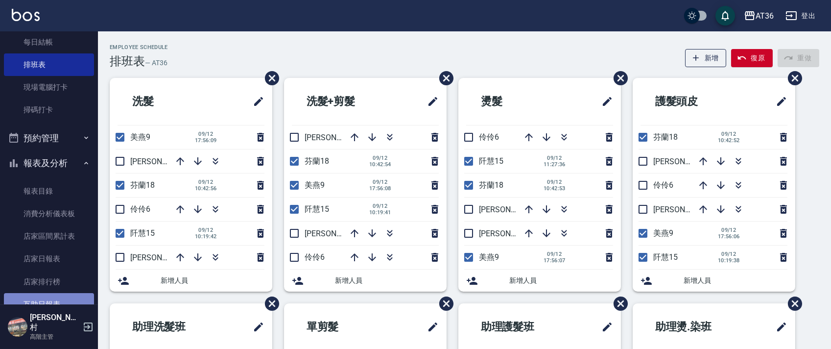
click at [57, 298] on link "互助日報表" at bounding box center [49, 304] width 90 height 23
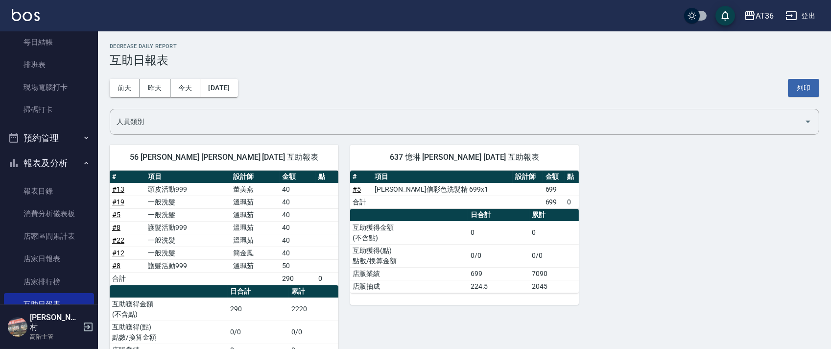
scroll to position [44, 0]
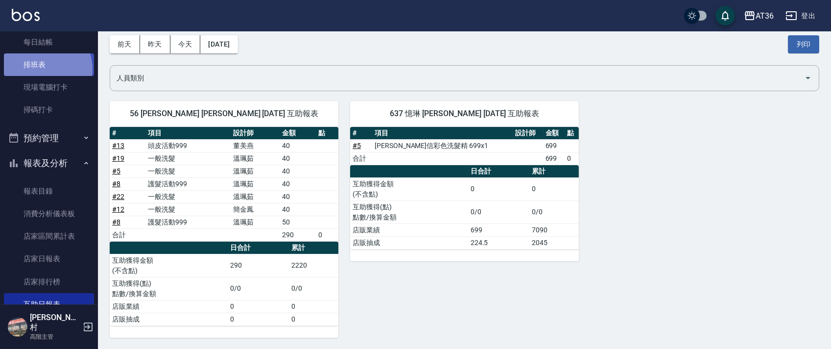
click at [43, 69] on link "排班表" at bounding box center [49, 64] width 90 height 23
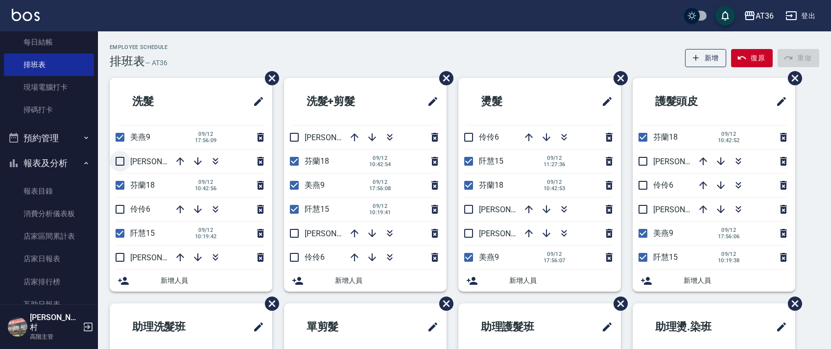
drag, startPoint x: 120, startPoint y: 161, endPoint x: 98, endPoint y: 214, distance: 57.1
click at [119, 161] on input "checkbox" at bounding box center [120, 161] width 21 height 21
checkbox input "true"
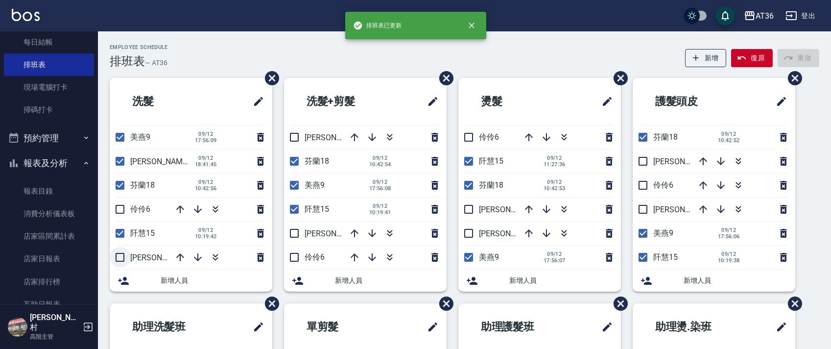
click at [122, 257] on input "checkbox" at bounding box center [120, 257] width 21 height 21
checkbox input "true"
click at [293, 235] on input "checkbox" at bounding box center [294, 233] width 21 height 21
checkbox input "true"
click at [293, 140] on input "checkbox" at bounding box center [294, 137] width 21 height 21
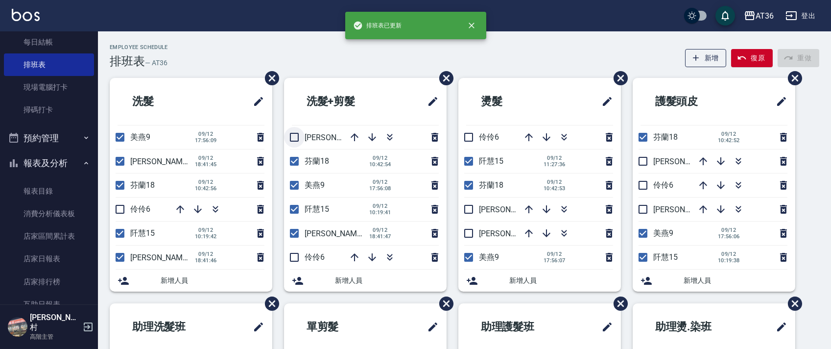
checkbox input "true"
click at [466, 202] on input "checkbox" at bounding box center [469, 209] width 21 height 21
checkbox input "true"
click at [466, 235] on input "checkbox" at bounding box center [469, 233] width 21 height 21
checkbox input "true"
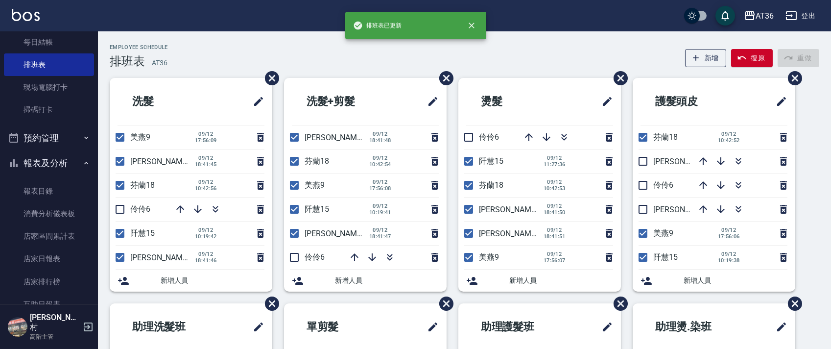
drag, startPoint x: 644, startPoint y: 210, endPoint x: 647, endPoint y: 172, distance: 37.8
click at [645, 210] on input "checkbox" at bounding box center [643, 209] width 21 height 21
checkbox input "true"
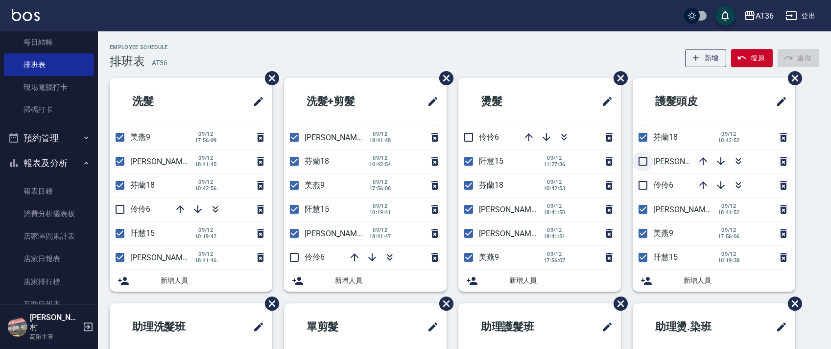
click at [643, 159] on input "checkbox" at bounding box center [643, 161] width 21 height 21
checkbox input "true"
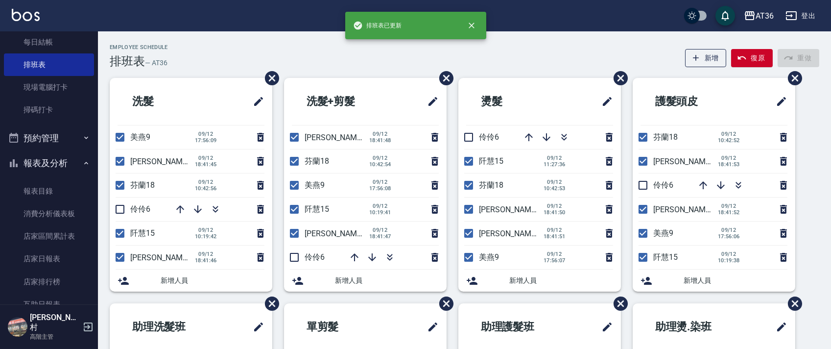
scroll to position [184, 0]
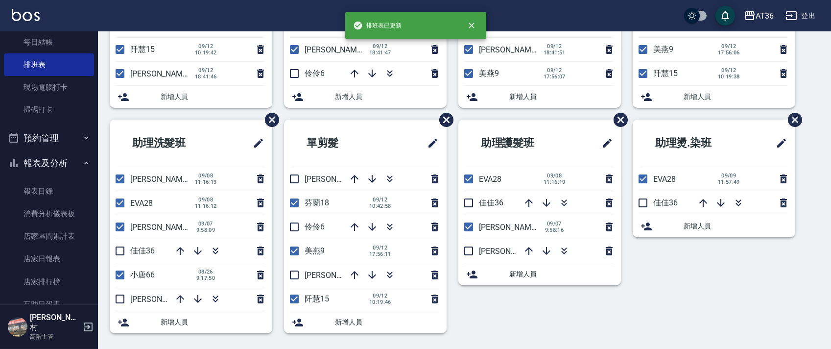
drag, startPoint x: 292, startPoint y: 179, endPoint x: 324, endPoint y: 204, distance: 40.5
click at [292, 177] on input "checkbox" at bounding box center [294, 179] width 21 height 21
checkbox input "true"
click at [297, 276] on input "checkbox" at bounding box center [294, 275] width 21 height 21
checkbox input "true"
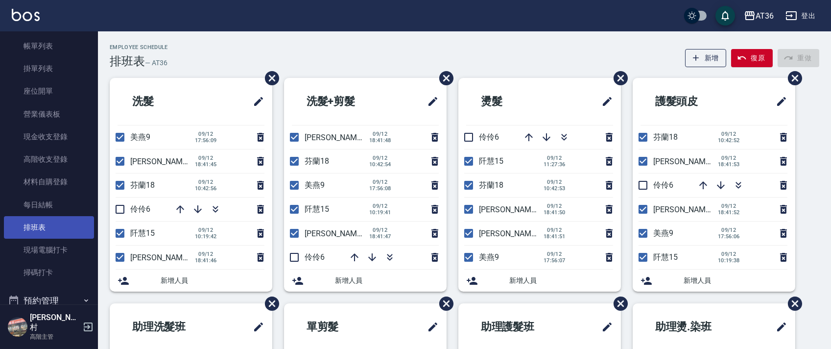
scroll to position [0, 0]
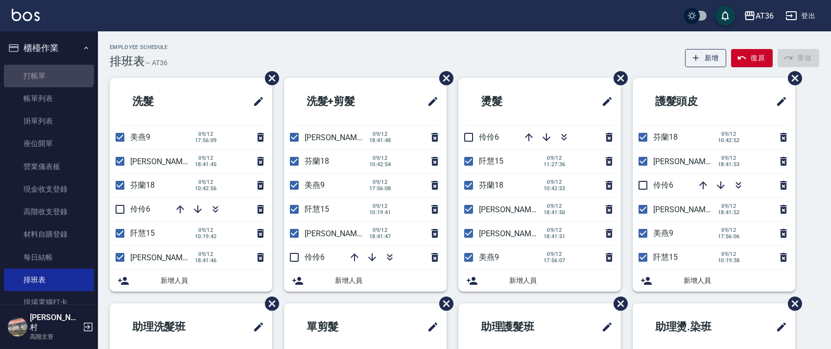
drag, startPoint x: 48, startPoint y: 72, endPoint x: 718, endPoint y: 111, distance: 671.3
click at [48, 72] on link "打帳單" at bounding box center [49, 76] width 90 height 23
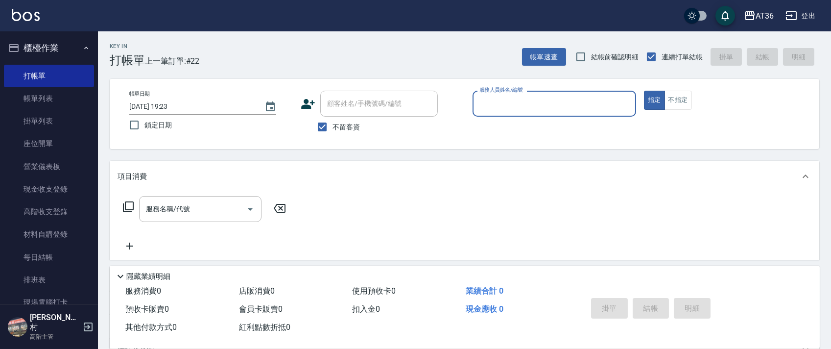
click at [491, 108] on input "服務人員姓名/編號" at bounding box center [554, 103] width 155 height 17
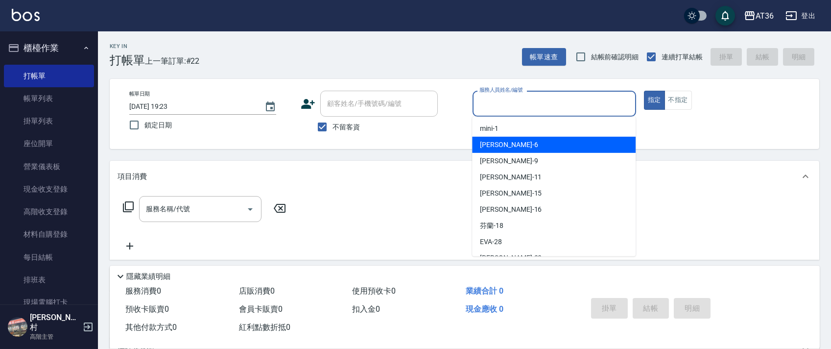
click at [497, 150] on div "[PERSON_NAME] -6" at bounding box center [554, 145] width 164 height 16
type input "[PERSON_NAME]-6"
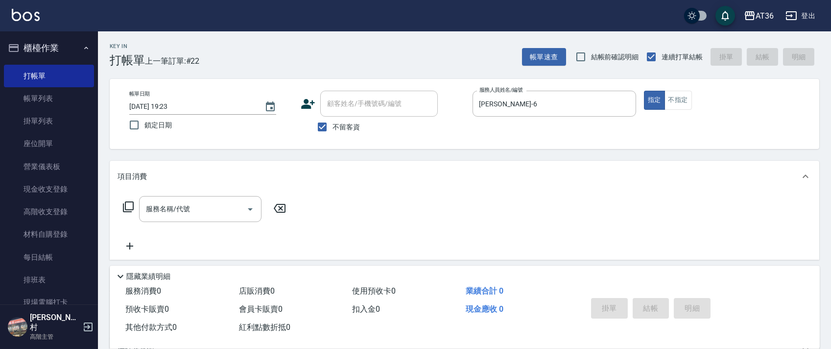
click at [127, 206] on icon at bounding box center [128, 207] width 12 height 12
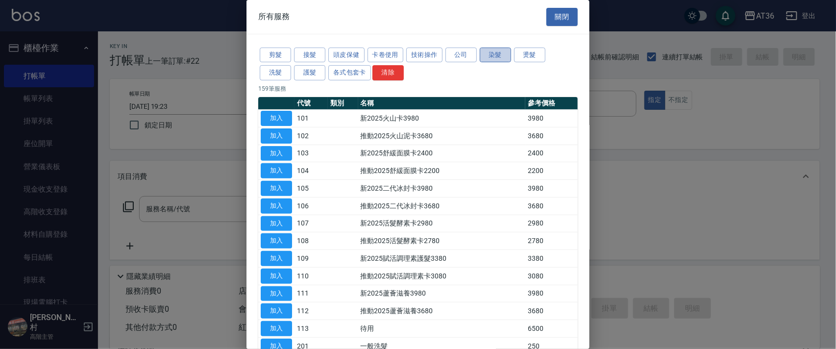
click at [496, 55] on button "染髮" at bounding box center [495, 55] width 31 height 15
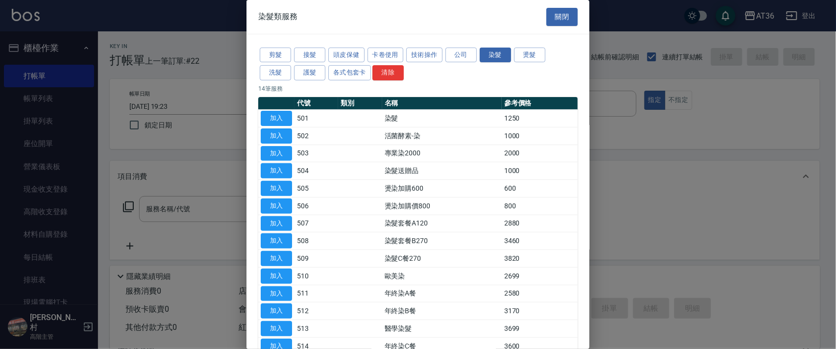
drag, startPoint x: 287, startPoint y: 114, endPoint x: 437, endPoint y: 228, distance: 188.8
click at [286, 115] on button "加入" at bounding box center [276, 118] width 31 height 15
type input "染髮(501)"
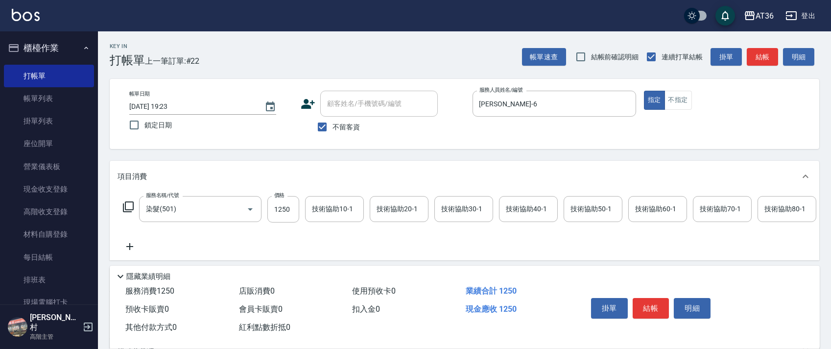
click at [128, 208] on icon at bounding box center [128, 207] width 12 height 12
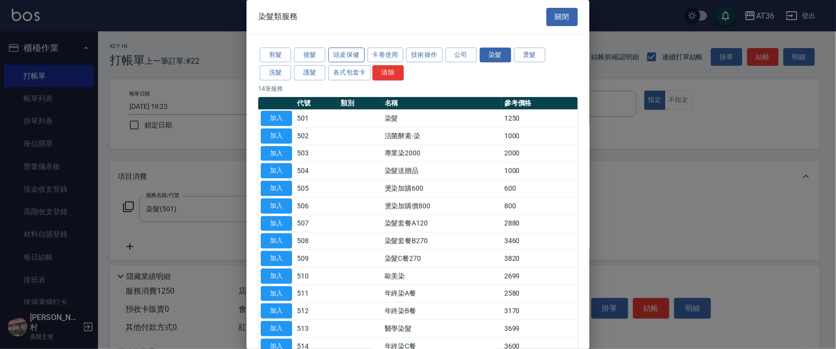
click at [345, 55] on button "頭皮保健" at bounding box center [346, 55] width 36 height 15
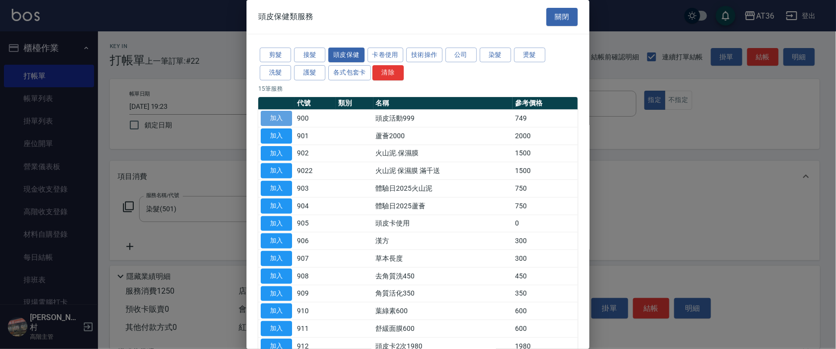
click at [282, 118] on button "加入" at bounding box center [276, 118] width 31 height 15
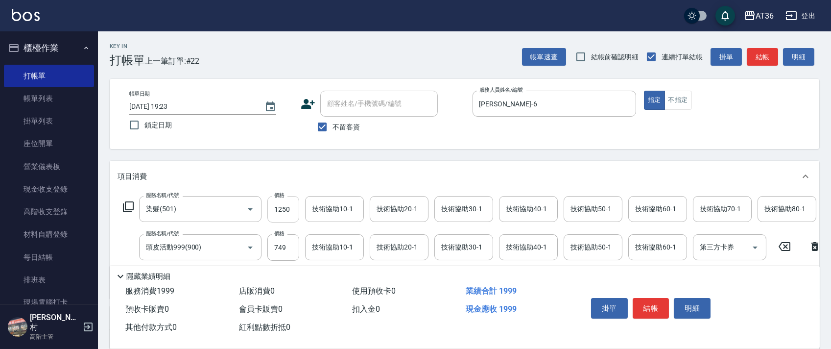
click at [286, 210] on input "1250" at bounding box center [284, 209] width 32 height 26
click at [285, 206] on input "1250" at bounding box center [284, 209] width 32 height 26
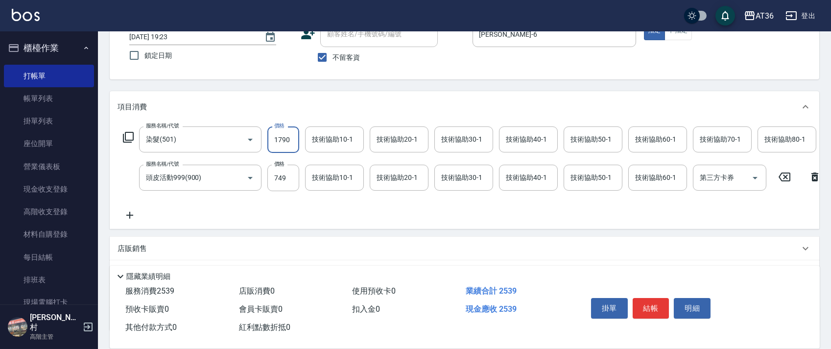
scroll to position [154, 0]
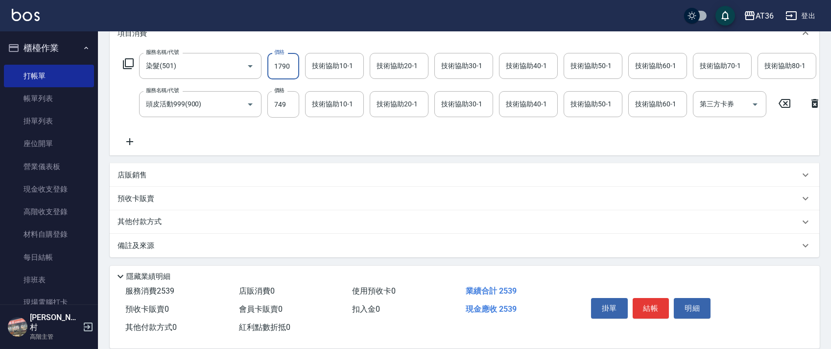
type input "1790"
click at [159, 223] on p "其他付款方式" at bounding box center [142, 222] width 49 height 11
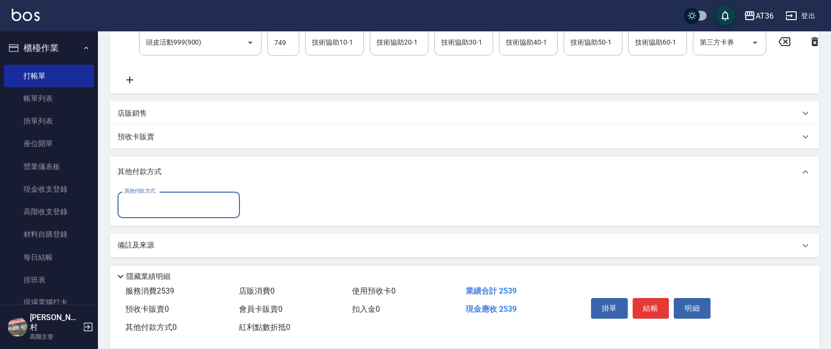
scroll to position [214, 0]
click at [166, 207] on input "其他付款方式" at bounding box center [179, 204] width 114 height 17
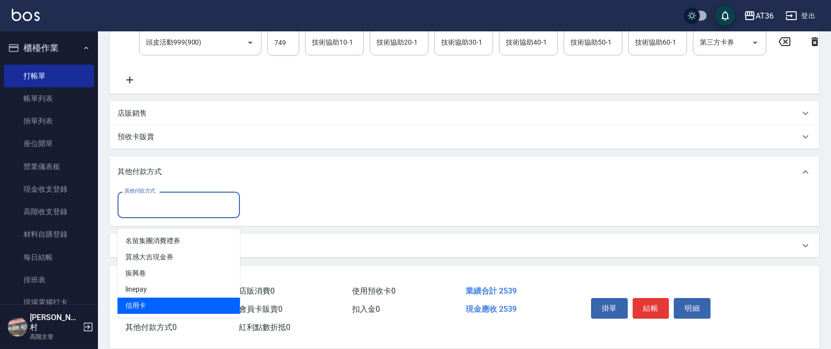
click at [141, 297] on span "信用卡" at bounding box center [179, 305] width 122 height 16
type input "信用卡"
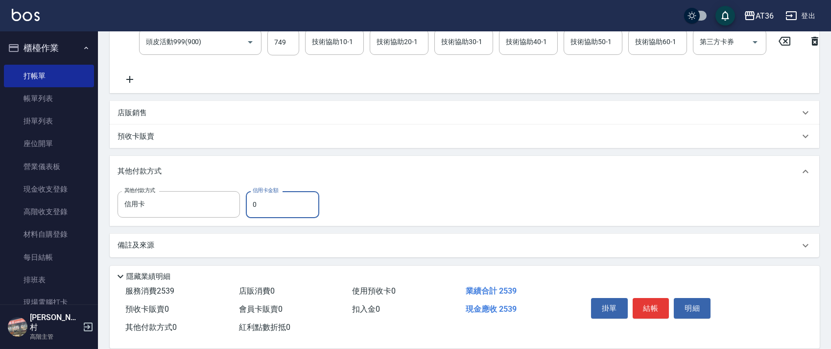
click at [251, 206] on input "0" at bounding box center [282, 204] width 73 height 26
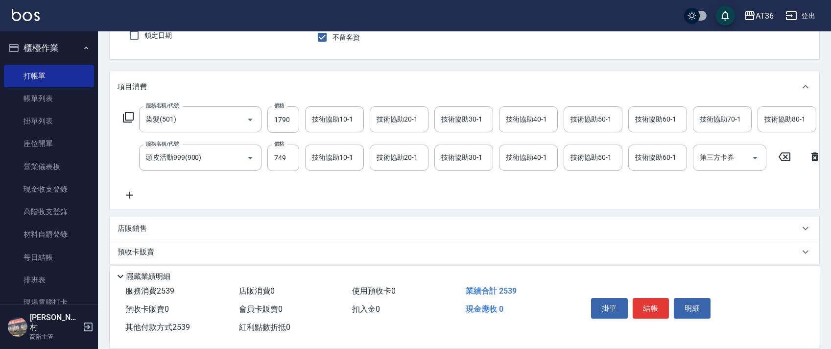
scroll to position [0, 0]
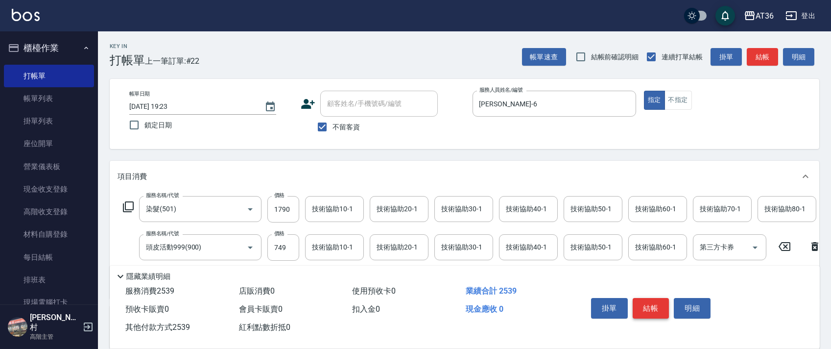
type input "2539"
click at [657, 306] on button "結帳" at bounding box center [651, 308] width 37 height 21
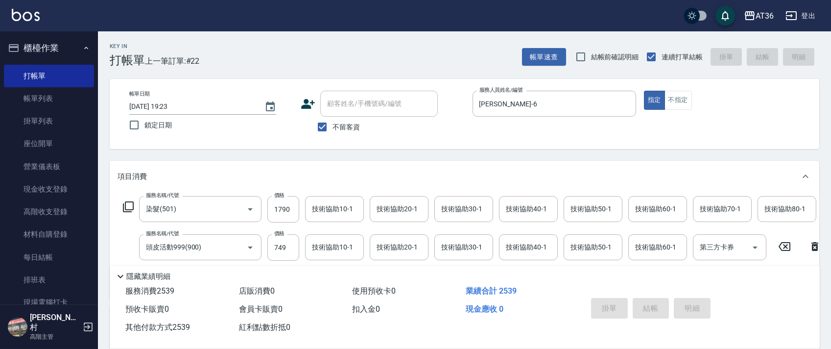
type input "[DATE] 19:24"
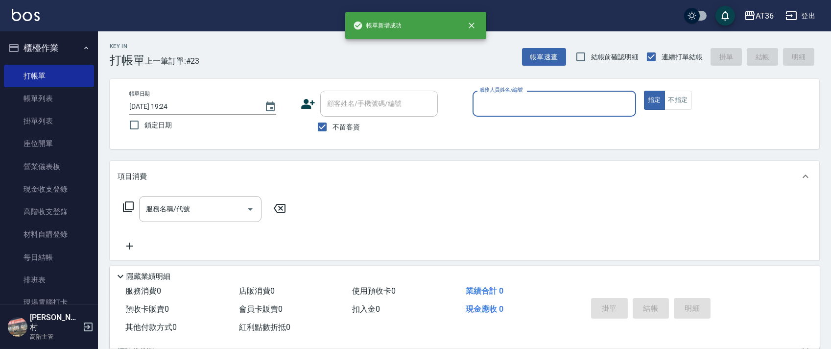
drag, startPoint x: 486, startPoint y: 100, endPoint x: 496, endPoint y: 114, distance: 16.6
click at [486, 102] on input "服務人員姓名/編號" at bounding box center [554, 103] width 155 height 17
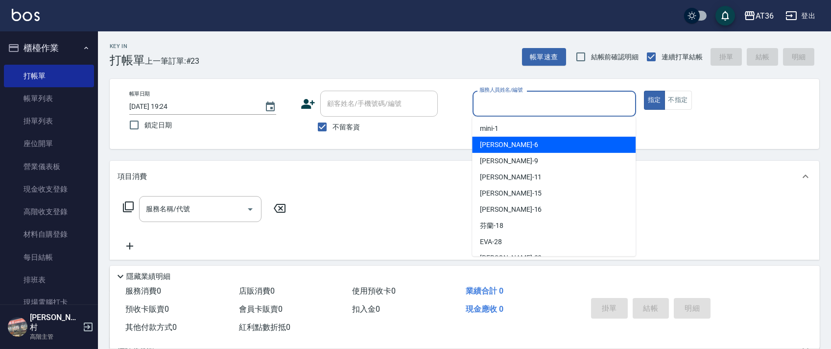
drag, startPoint x: 503, startPoint y: 144, endPoint x: 750, endPoint y: 87, distance: 252.8
click at [503, 144] on div "[PERSON_NAME] -6" at bounding box center [554, 145] width 164 height 16
type input "[PERSON_NAME]-6"
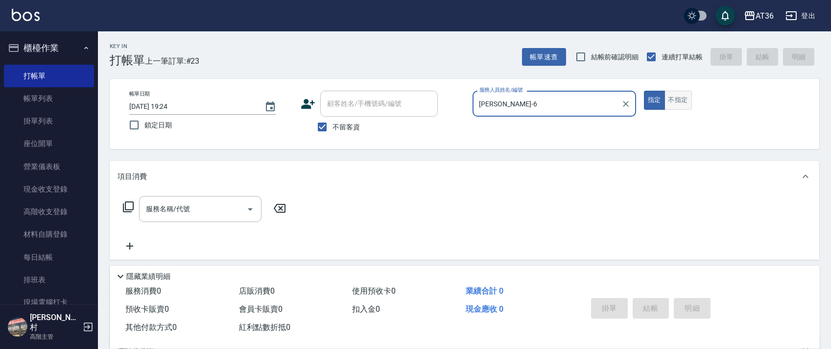
click at [681, 100] on button "不指定" at bounding box center [678, 100] width 27 height 19
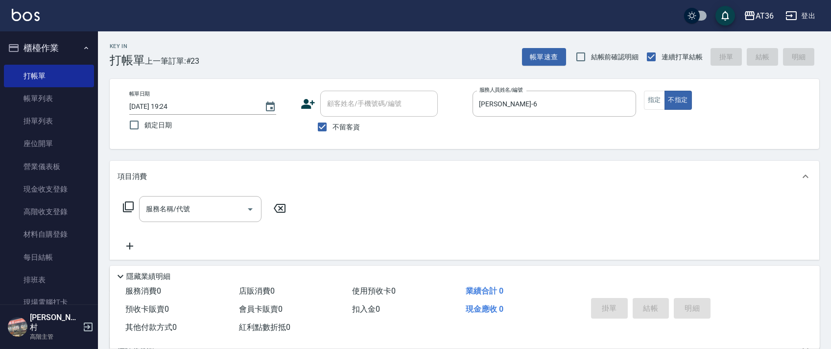
click at [124, 205] on icon at bounding box center [128, 207] width 12 height 12
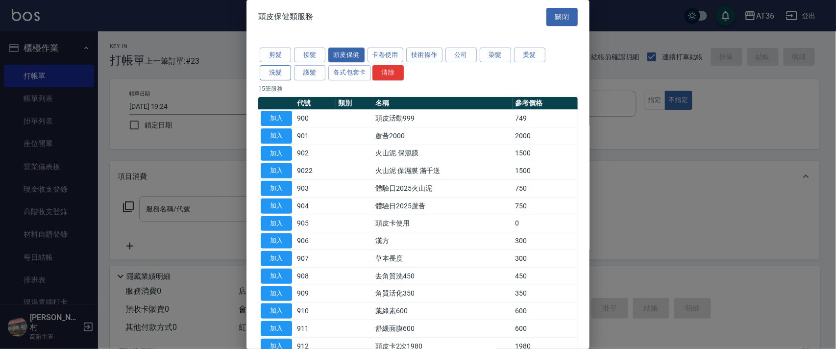
click at [272, 67] on button "洗髮" at bounding box center [275, 72] width 31 height 15
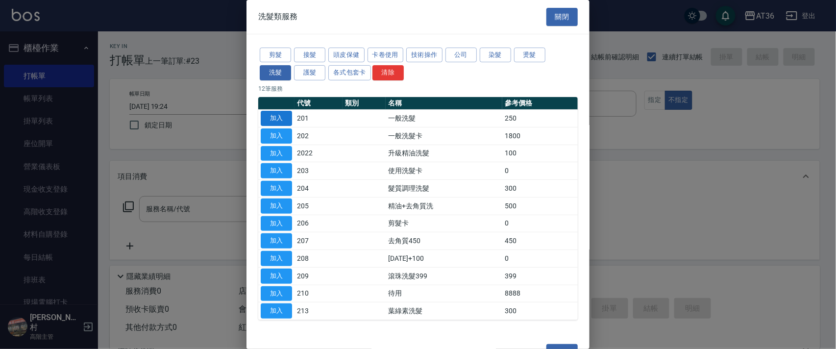
click at [268, 119] on button "加入" at bounding box center [276, 118] width 31 height 15
type input "一般洗髮(201)"
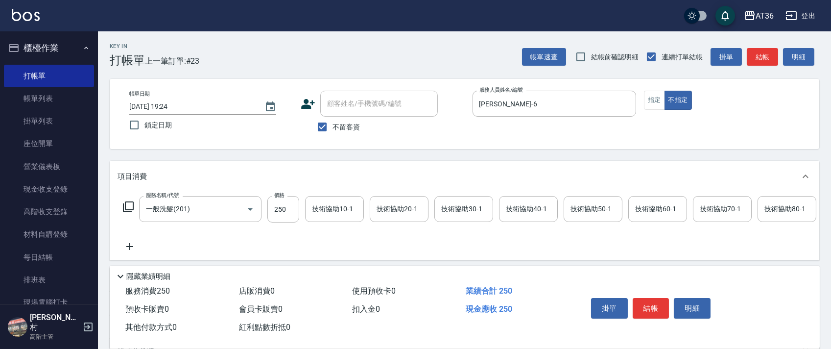
click at [515, 209] on div "技術協助40-1 技術協助40-1" at bounding box center [528, 209] width 59 height 26
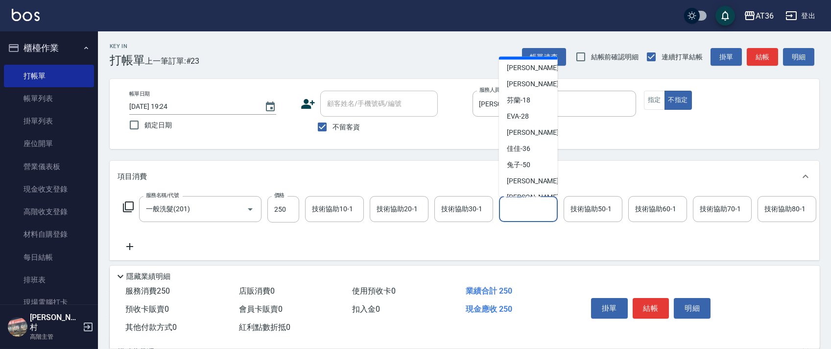
scroll to position [143, 0]
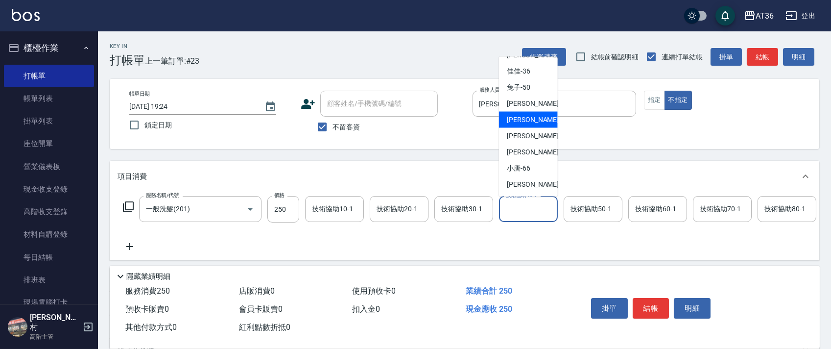
drag, startPoint x: 525, startPoint y: 118, endPoint x: 564, endPoint y: 130, distance: 41.1
click at [526, 120] on span "[PERSON_NAME] -56" at bounding box center [538, 120] width 62 height 10
type input "[PERSON_NAME]-56"
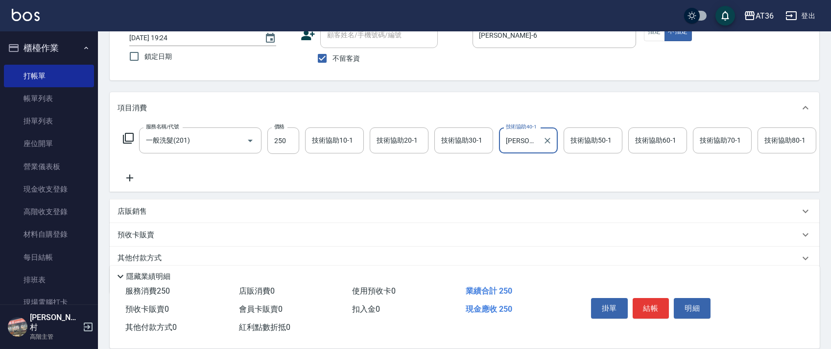
scroll to position [115, 0]
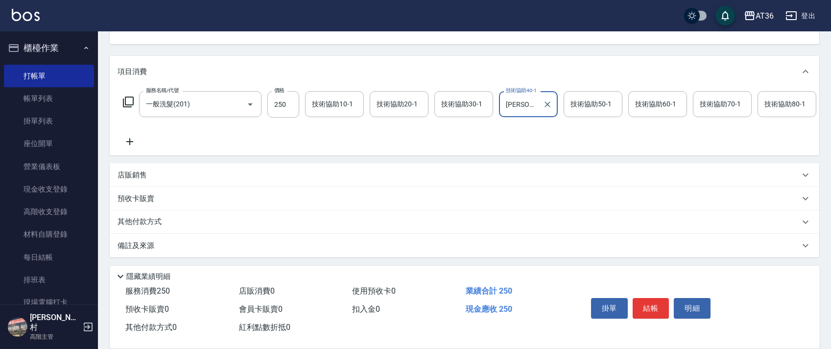
click at [153, 223] on p "其他付款方式" at bounding box center [142, 222] width 49 height 11
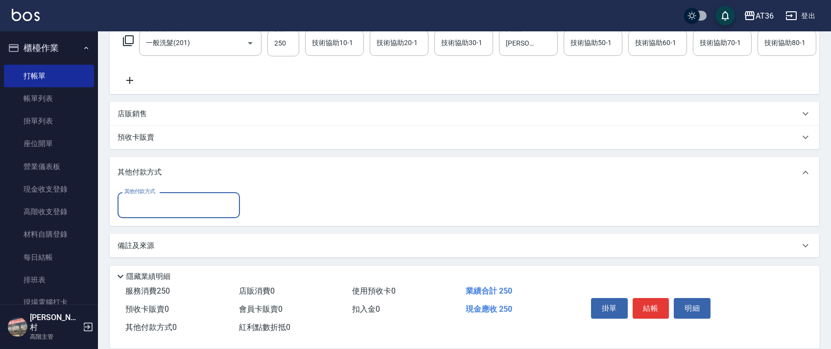
scroll to position [177, 0]
click at [158, 210] on input "其他付款方式" at bounding box center [179, 204] width 114 height 17
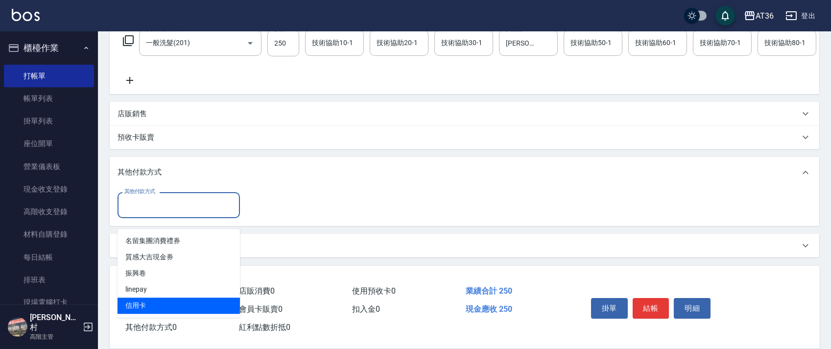
click at [135, 297] on span "信用卡" at bounding box center [179, 305] width 122 height 16
type input "信用卡"
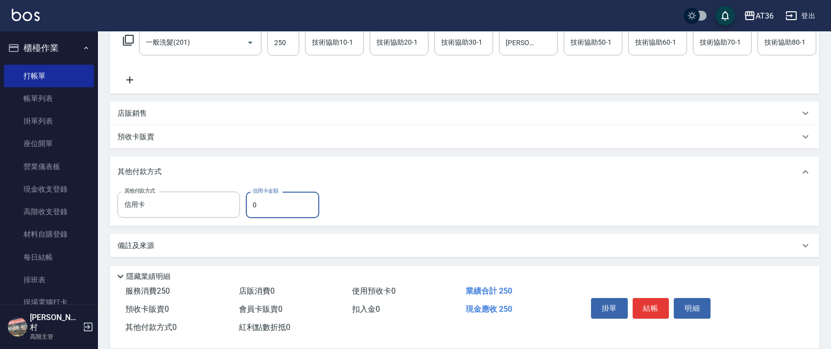
click at [249, 208] on input "0" at bounding box center [282, 205] width 73 height 26
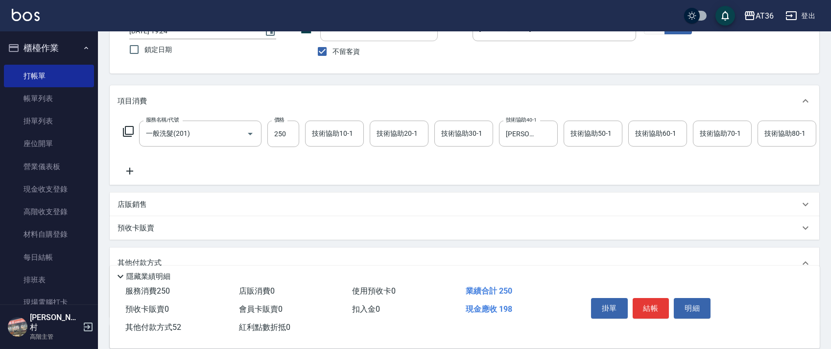
scroll to position [0, 0]
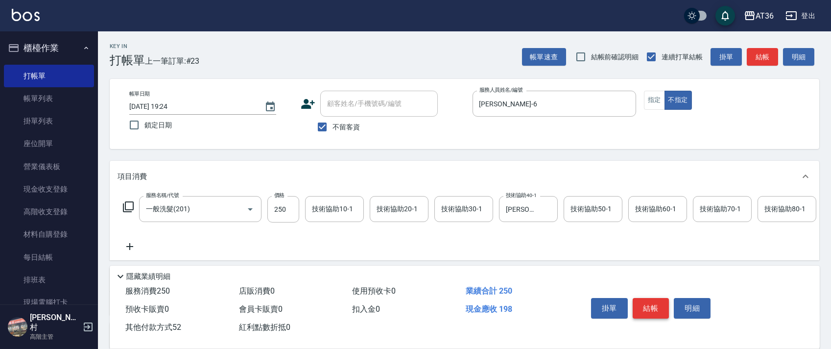
type input "52"
click at [643, 307] on button "結帳" at bounding box center [651, 308] width 37 height 21
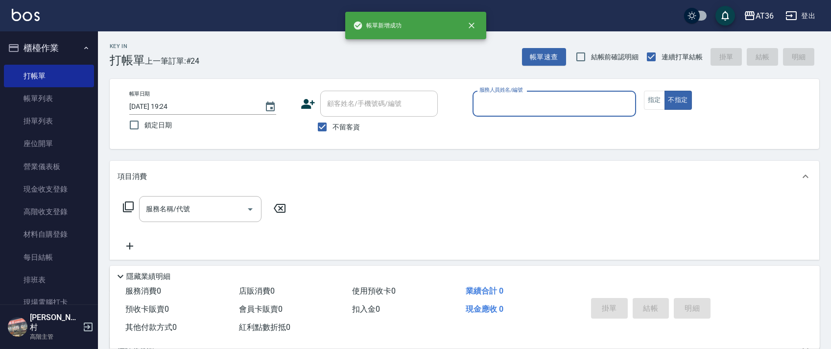
drag, startPoint x: 475, startPoint y: 103, endPoint x: 486, endPoint y: 114, distance: 15.6
click at [475, 102] on div "服務人員姓名/編號" at bounding box center [555, 104] width 164 height 26
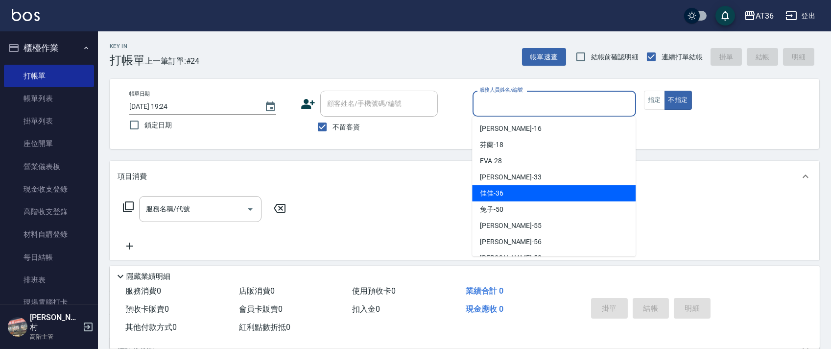
scroll to position [143, 0]
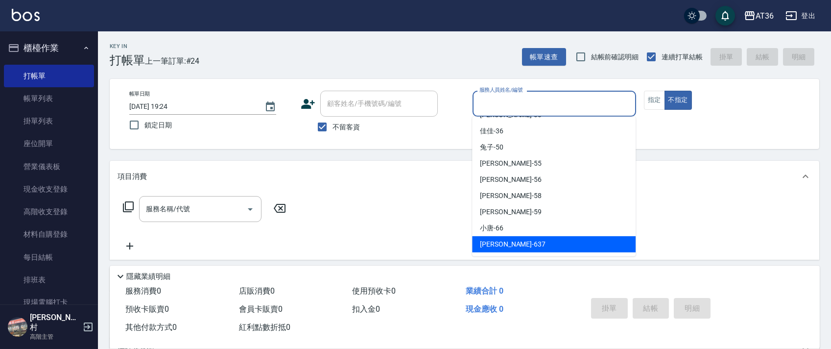
drag, startPoint x: 494, startPoint y: 241, endPoint x: 589, endPoint y: 182, distance: 111.3
click at [495, 242] on span "憶琳 -637" at bounding box center [513, 244] width 66 height 10
type input "憶琳-637"
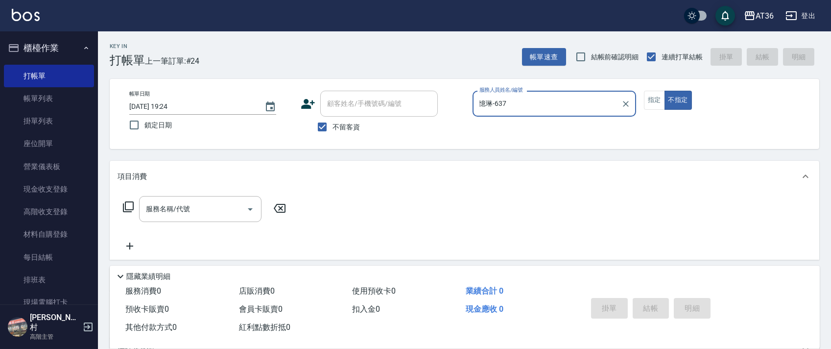
click at [659, 97] on button "指定" at bounding box center [654, 100] width 21 height 19
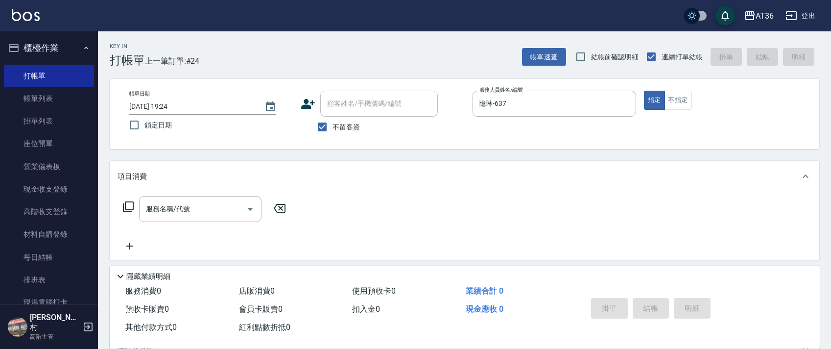
click at [125, 204] on icon at bounding box center [128, 206] width 11 height 11
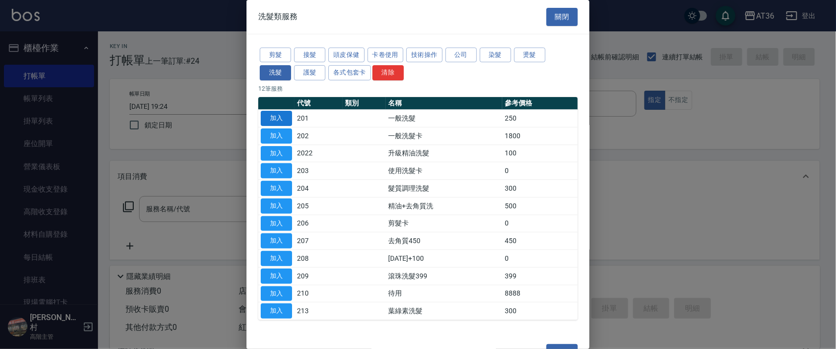
click at [268, 116] on button "加入" at bounding box center [276, 118] width 31 height 15
type input "一般洗髮(201)"
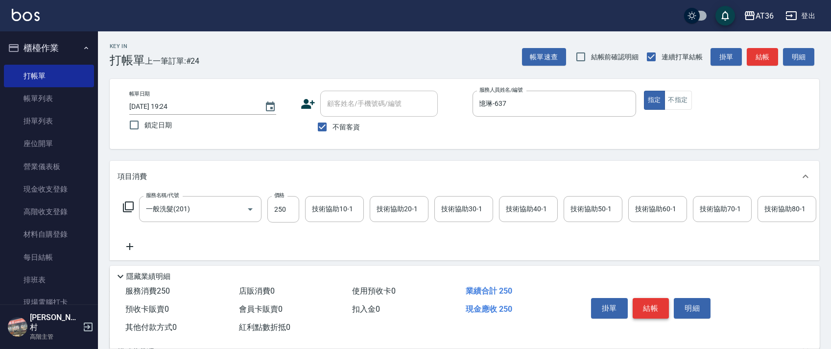
click at [650, 308] on button "結帳" at bounding box center [651, 308] width 37 height 21
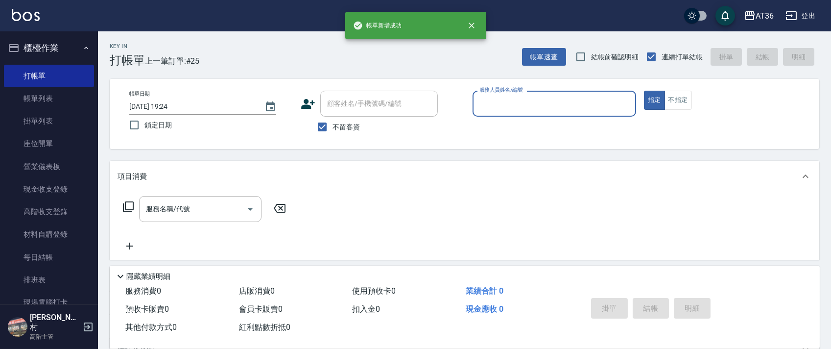
click at [497, 104] on input "服務人員姓名/編號" at bounding box center [554, 103] width 155 height 17
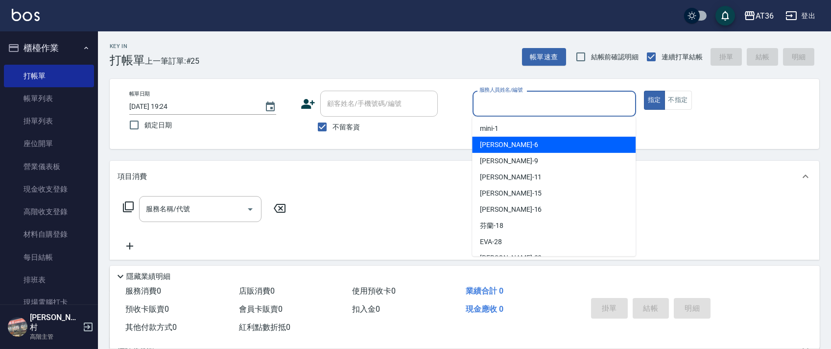
click at [516, 144] on div "[PERSON_NAME] -6" at bounding box center [554, 145] width 164 height 16
type input "[PERSON_NAME]-6"
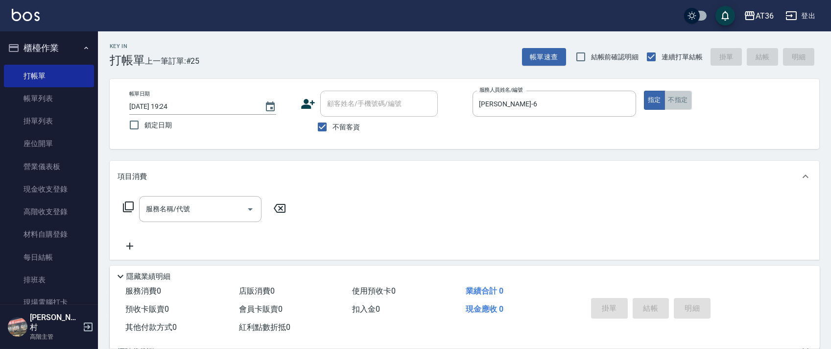
click at [689, 98] on button "不指定" at bounding box center [678, 100] width 27 height 19
click at [131, 203] on icon at bounding box center [128, 207] width 12 height 12
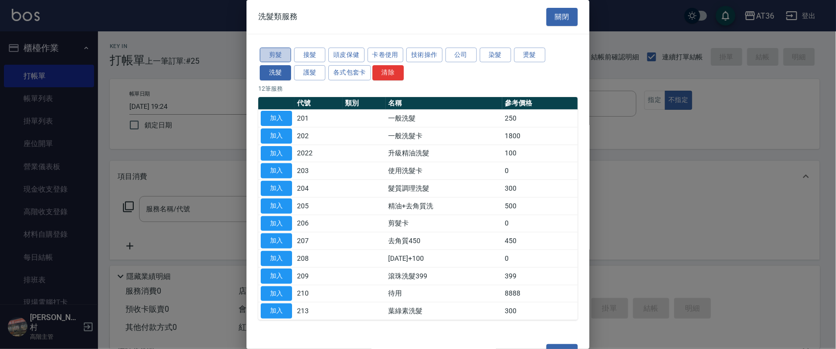
click at [285, 54] on button "剪髮" at bounding box center [275, 55] width 31 height 15
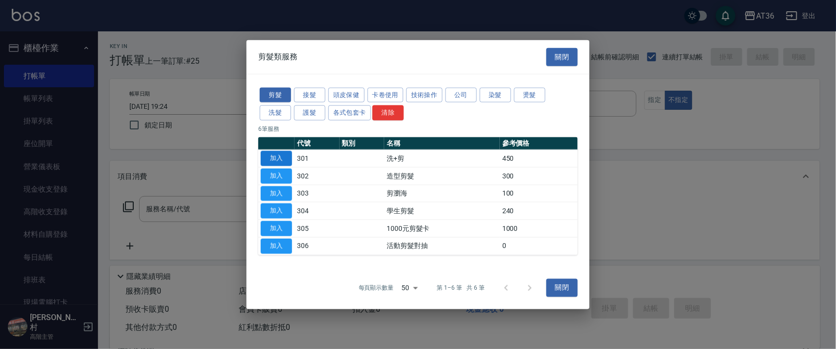
click at [274, 158] on button "加入" at bounding box center [276, 158] width 31 height 15
type input "洗+剪(301)"
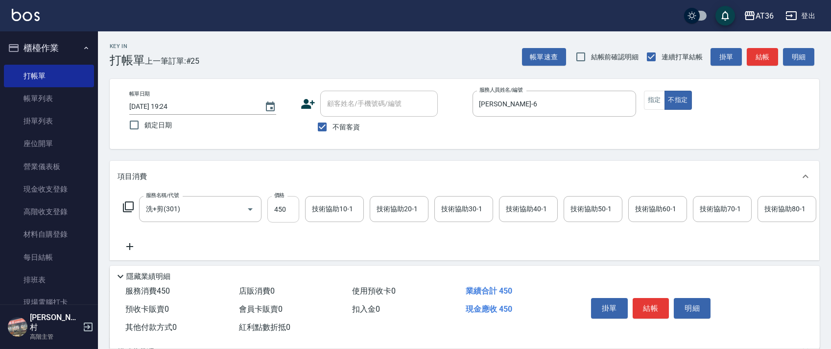
click at [279, 207] on input "450" at bounding box center [284, 209] width 32 height 26
type input "448"
click at [518, 205] on div "技術協助40-1 技術協助40-1" at bounding box center [528, 209] width 59 height 26
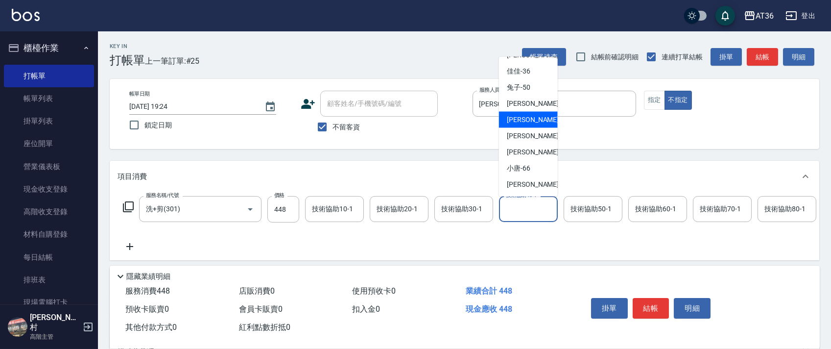
click at [532, 118] on div "[PERSON_NAME] -56" at bounding box center [528, 120] width 59 height 16
type input "[PERSON_NAME]-56"
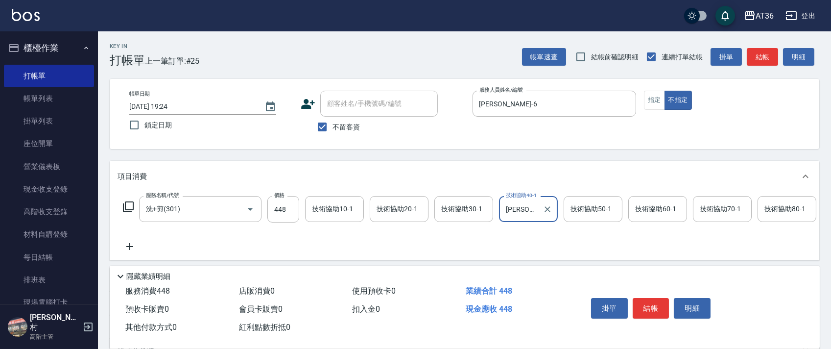
scroll to position [115, 0]
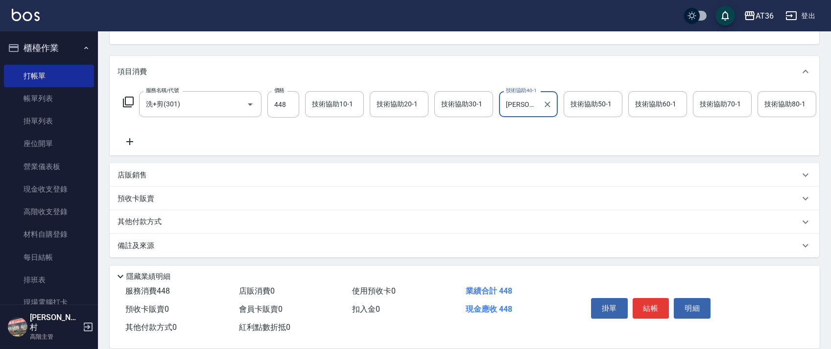
click at [156, 218] on p "其他付款方式" at bounding box center [142, 222] width 49 height 11
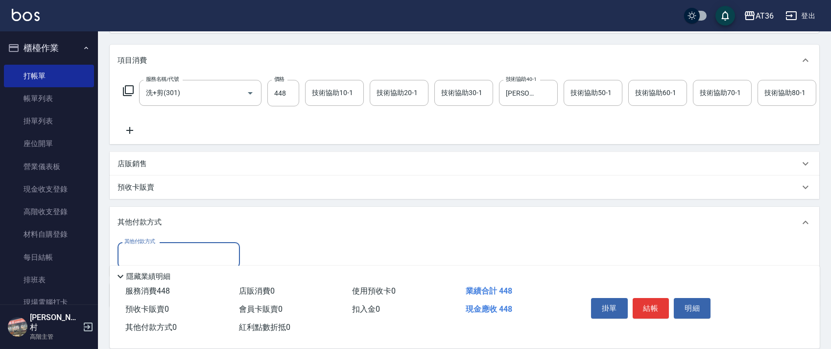
scroll to position [177, 0]
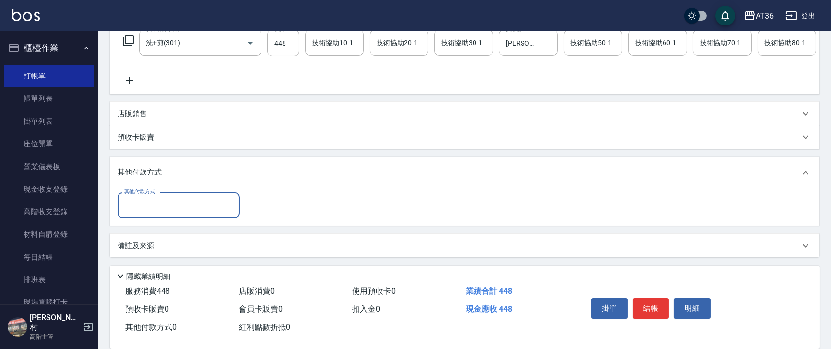
drag, startPoint x: 168, startPoint y: 202, endPoint x: 182, endPoint y: 208, distance: 14.9
click at [168, 204] on input "其他付款方式" at bounding box center [179, 204] width 114 height 17
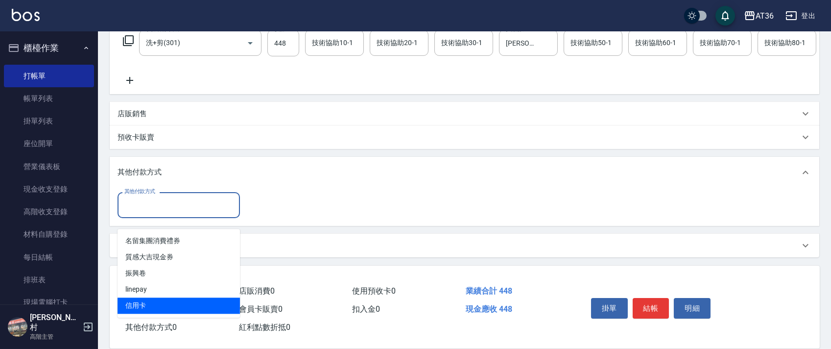
click at [145, 297] on span "信用卡" at bounding box center [179, 305] width 122 height 16
type input "信用卡"
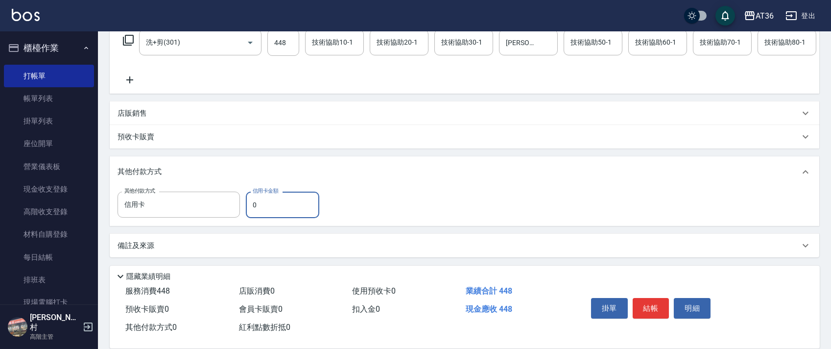
click at [252, 205] on input "0" at bounding box center [282, 205] width 73 height 26
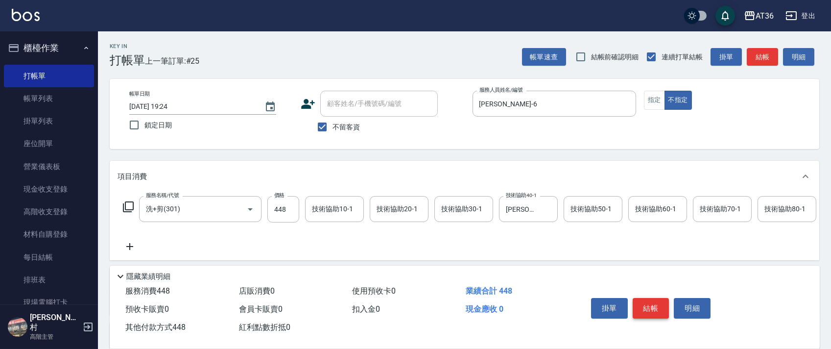
type input "448"
click at [648, 308] on button "結帳" at bounding box center [651, 308] width 37 height 21
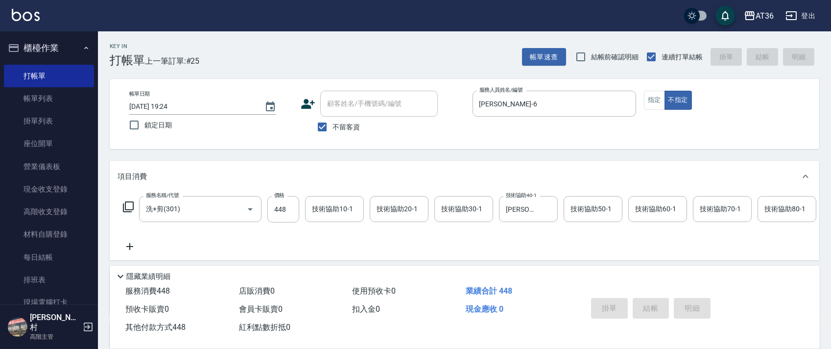
type input "2025/09/12 19:25"
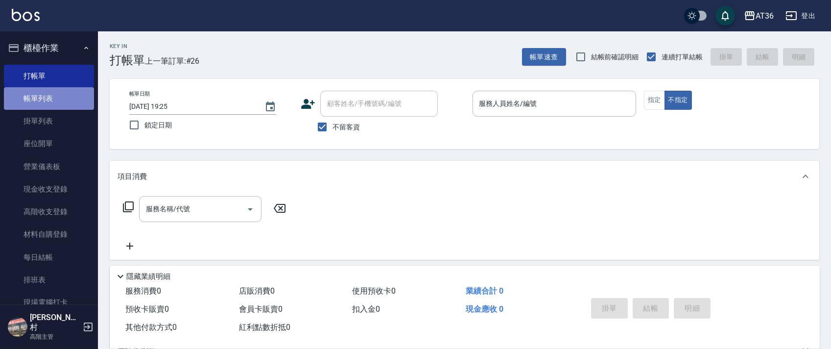
click at [72, 100] on link "帳單列表" at bounding box center [49, 98] width 90 height 23
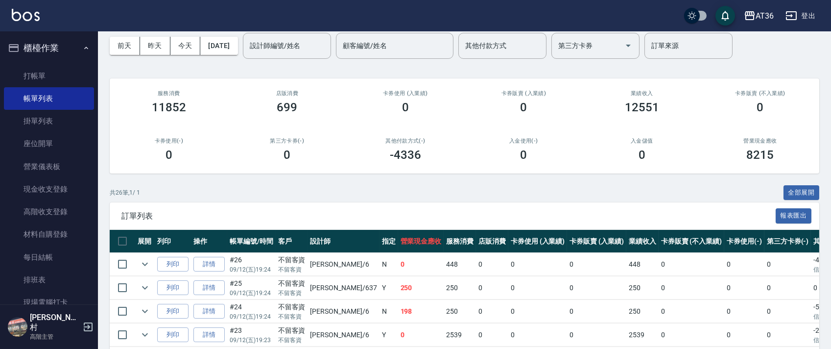
scroll to position [65, 0]
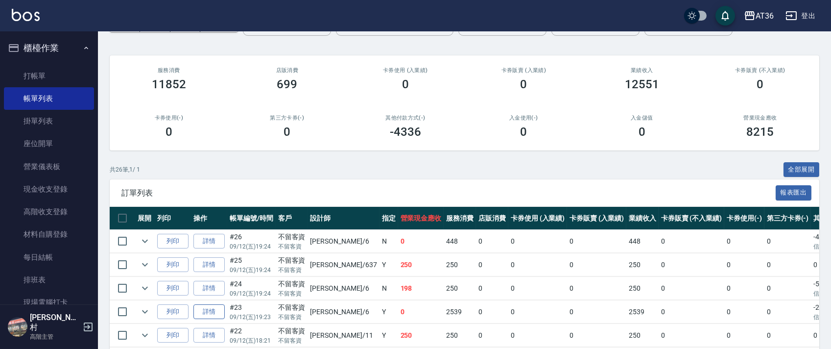
click at [213, 313] on link "詳情" at bounding box center [209, 311] width 31 height 15
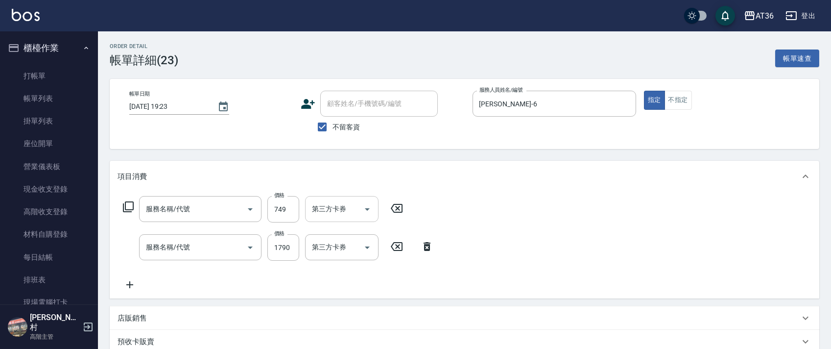
type input "[DATE] 19:23"
checkbox input "true"
type input "[PERSON_NAME]-6"
type input "頭皮活動999(900)"
type input "染髮(501)"
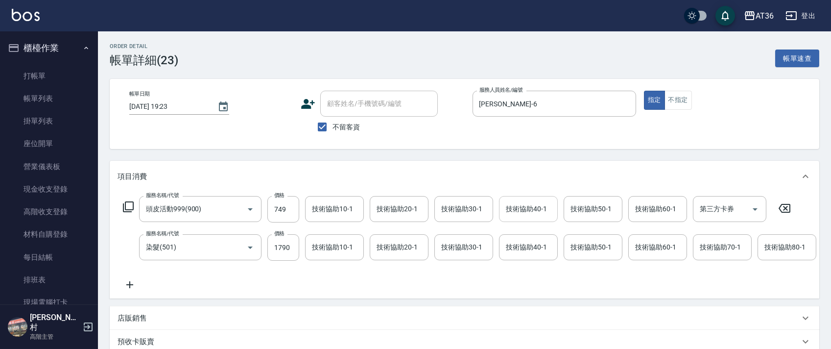
click at [516, 205] on div "技術協助40-1 技術協助40-1" at bounding box center [528, 209] width 59 height 26
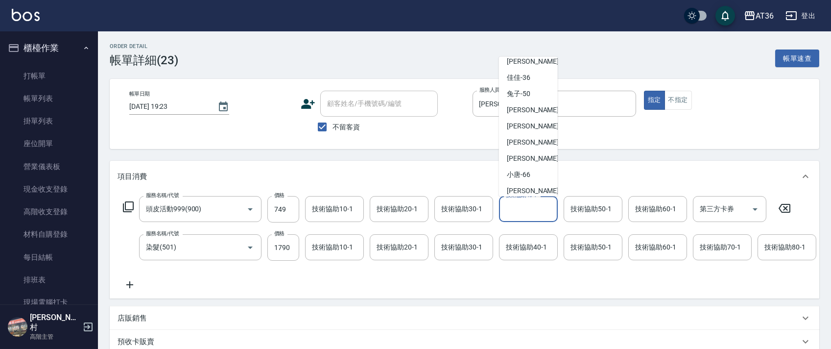
scroll to position [143, 0]
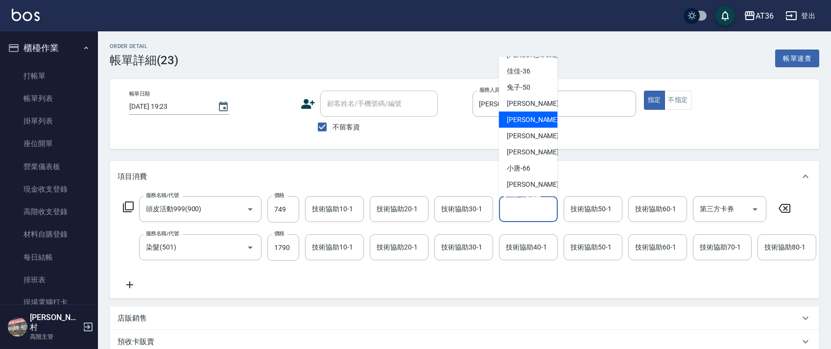
click at [531, 116] on div "[PERSON_NAME] -56" at bounding box center [528, 120] width 59 height 16
type input "[PERSON_NAME]-56"
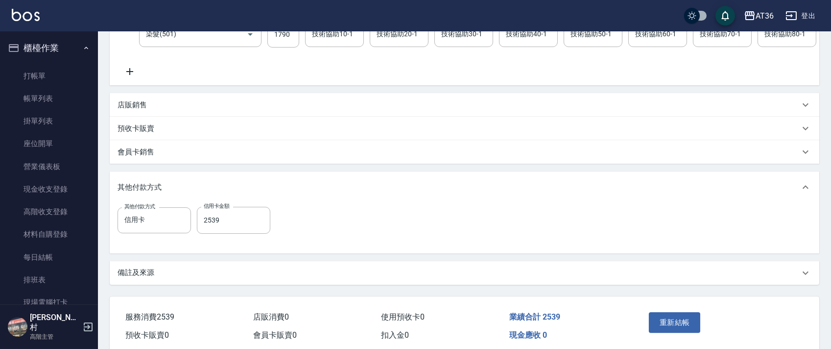
scroll to position [263, 0]
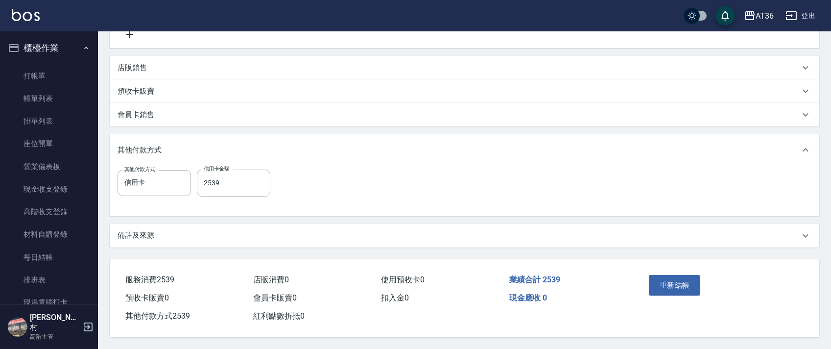
drag, startPoint x: 664, startPoint y: 283, endPoint x: 684, endPoint y: 281, distance: 19.7
click at [665, 283] on button "重新結帳" at bounding box center [675, 285] width 52 height 21
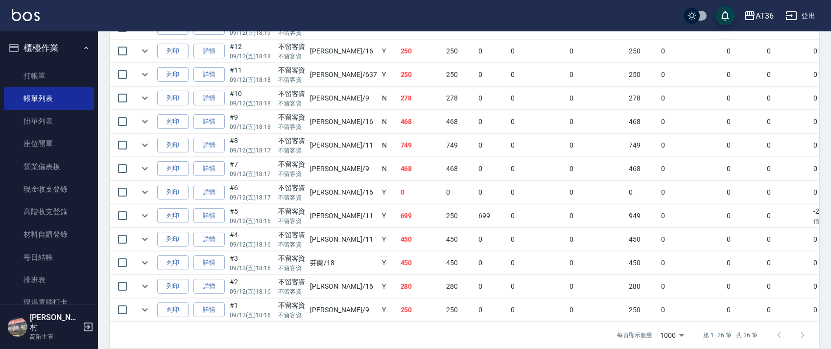
scroll to position [588, 0]
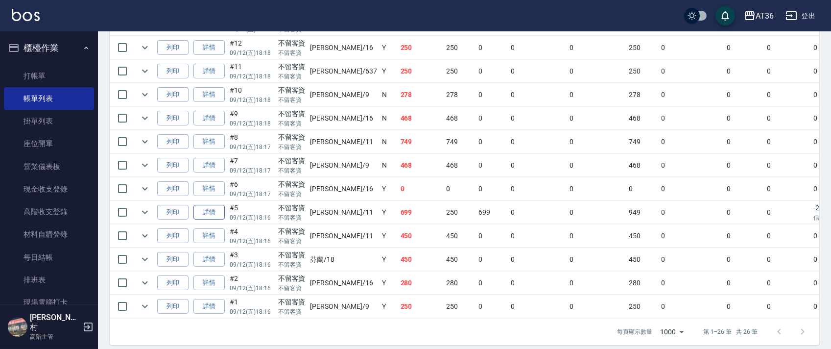
click at [207, 211] on link "詳情" at bounding box center [209, 212] width 31 height 15
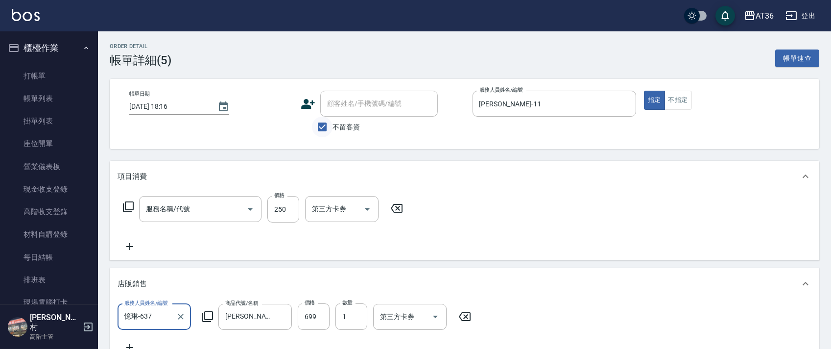
type input "[DATE] 18:16"
checkbox input "true"
type input "[PERSON_NAME]-11"
type input "一般洗髮(201)"
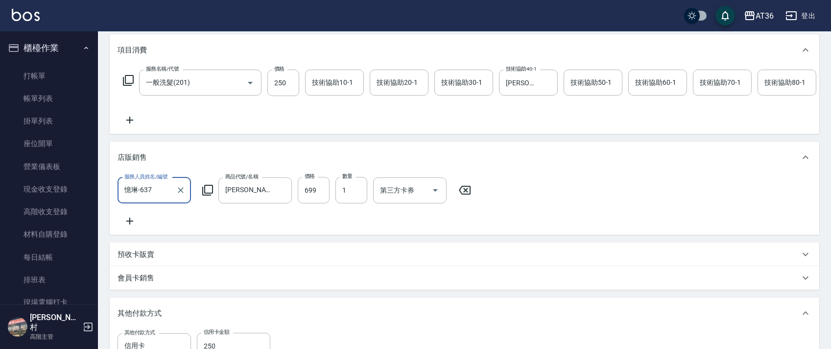
scroll to position [313, 0]
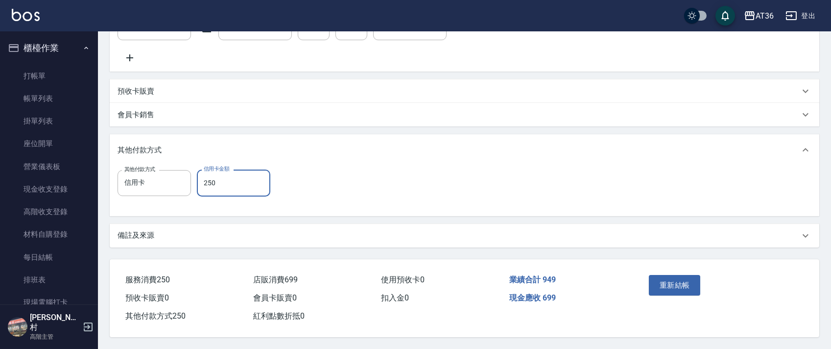
click at [208, 184] on input "250" at bounding box center [233, 183] width 73 height 26
type input "699"
click at [669, 289] on button "重新結帳" at bounding box center [675, 285] width 52 height 21
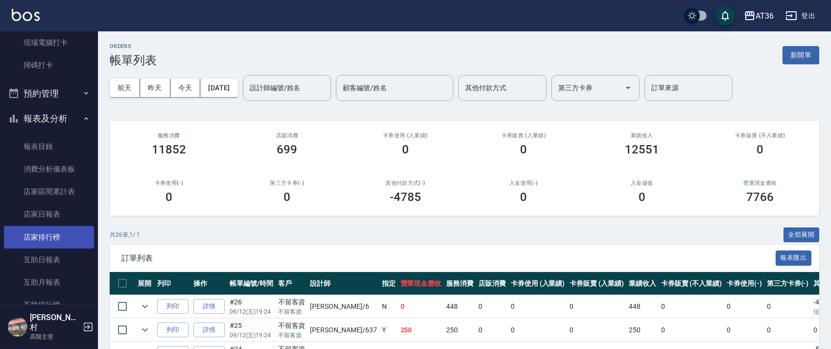
scroll to position [261, 0]
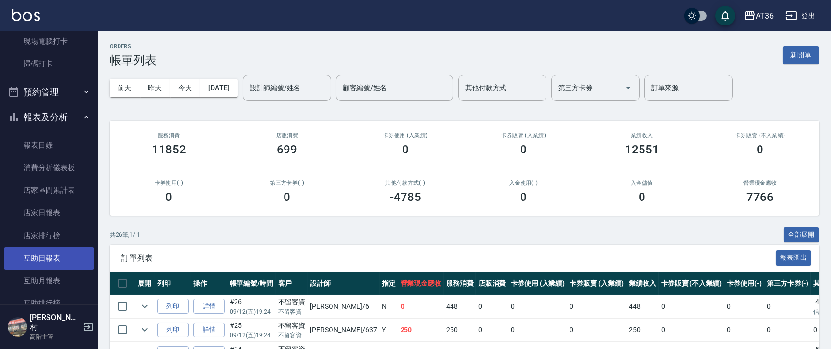
click at [46, 257] on link "互助日報表" at bounding box center [49, 258] width 90 height 23
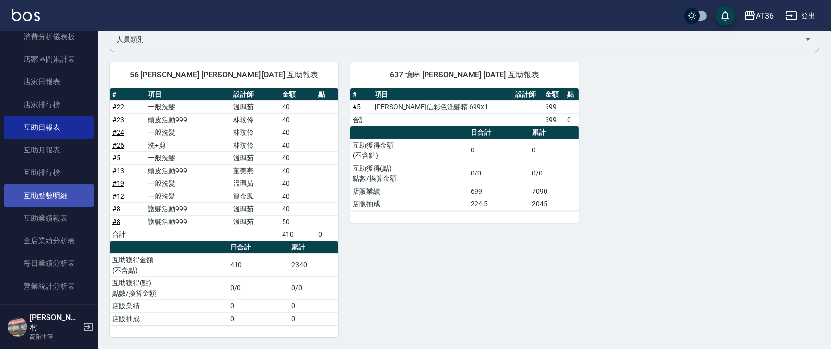
scroll to position [457, 0]
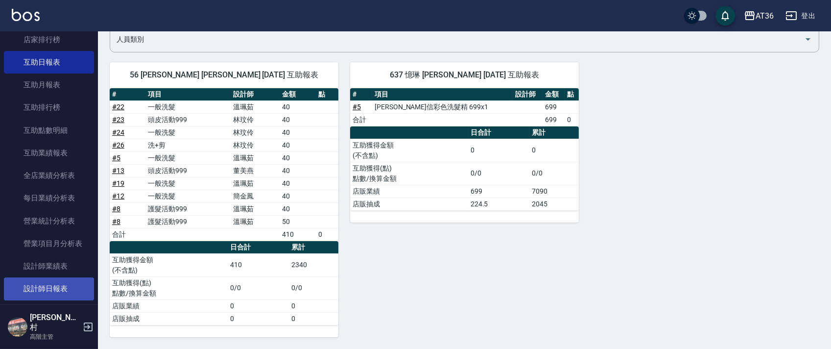
click at [55, 285] on link "設計師日報表" at bounding box center [49, 288] width 90 height 23
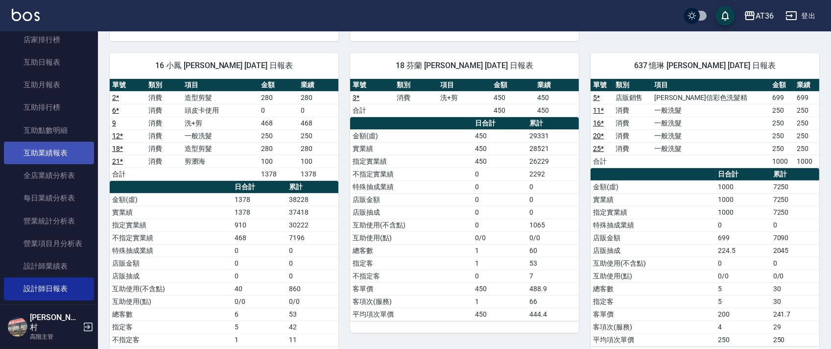
scroll to position [130, 0]
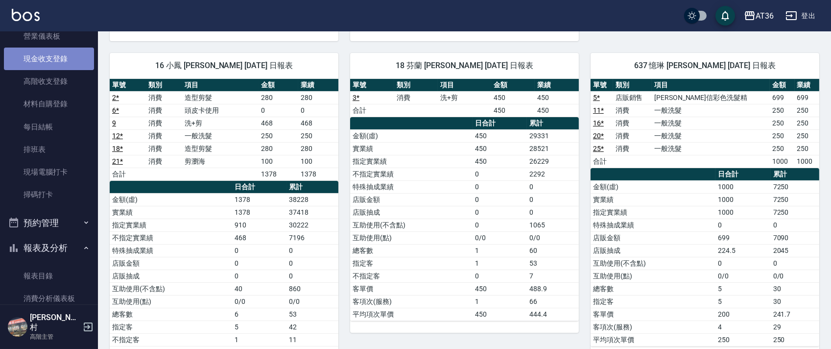
click at [57, 61] on link "現金收支登錄" at bounding box center [49, 59] width 90 height 23
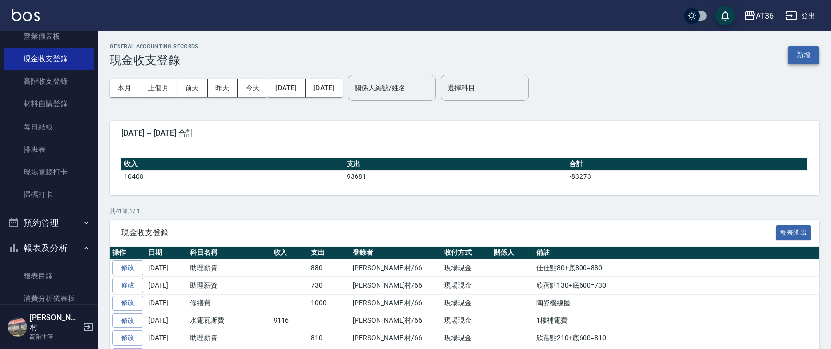
click at [801, 51] on button "新增" at bounding box center [803, 55] width 31 height 18
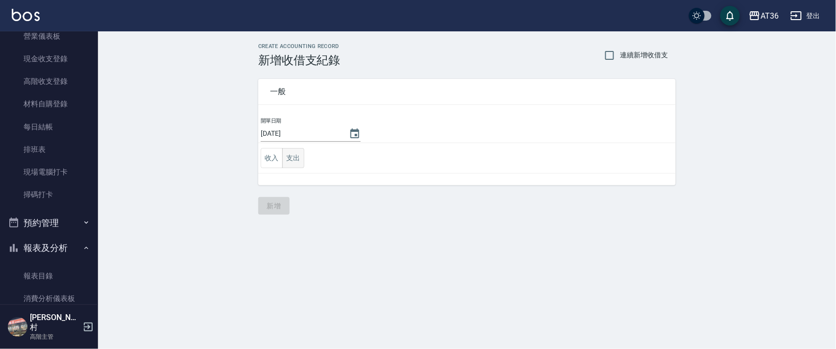
click at [289, 158] on button "支出" at bounding box center [293, 158] width 22 height 20
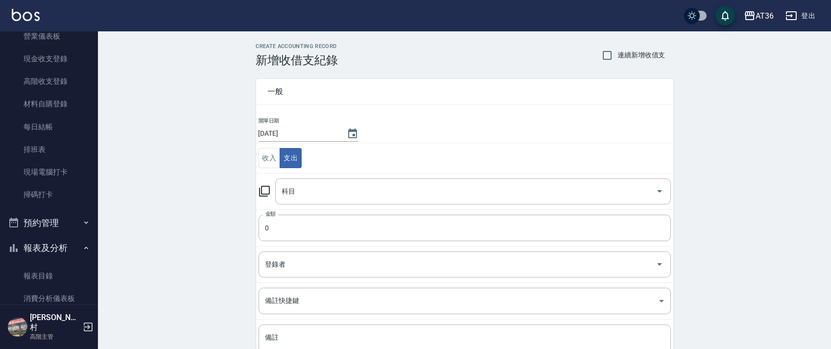
drag, startPoint x: 285, startPoint y: 188, endPoint x: 292, endPoint y: 195, distance: 10.1
click at [289, 191] on div "科目 科目" at bounding box center [473, 191] width 396 height 26
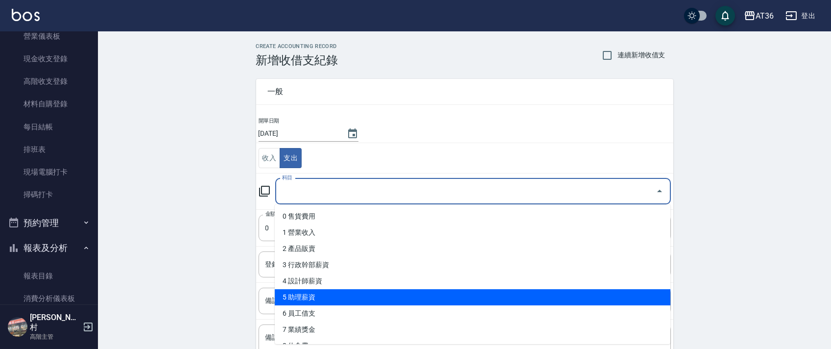
click at [319, 299] on li "5 助理薪資" at bounding box center [473, 297] width 396 height 16
type input "5 助理薪資"
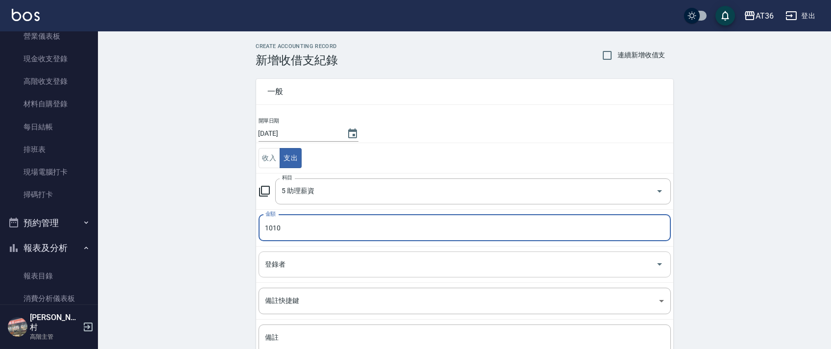
type input "1010"
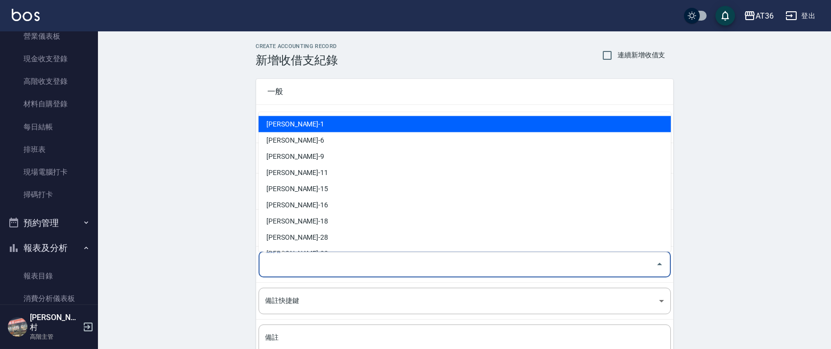
click at [276, 262] on div "登錄者 登錄者" at bounding box center [465, 264] width 413 height 26
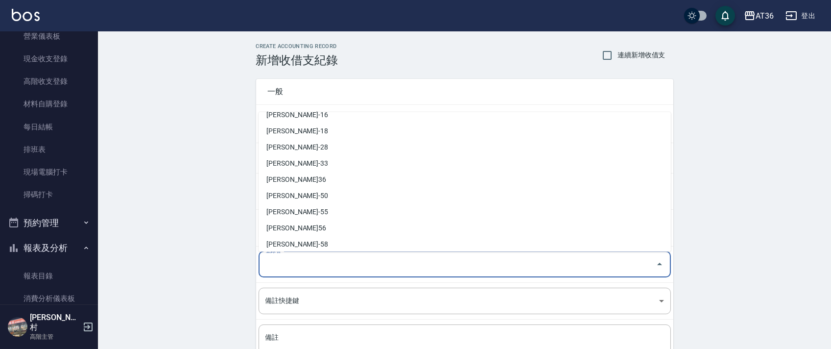
scroll to position [175, 0]
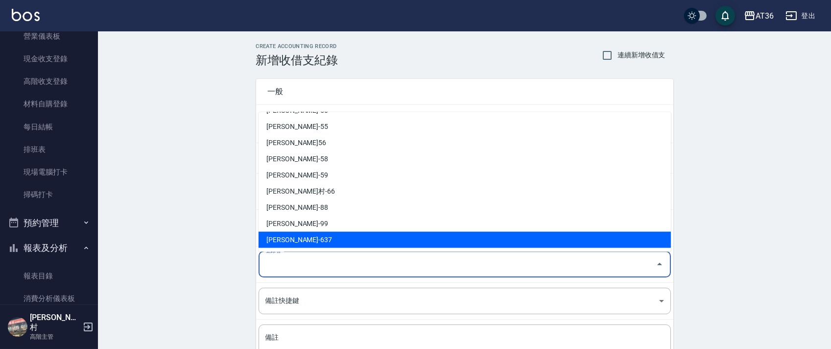
click at [286, 242] on li "蘇憶琳-637" at bounding box center [465, 240] width 413 height 16
type input "蘇憶琳-637"
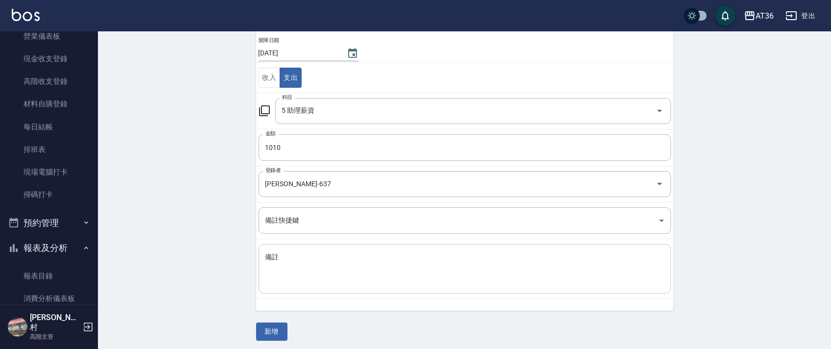
scroll to position [83, 0]
click at [289, 258] on textarea "備註" at bounding box center [465, 265] width 399 height 33
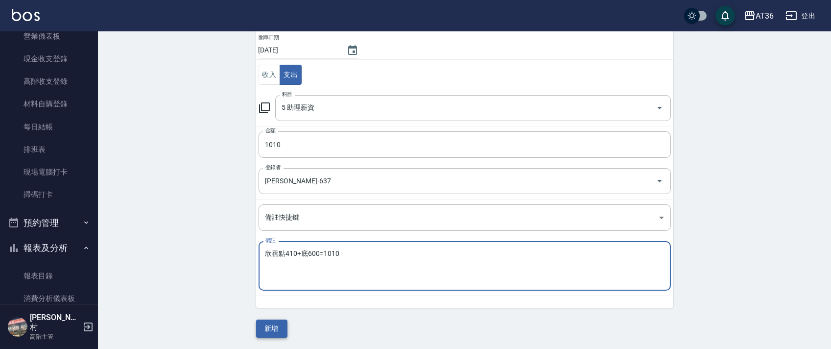
type textarea "欣蓓點410+底600=1010"
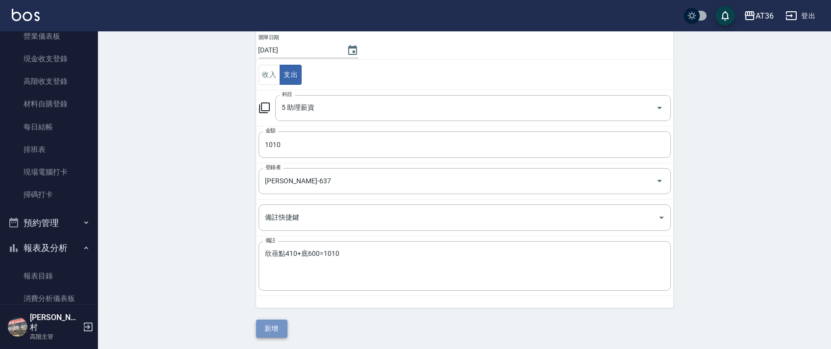
click at [266, 333] on button "新增" at bounding box center [271, 328] width 31 height 18
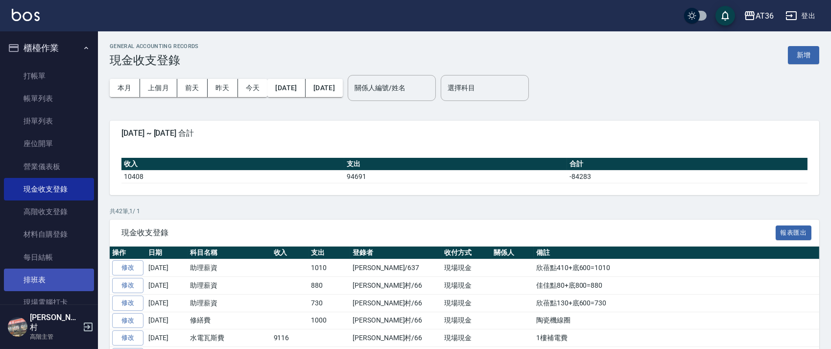
scroll to position [261, 0]
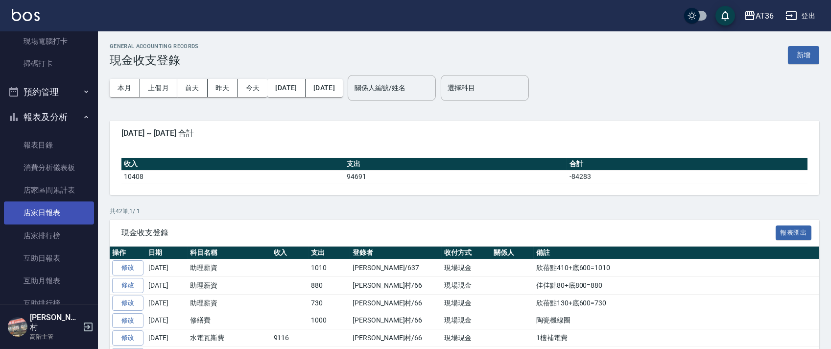
click at [56, 214] on link "店家日報表" at bounding box center [49, 212] width 90 height 23
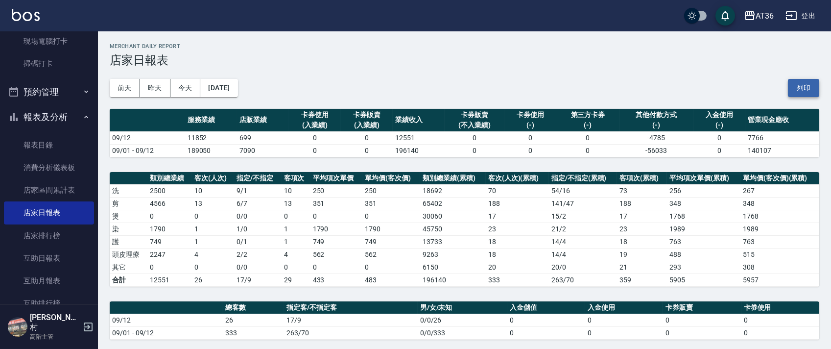
click at [801, 94] on button "列印" at bounding box center [803, 88] width 31 height 18
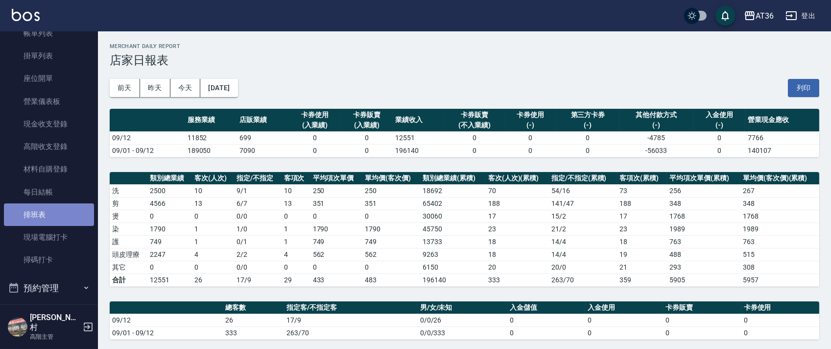
click at [49, 218] on link "排班表" at bounding box center [49, 214] width 90 height 23
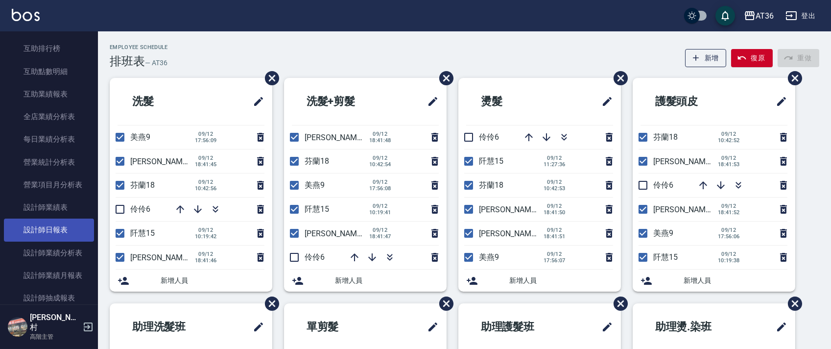
scroll to position [522, 0]
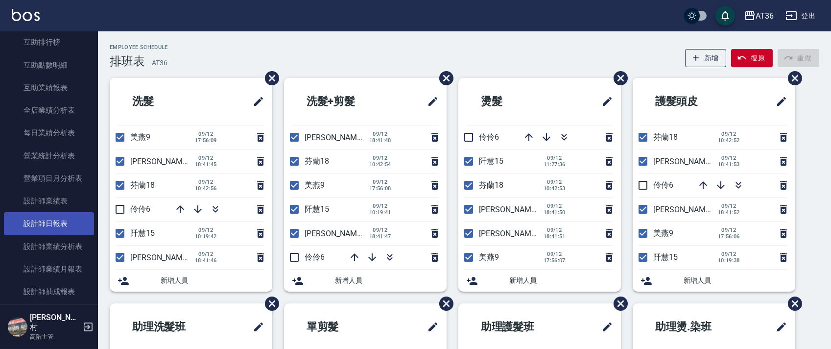
click at [63, 220] on link "設計師日報表" at bounding box center [49, 223] width 90 height 23
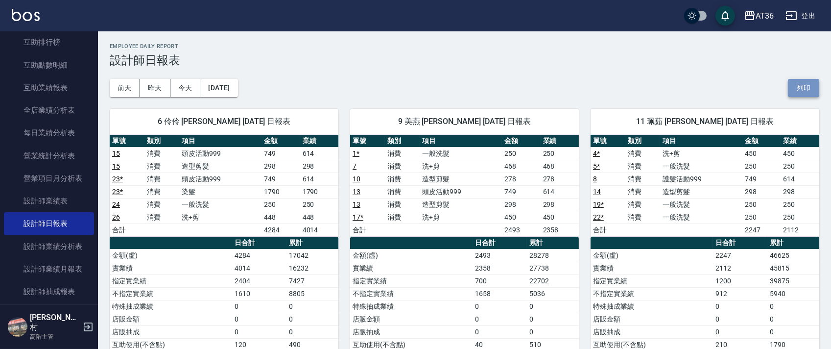
click at [801, 96] on button "列印" at bounding box center [803, 88] width 31 height 18
